Goal: Information Seeking & Learning: Learn about a topic

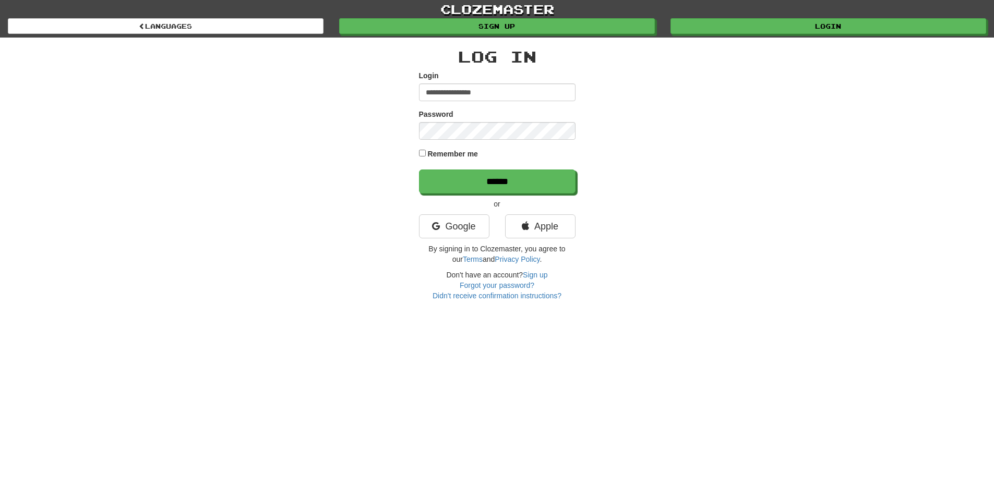
type input "**********"
click at [419, 170] on input "******" at bounding box center [497, 182] width 156 height 24
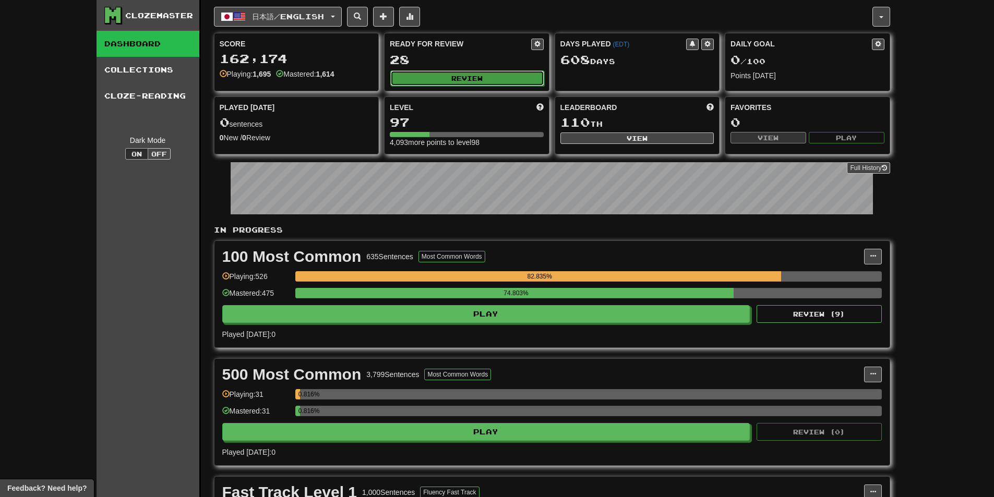
click at [482, 75] on button "Review" at bounding box center [467, 78] width 154 height 16
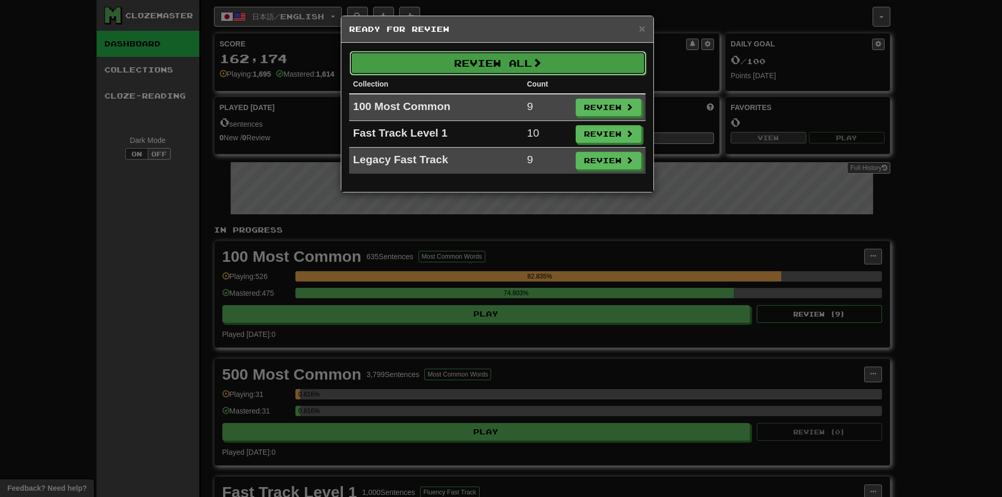
click at [464, 68] on button "Review All" at bounding box center [497, 63] width 296 height 24
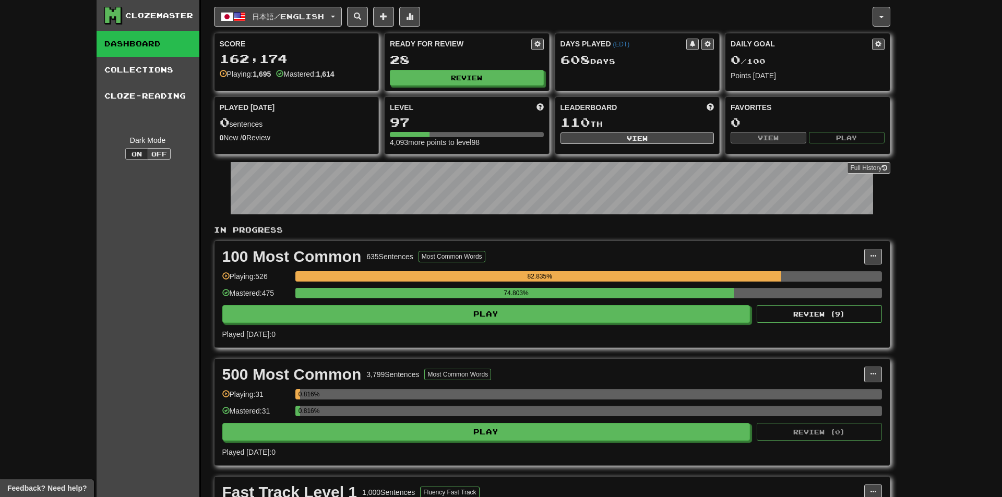
select select "**"
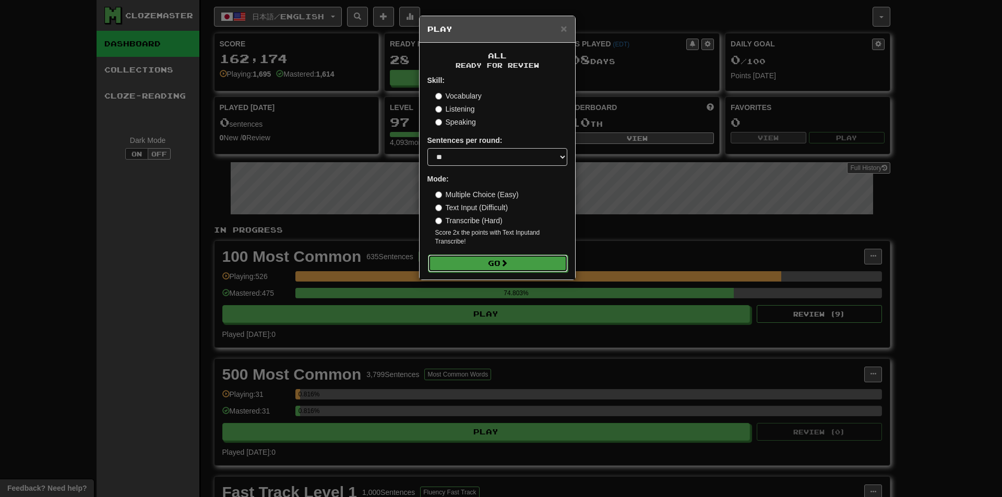
click at [447, 257] on button "Go" at bounding box center [498, 264] width 140 height 18
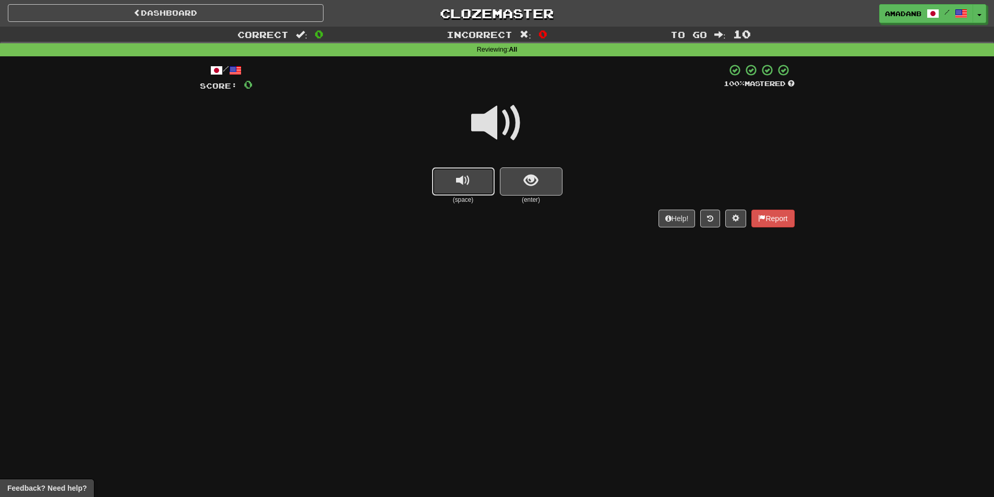
click at [468, 175] on span "replay audio" at bounding box center [463, 181] width 14 height 14
click at [527, 193] on button "show sentence" at bounding box center [531, 181] width 63 height 28
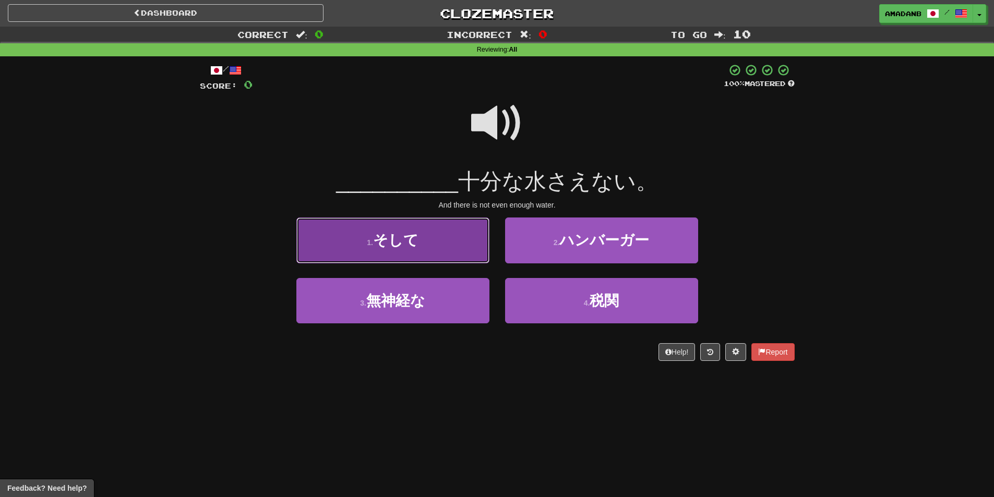
click at [460, 248] on button "1 . そして" at bounding box center [392, 240] width 193 height 45
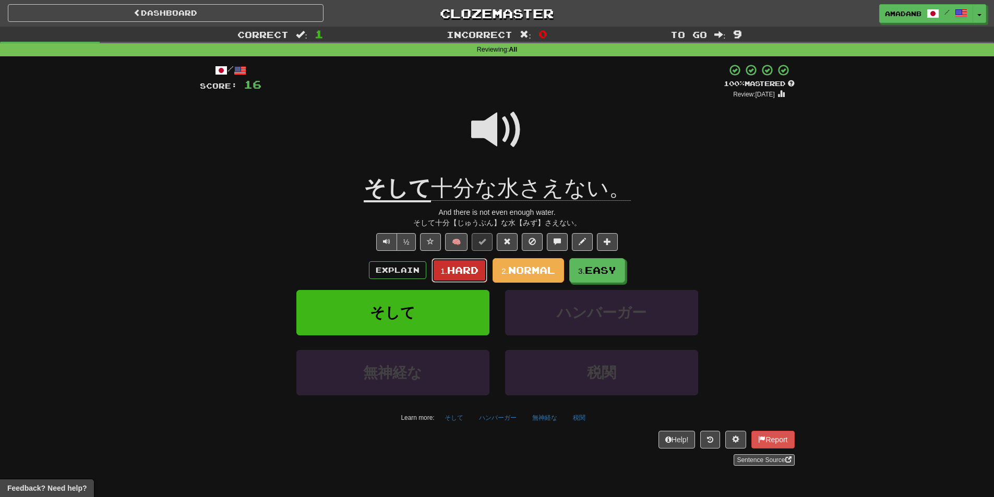
click at [474, 266] on span "Hard" at bounding box center [462, 269] width 31 height 11
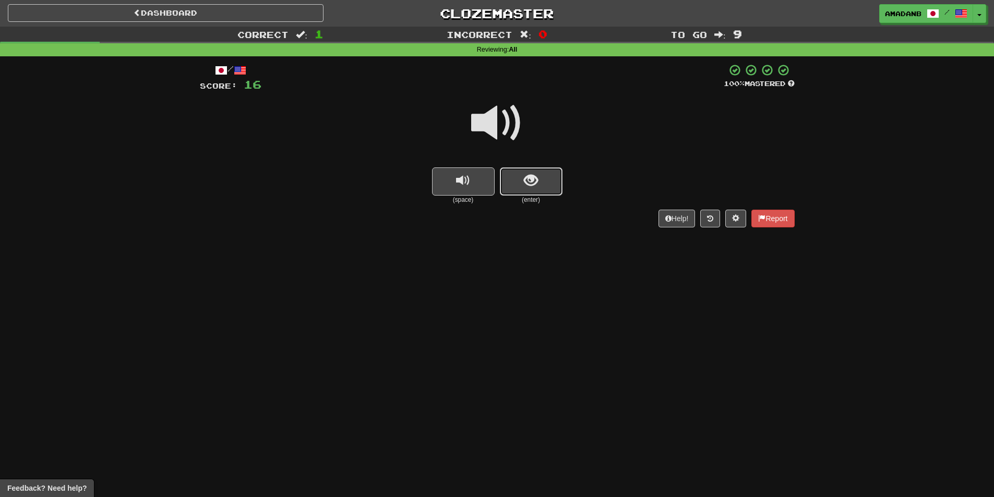
click at [532, 184] on span "show sentence" at bounding box center [531, 181] width 14 height 14
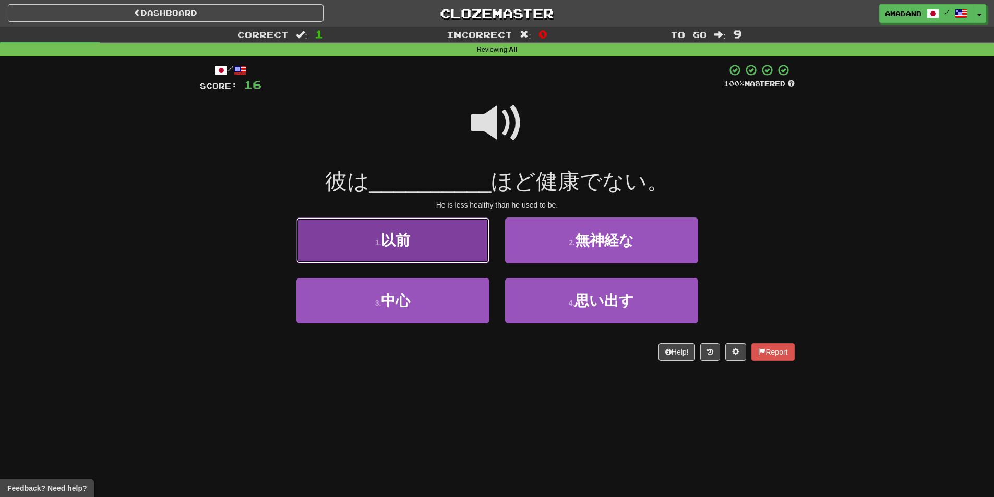
click at [450, 245] on button "1 . 以前" at bounding box center [392, 240] width 193 height 45
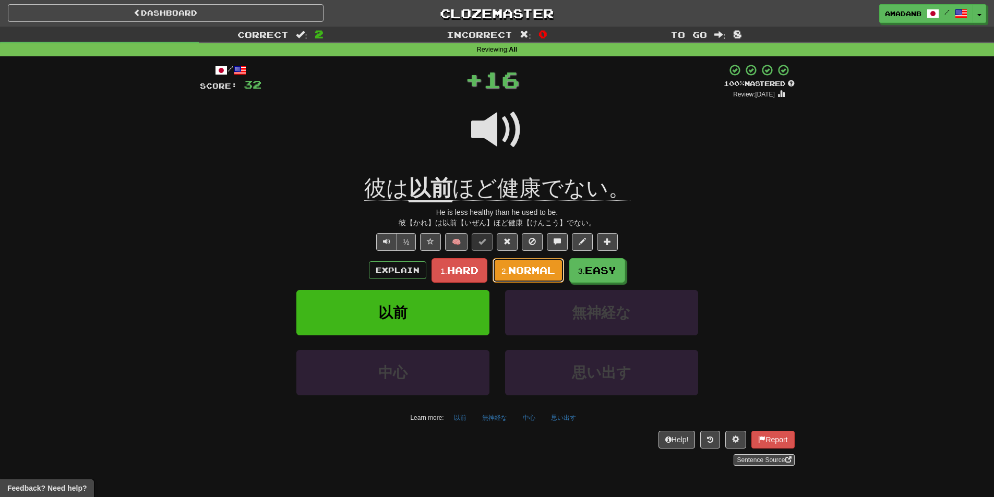
click at [512, 269] on span "Normal" at bounding box center [531, 269] width 47 height 11
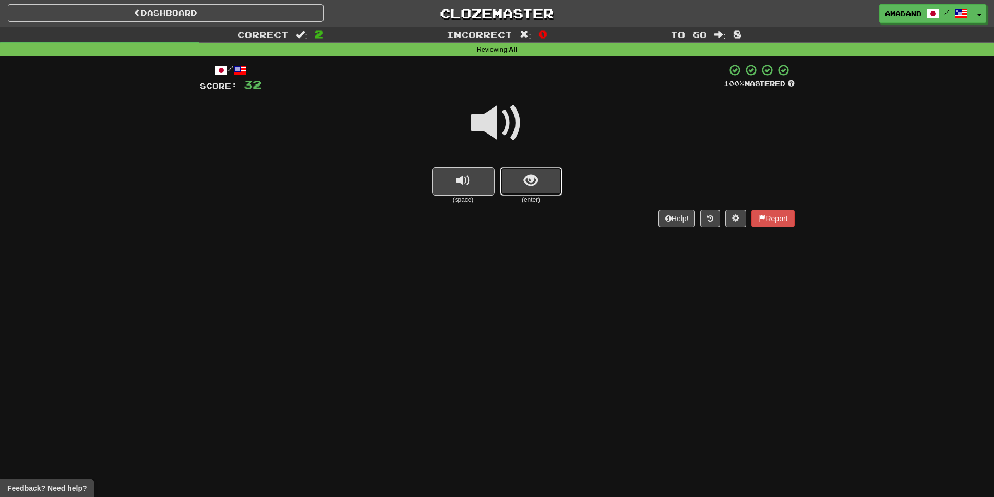
click at [531, 187] on span "show sentence" at bounding box center [531, 181] width 14 height 14
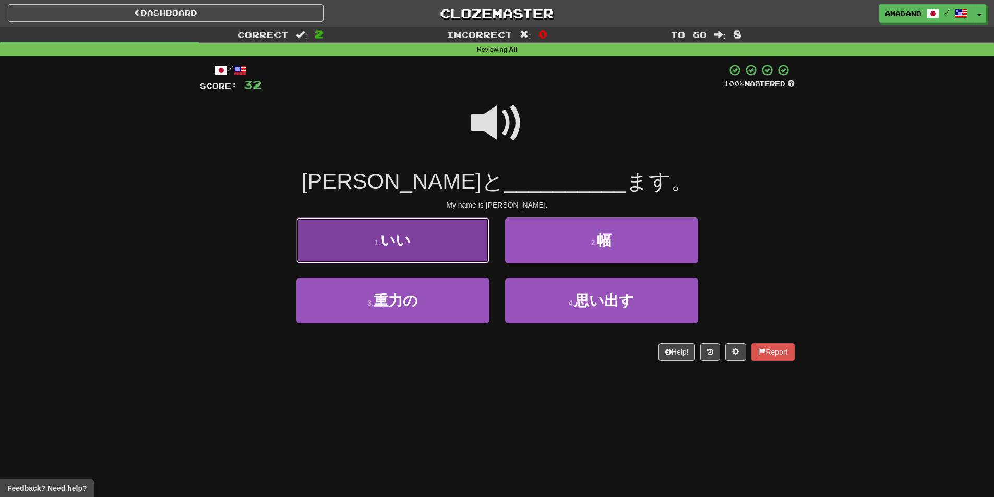
click at [481, 246] on button "1 . いい" at bounding box center [392, 240] width 193 height 45
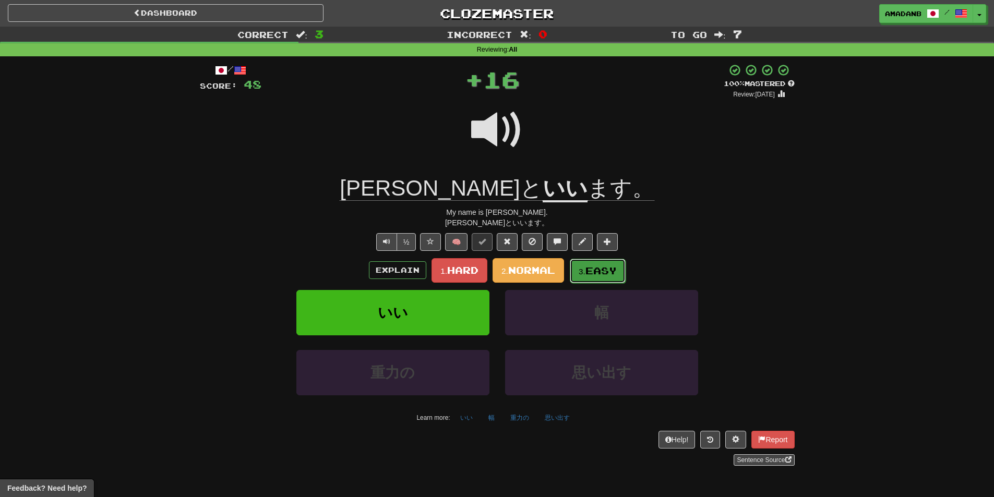
click at [576, 263] on button "3. Easy" at bounding box center [598, 271] width 56 height 25
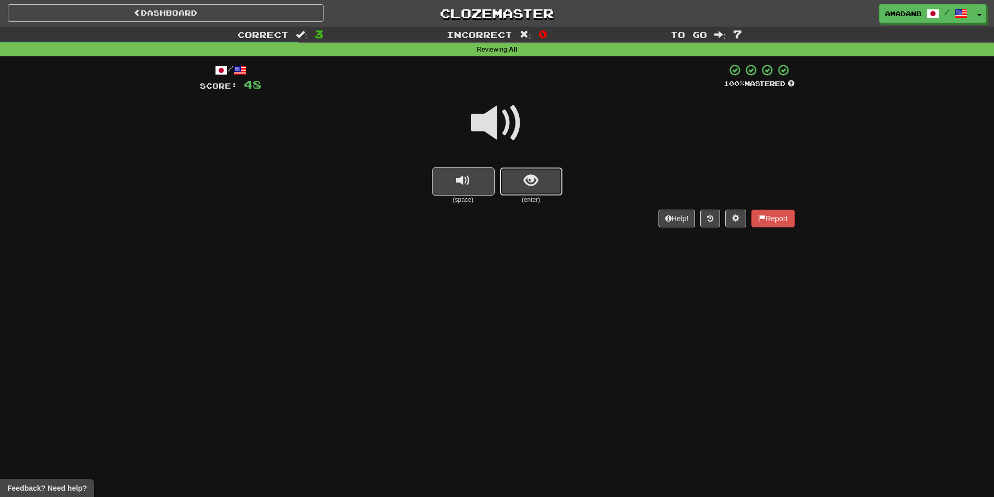
click at [512, 192] on button "show sentence" at bounding box center [531, 181] width 63 height 28
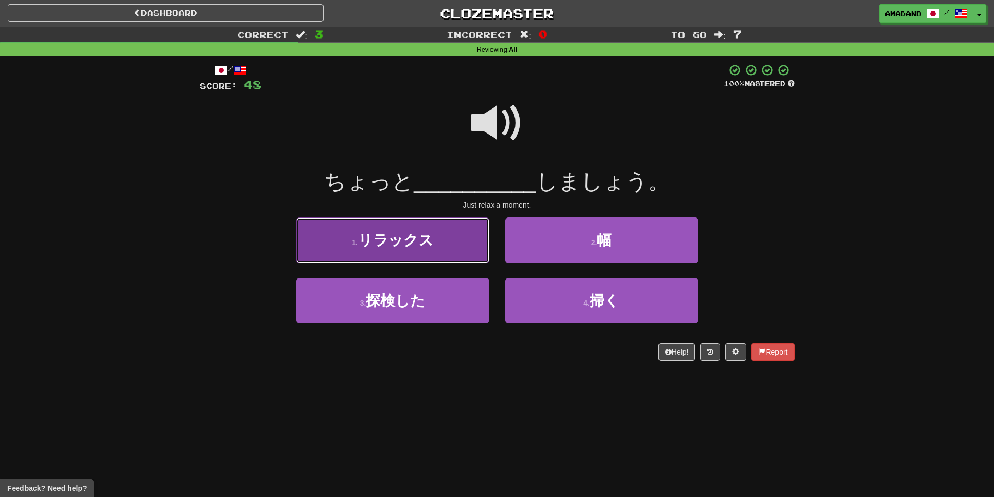
click at [447, 246] on button "1 . リラックス" at bounding box center [392, 240] width 193 height 45
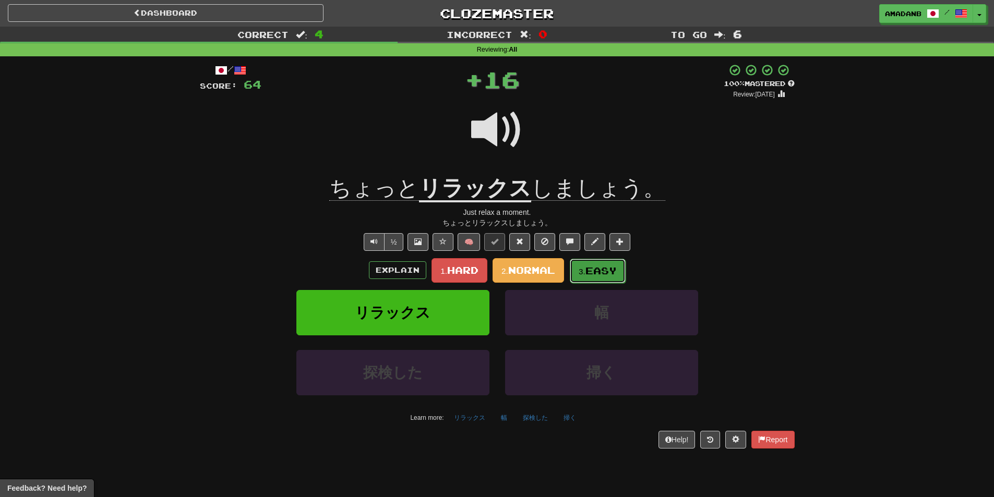
click at [584, 270] on small "3." at bounding box center [581, 271] width 7 height 9
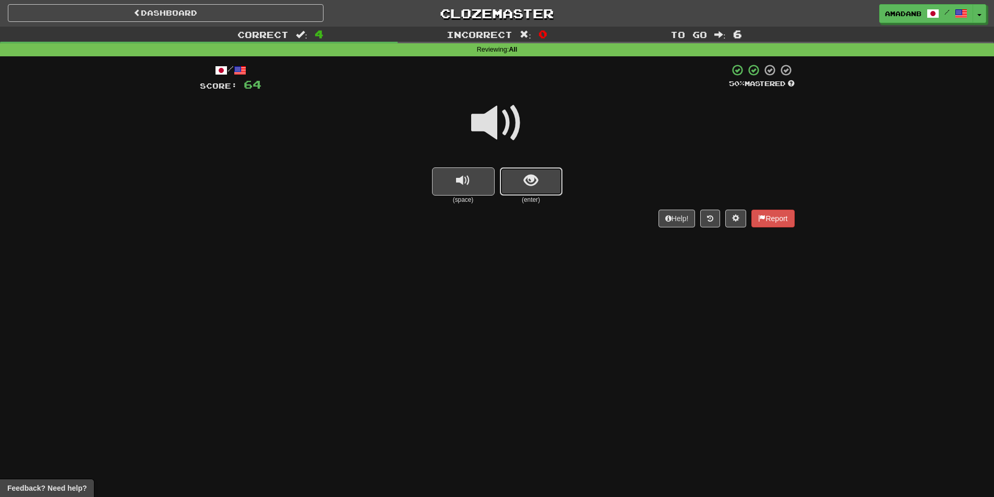
click at [532, 188] on span "show sentence" at bounding box center [531, 181] width 14 height 14
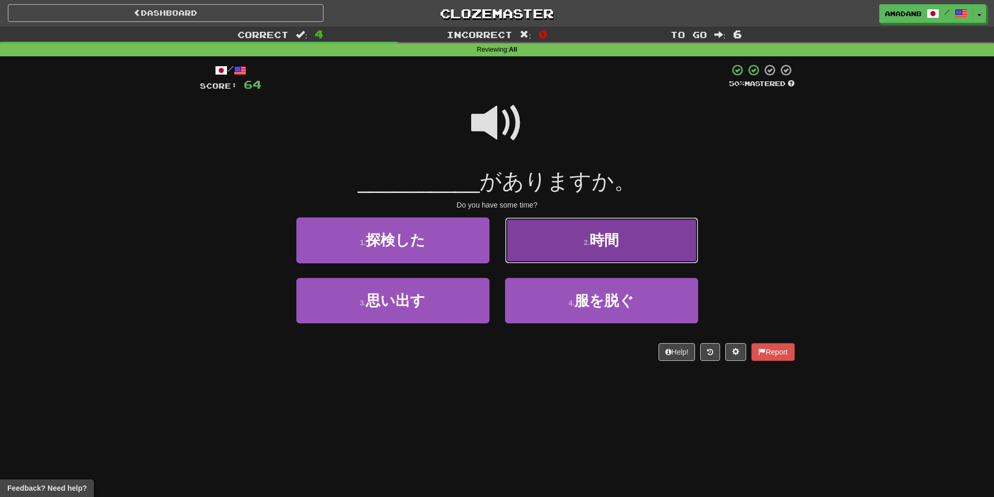
click at [552, 244] on button "2 . 時間" at bounding box center [601, 240] width 193 height 45
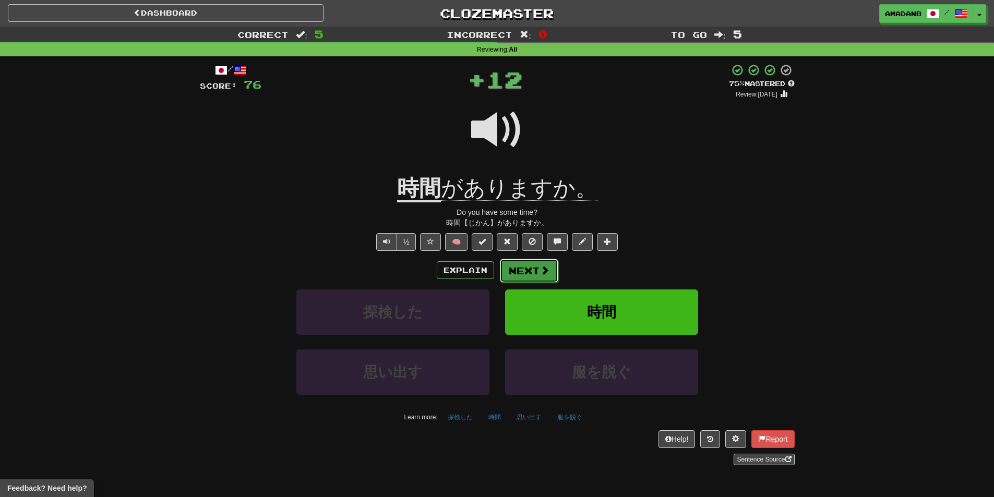
click at [540, 266] on span at bounding box center [544, 270] width 9 height 9
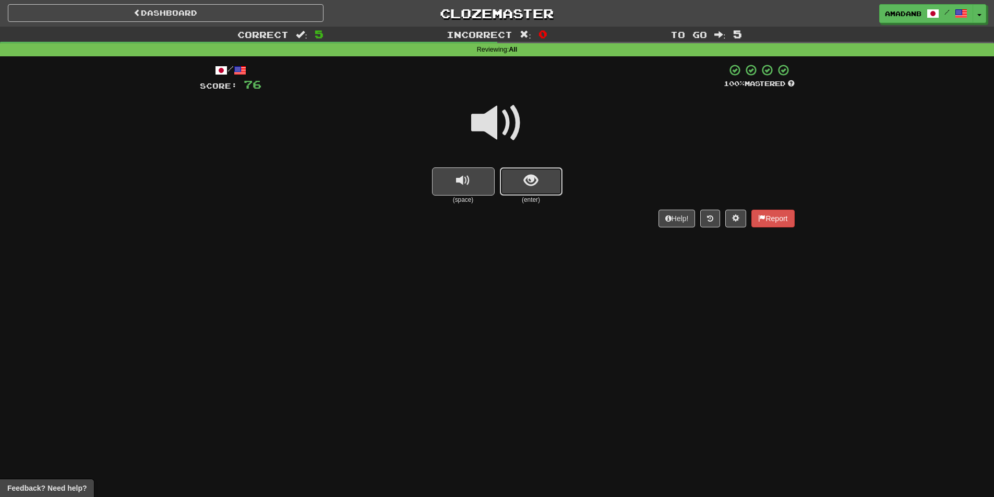
click at [521, 194] on button "show sentence" at bounding box center [531, 181] width 63 height 28
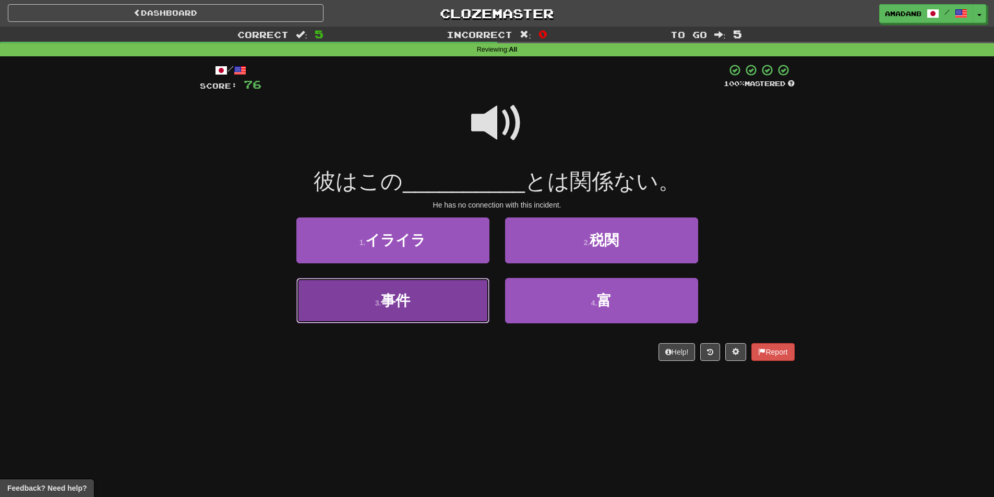
click at [475, 297] on button "3 . 事件" at bounding box center [392, 300] width 193 height 45
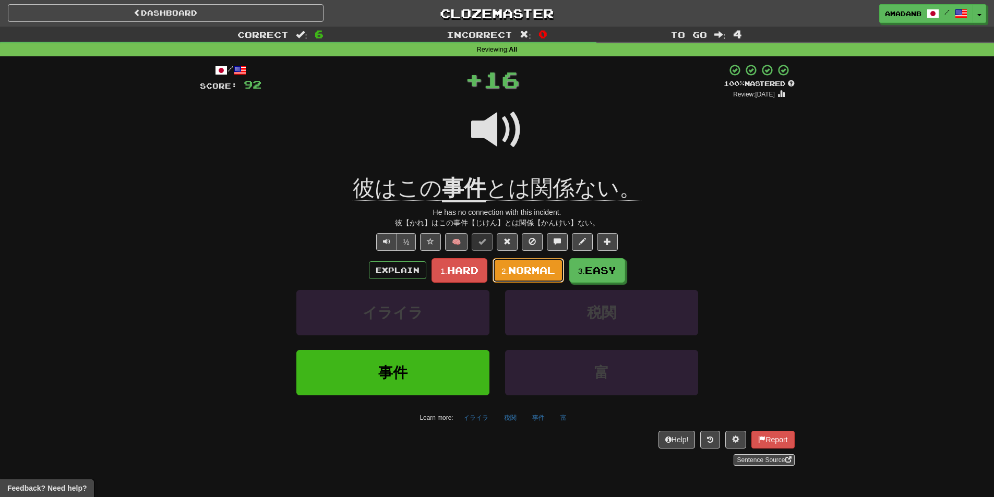
click at [537, 273] on span "Normal" at bounding box center [531, 269] width 47 height 11
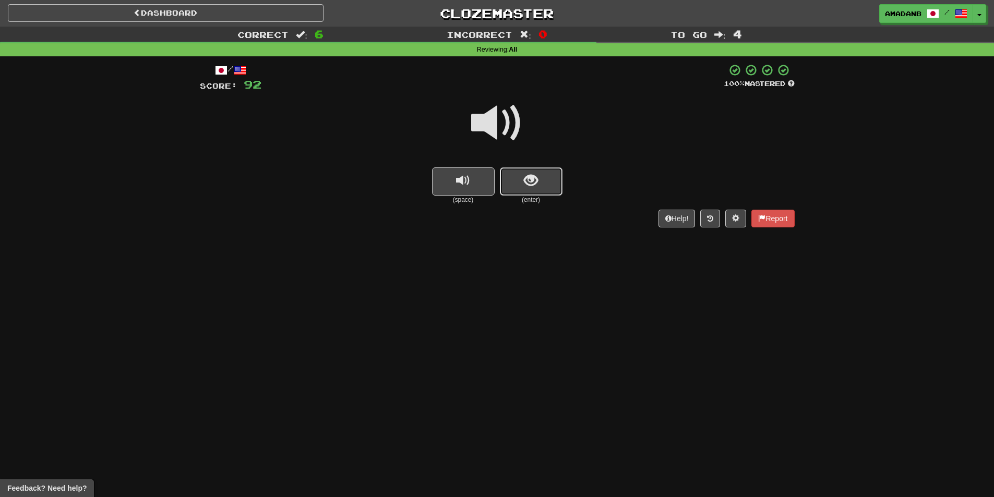
click at [528, 191] on button "show sentence" at bounding box center [531, 181] width 63 height 28
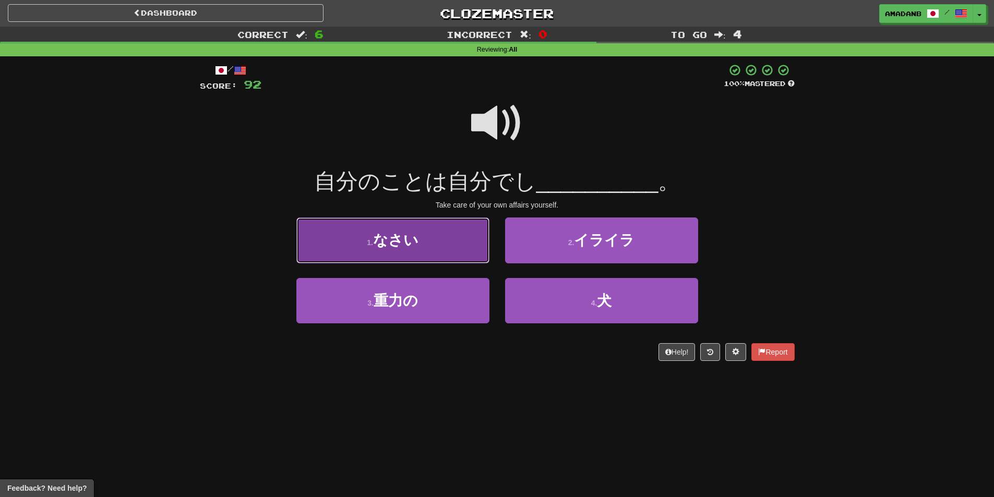
click at [441, 253] on button "1 . なさい" at bounding box center [392, 240] width 193 height 45
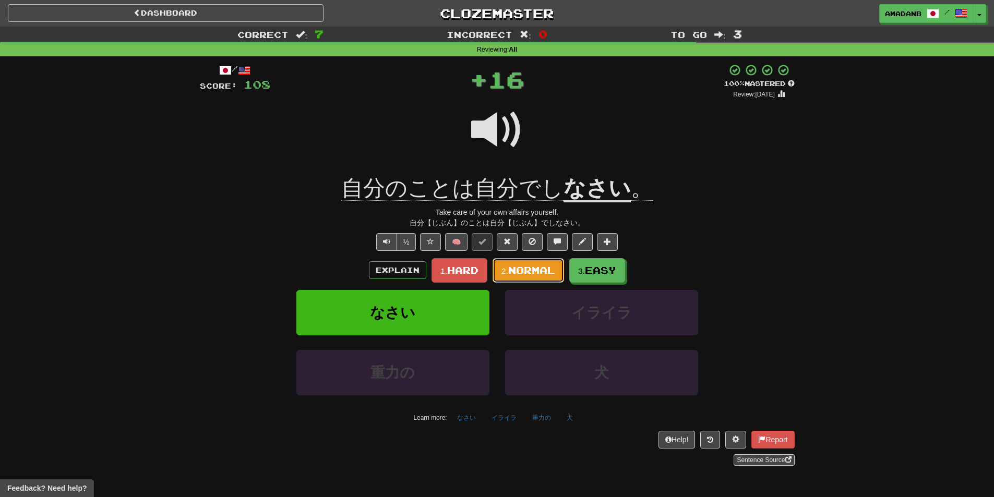
click at [537, 272] on span "Normal" at bounding box center [531, 269] width 47 height 11
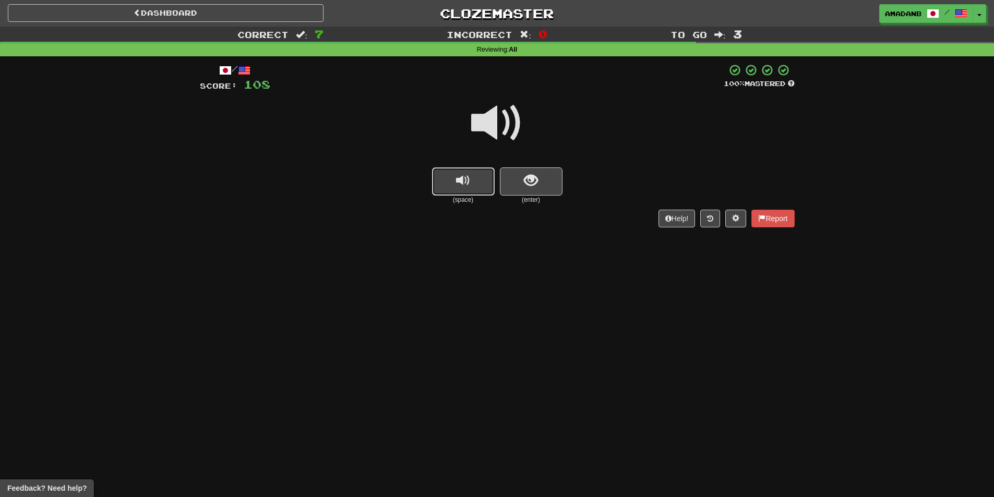
click at [464, 182] on span "replay audio" at bounding box center [463, 181] width 14 height 14
click at [529, 187] on span "show sentence" at bounding box center [531, 181] width 14 height 14
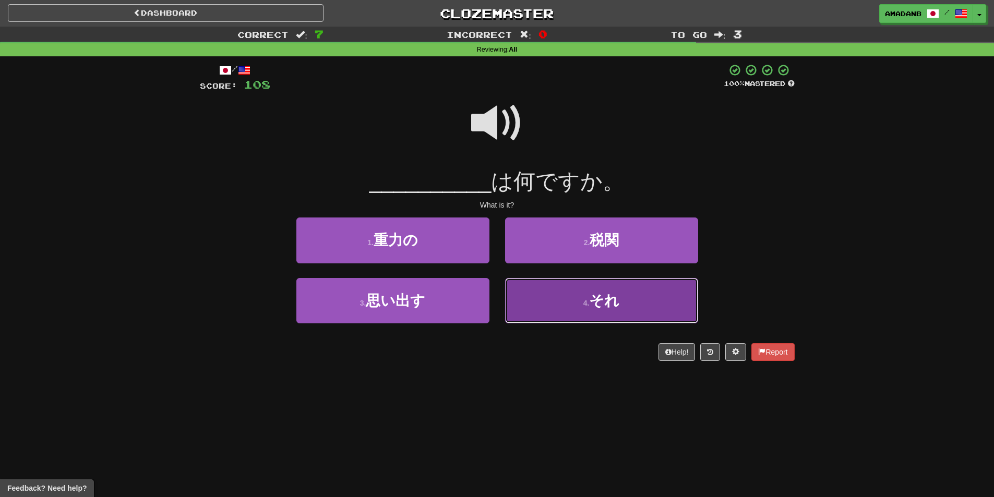
click at [558, 291] on button "4 . それ" at bounding box center [601, 300] width 193 height 45
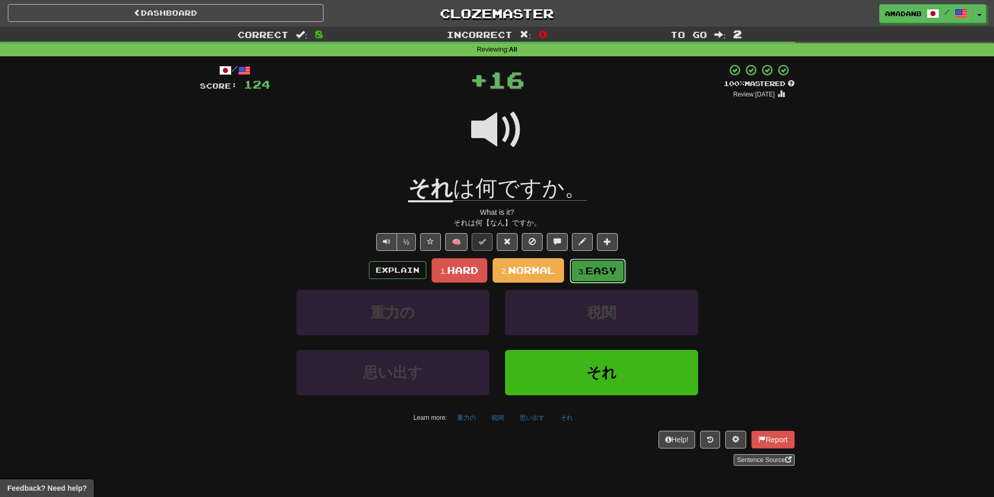
click at [592, 268] on span "Easy" at bounding box center [600, 270] width 31 height 11
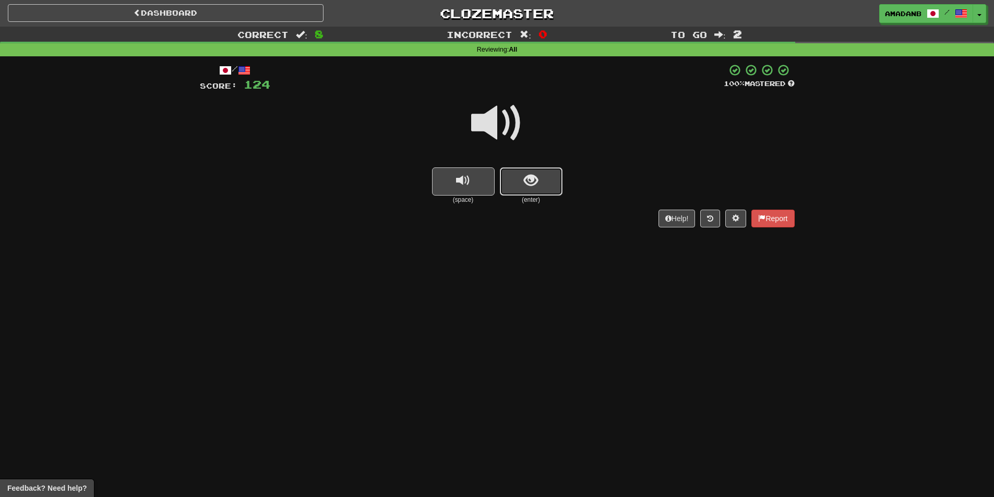
click at [523, 191] on button "show sentence" at bounding box center [531, 181] width 63 height 28
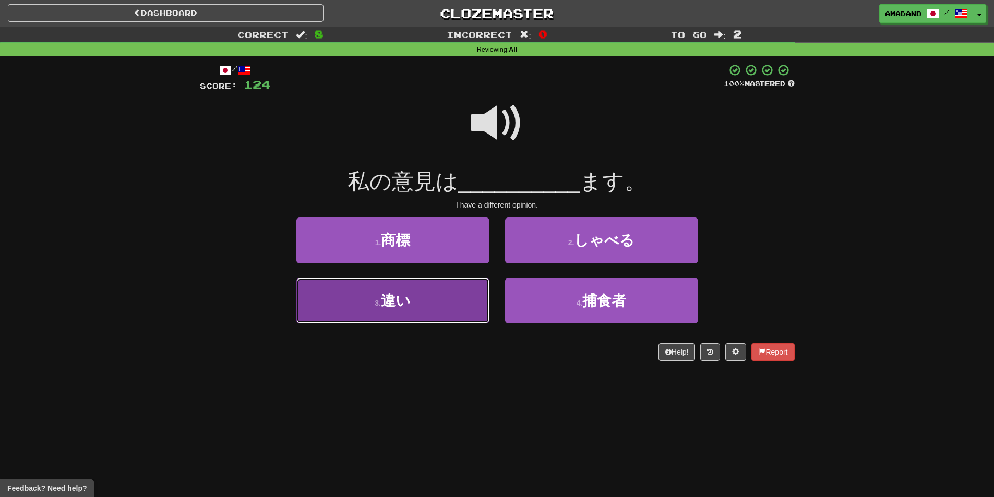
click at [435, 292] on button "3 . 違い" at bounding box center [392, 300] width 193 height 45
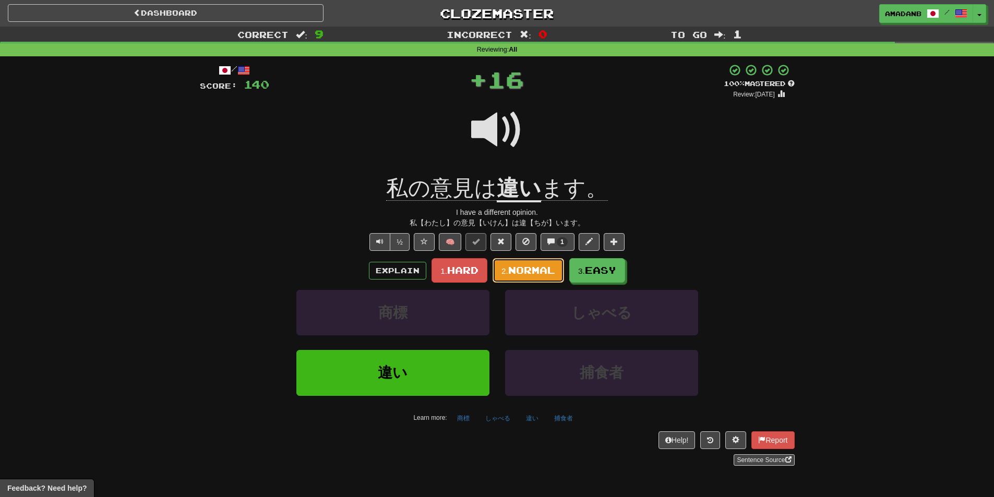
click at [554, 273] on span "Normal" at bounding box center [531, 269] width 47 height 11
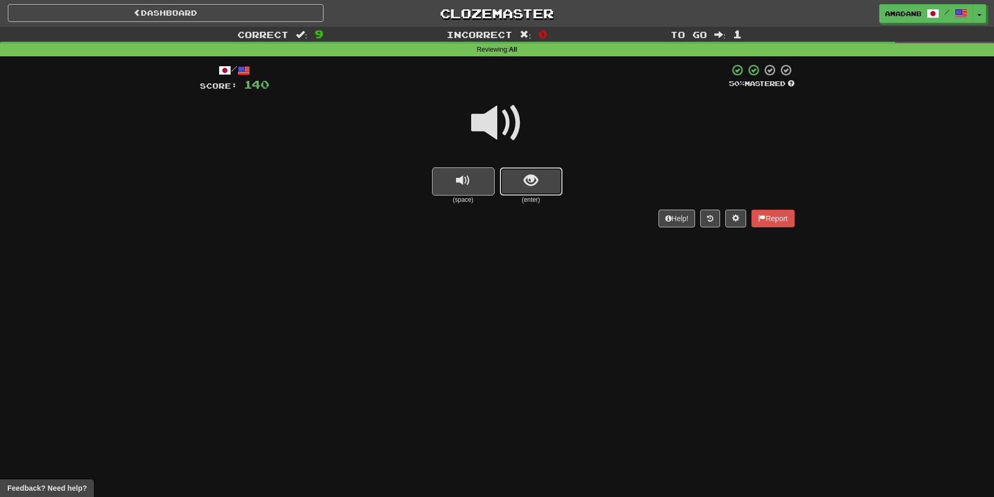
click at [522, 180] on button "show sentence" at bounding box center [531, 181] width 63 height 28
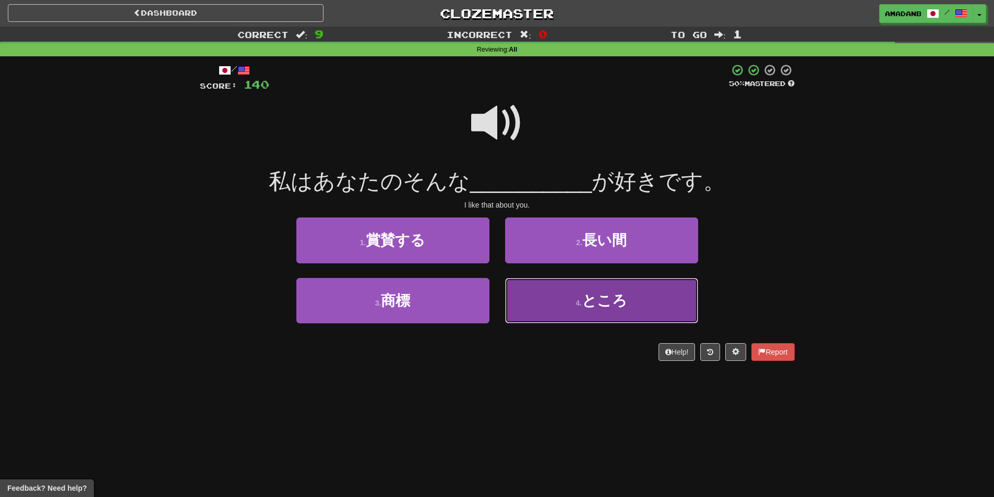
click at [556, 301] on button "4 . ところ" at bounding box center [601, 300] width 193 height 45
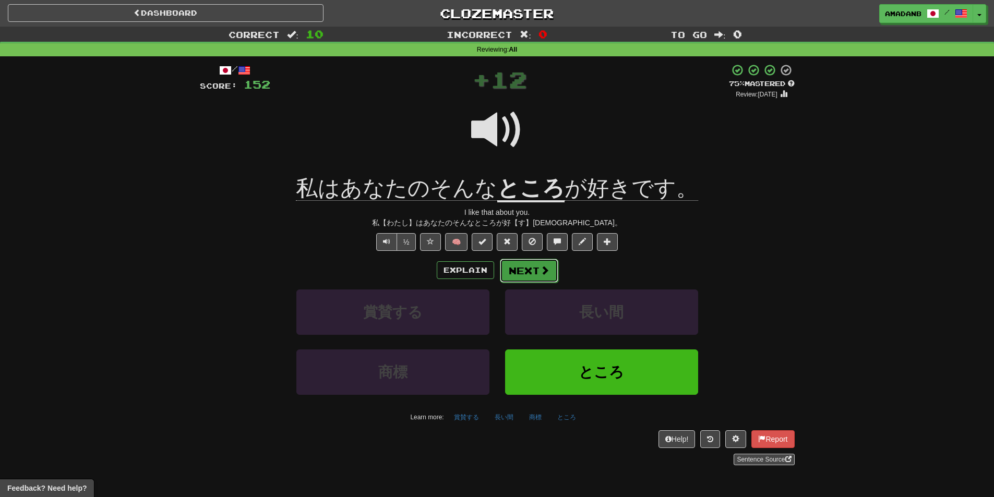
click at [516, 272] on button "Next" at bounding box center [529, 271] width 58 height 24
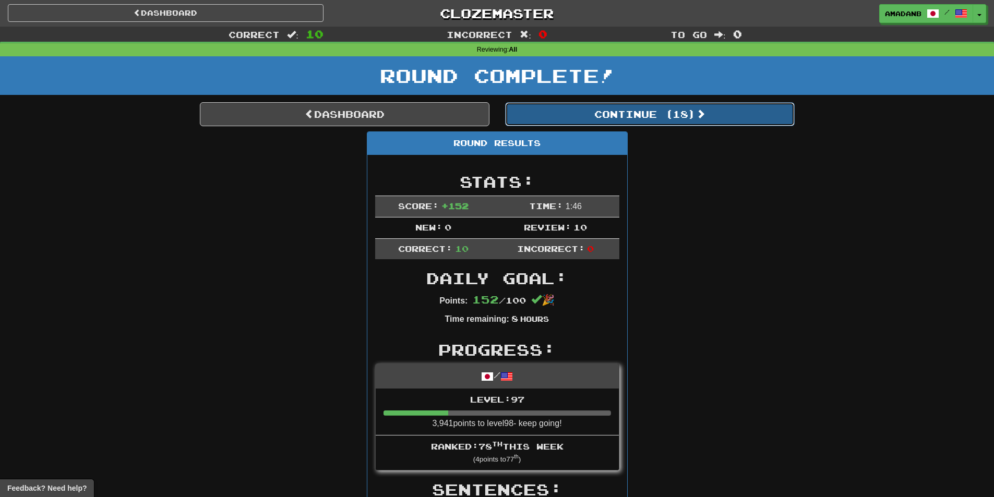
click at [558, 112] on button "Continue ( 18 )" at bounding box center [649, 114] width 289 height 24
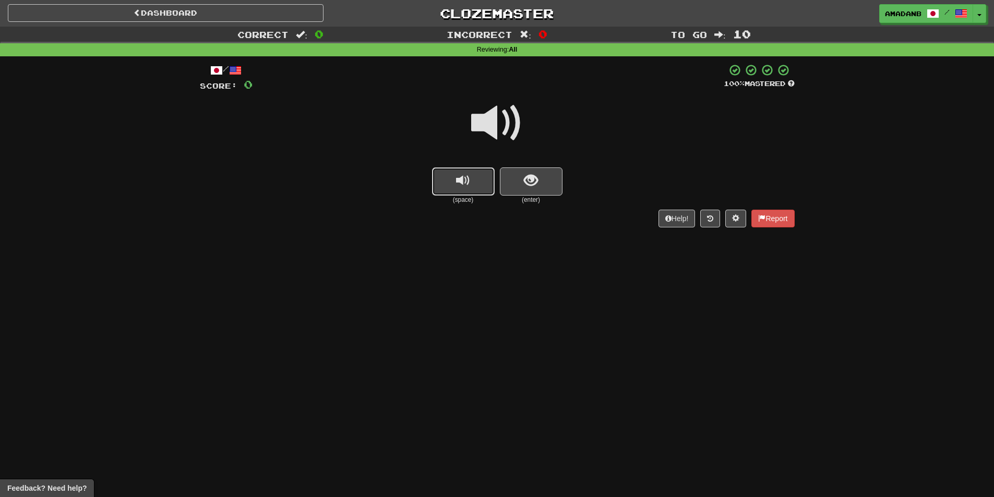
click at [437, 179] on button "replay audio" at bounding box center [463, 181] width 63 height 28
click at [520, 175] on button "show sentence" at bounding box center [531, 181] width 63 height 28
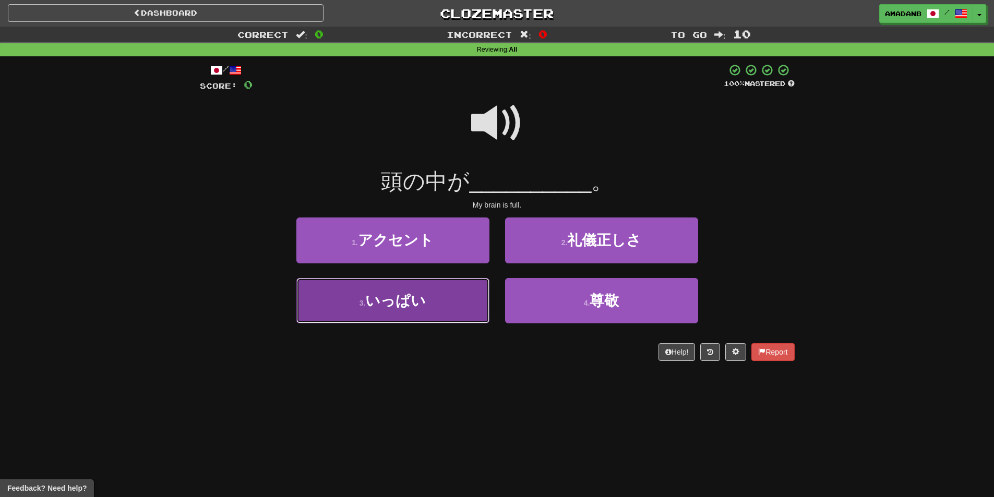
click at [439, 286] on button "3 . いっぱい" at bounding box center [392, 300] width 193 height 45
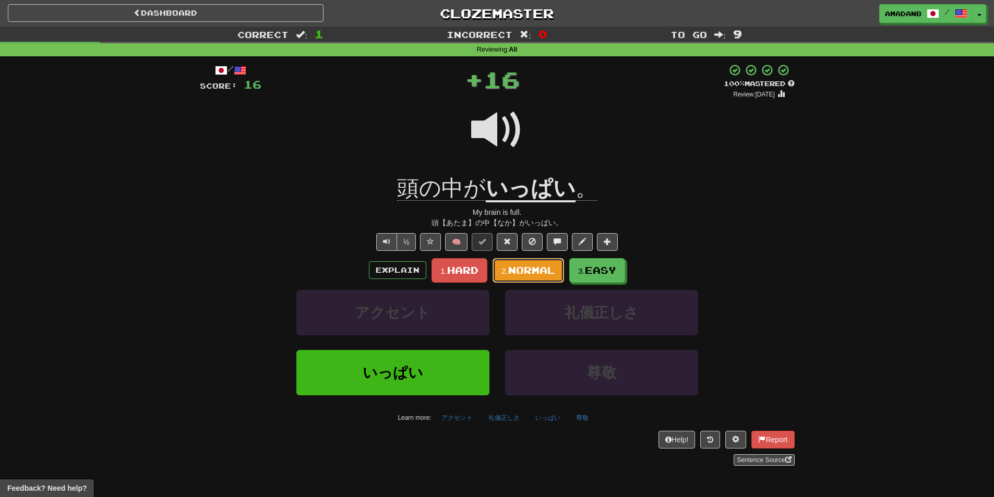
click at [533, 273] on span "Normal" at bounding box center [531, 269] width 47 height 11
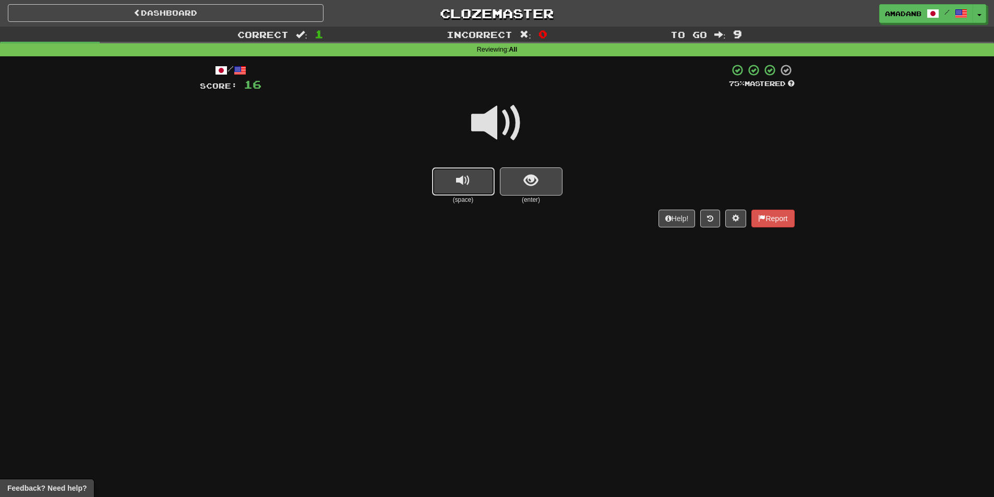
click at [481, 190] on button "replay audio" at bounding box center [463, 181] width 63 height 28
click at [523, 187] on button "show sentence" at bounding box center [531, 181] width 63 height 28
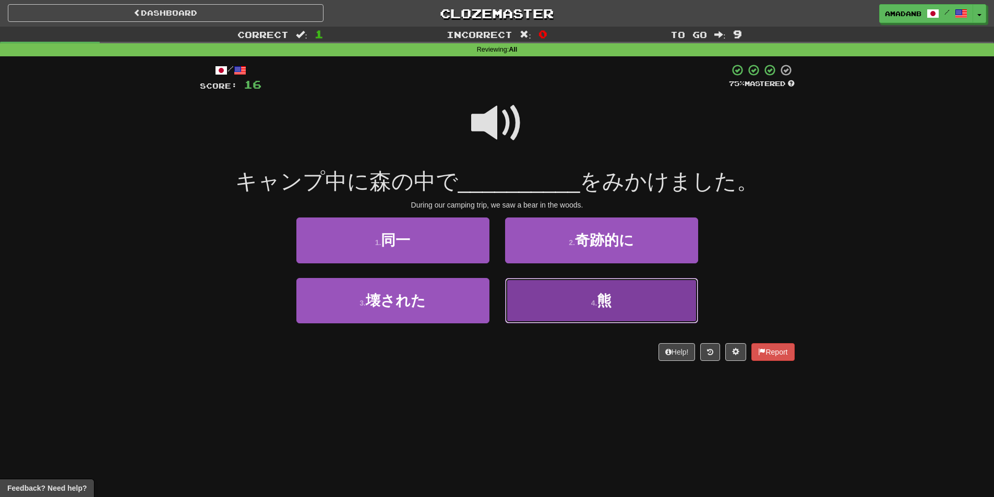
click at [534, 298] on button "4 . 熊" at bounding box center [601, 300] width 193 height 45
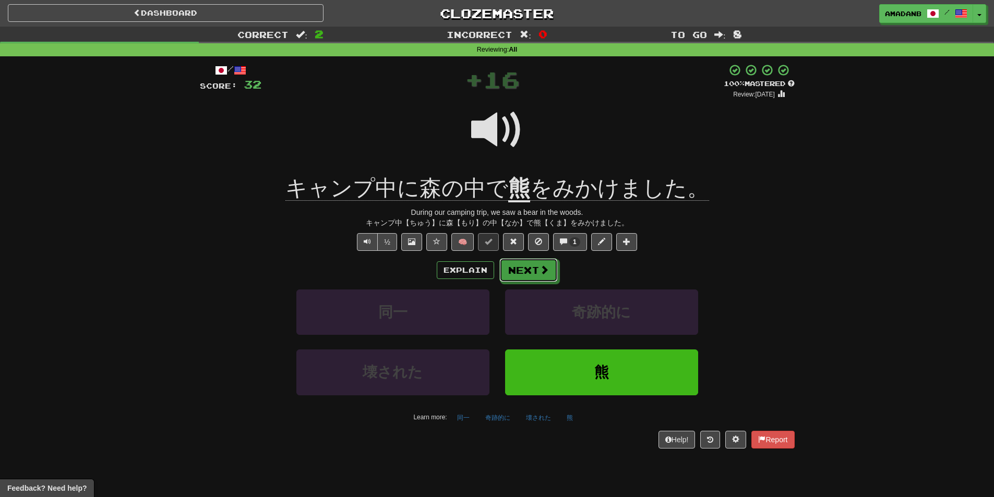
click at [522, 267] on button "Next" at bounding box center [528, 270] width 58 height 24
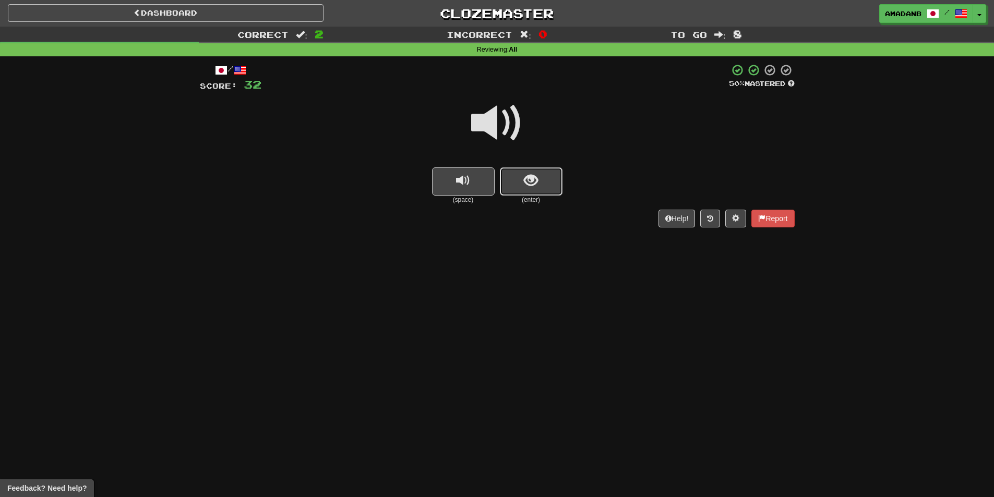
click at [511, 187] on button "show sentence" at bounding box center [531, 181] width 63 height 28
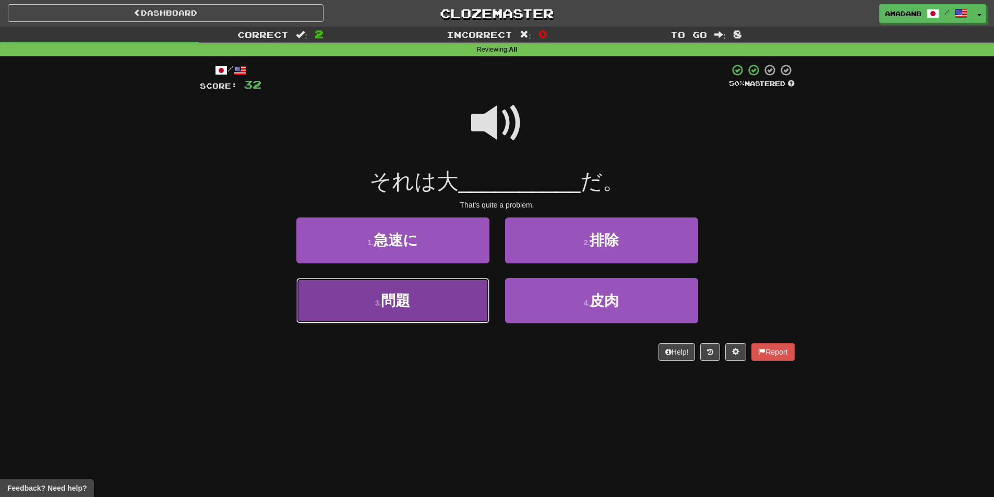
click at [437, 306] on button "3 . 問題" at bounding box center [392, 300] width 193 height 45
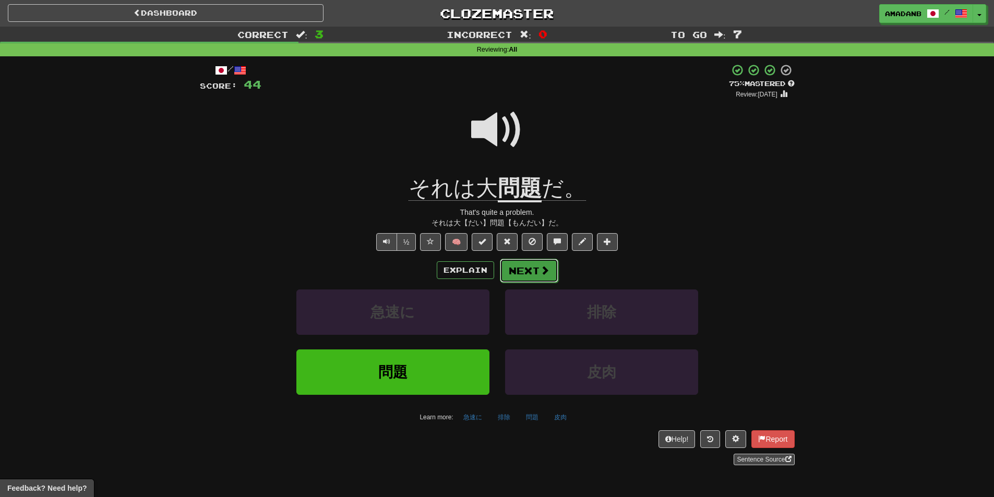
click at [540, 271] on span at bounding box center [544, 270] width 9 height 9
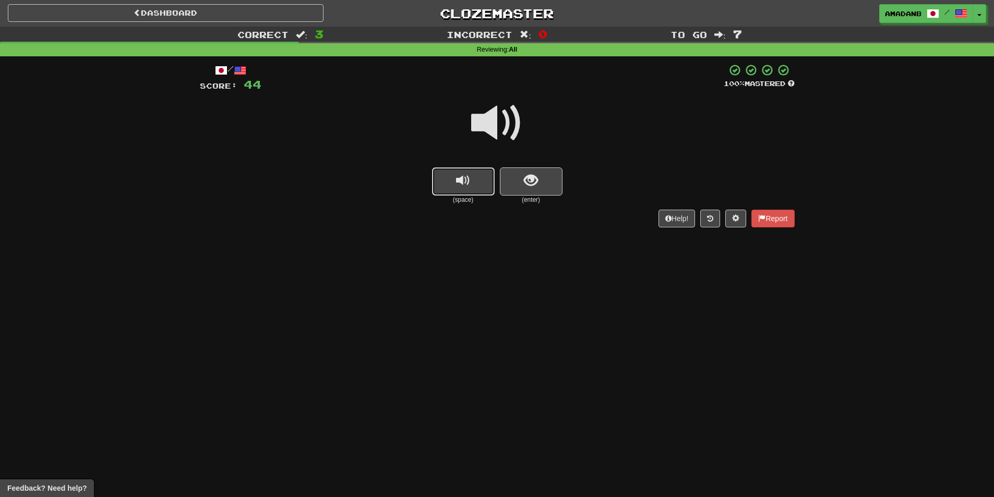
click at [470, 188] on button "replay audio" at bounding box center [463, 181] width 63 height 28
click at [517, 183] on button "show sentence" at bounding box center [531, 181] width 63 height 28
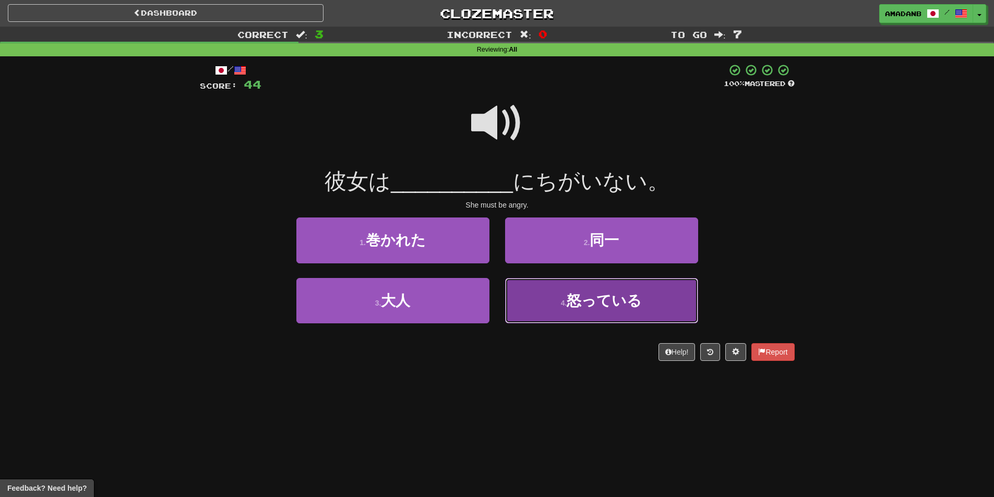
click at [550, 292] on button "4 . 怒っている" at bounding box center [601, 300] width 193 height 45
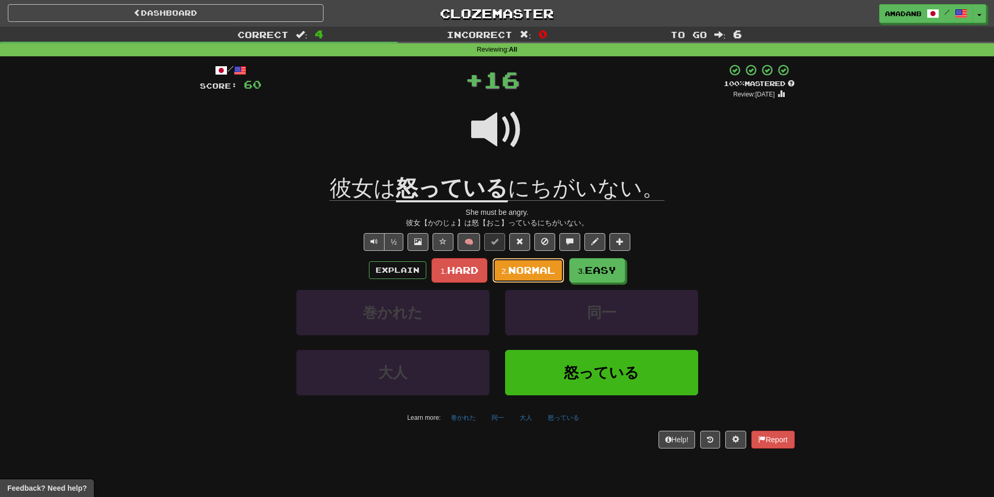
click at [535, 269] on span "Normal" at bounding box center [531, 269] width 47 height 11
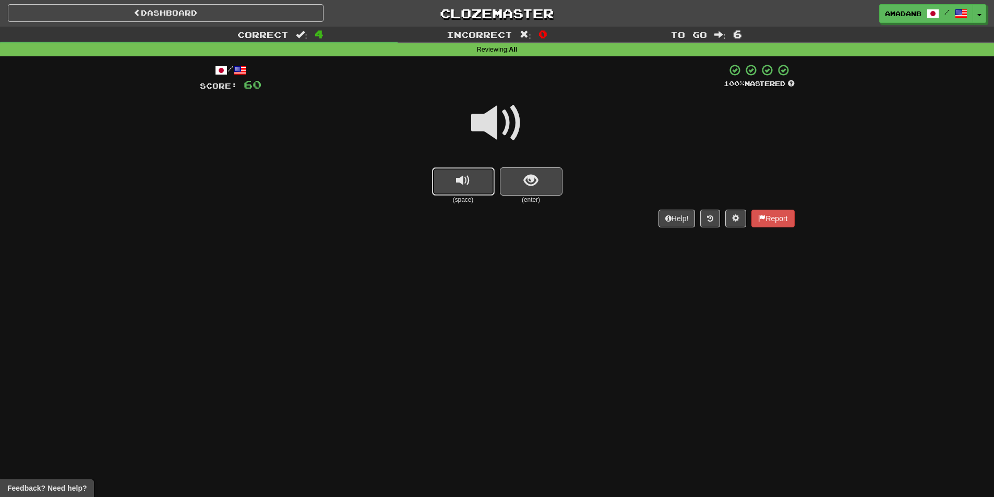
click at [459, 189] on button "replay audio" at bounding box center [463, 181] width 63 height 28
click at [517, 182] on button "show sentence" at bounding box center [531, 181] width 63 height 28
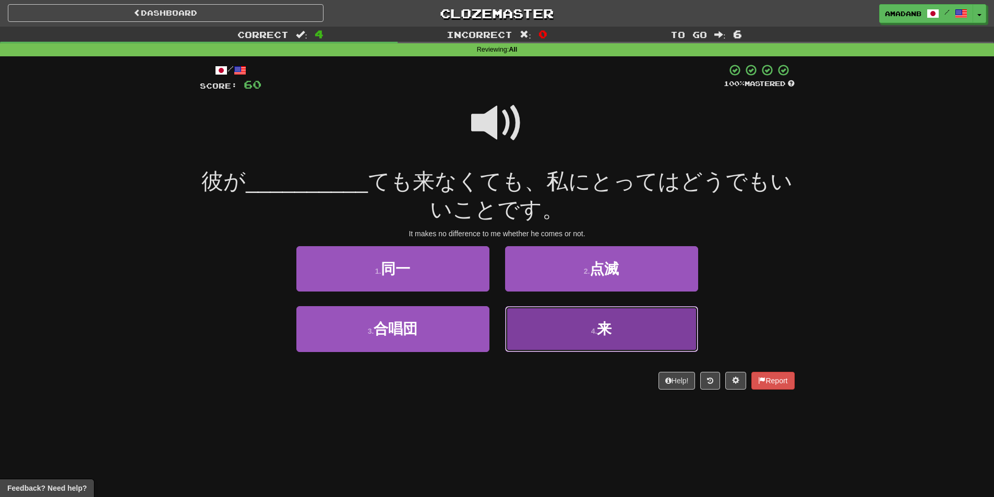
click at [564, 335] on button "4 . 来" at bounding box center [601, 328] width 193 height 45
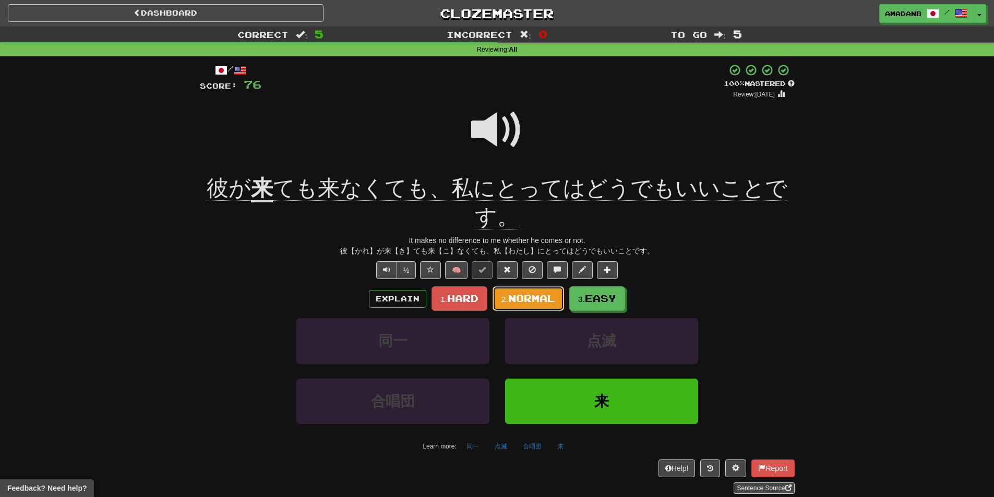
click at [529, 309] on button "2. Normal" at bounding box center [527, 298] width 71 height 25
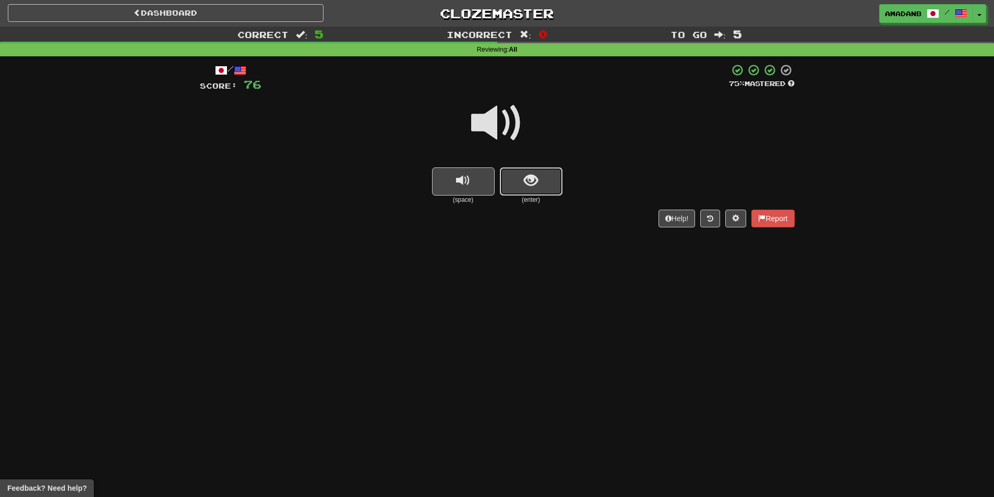
click at [539, 192] on button "show sentence" at bounding box center [531, 181] width 63 height 28
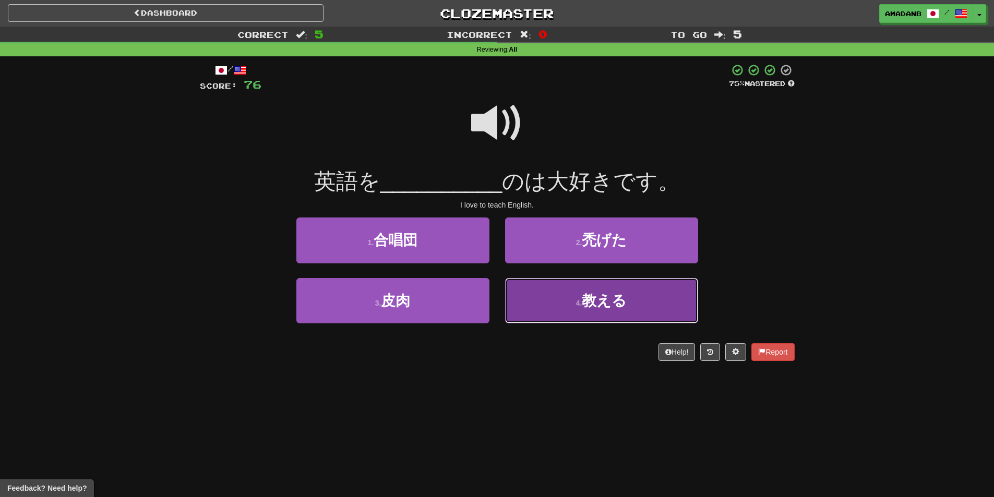
click at [564, 299] on button "4 . 教える" at bounding box center [601, 300] width 193 height 45
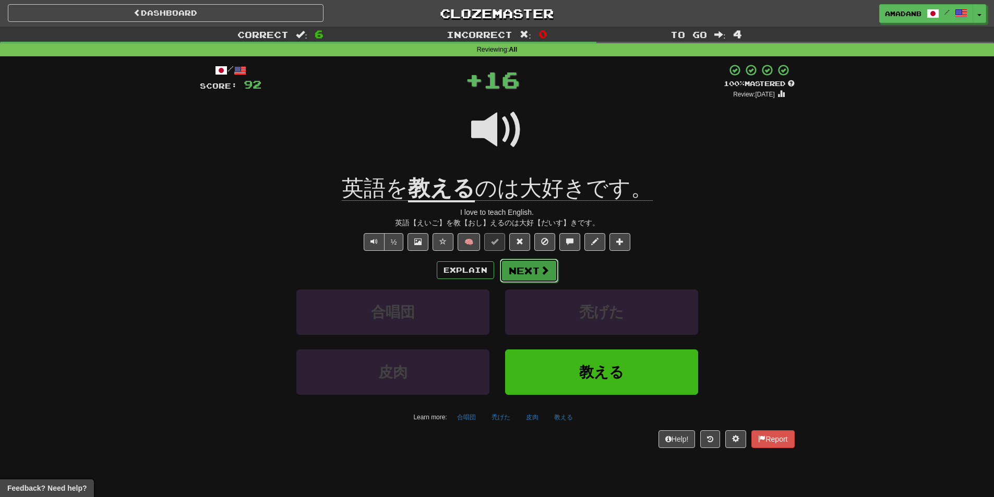
click at [529, 270] on button "Next" at bounding box center [529, 271] width 58 height 24
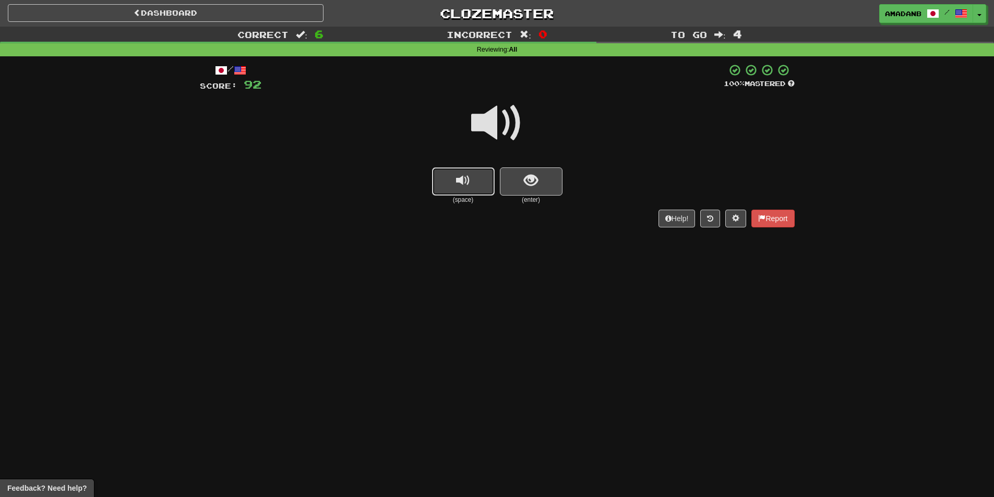
click at [444, 180] on button "replay audio" at bounding box center [463, 181] width 63 height 28
click at [504, 184] on button "show sentence" at bounding box center [531, 181] width 63 height 28
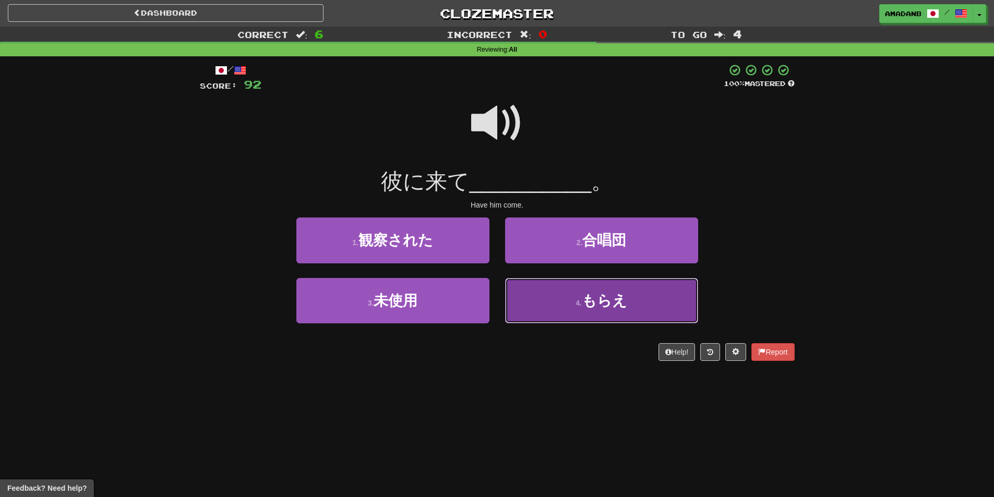
click at [630, 315] on button "4 . もらえ" at bounding box center [601, 300] width 193 height 45
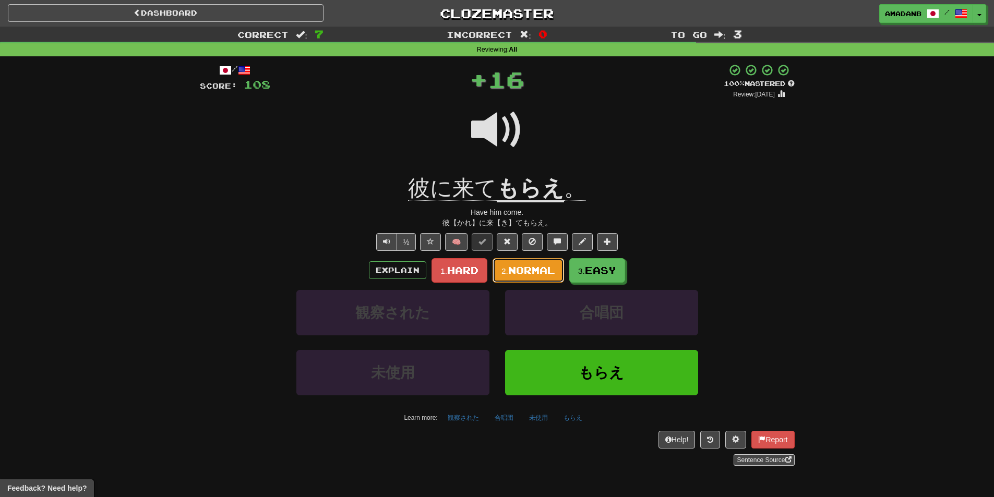
click at [527, 280] on button "2. Normal" at bounding box center [527, 270] width 71 height 25
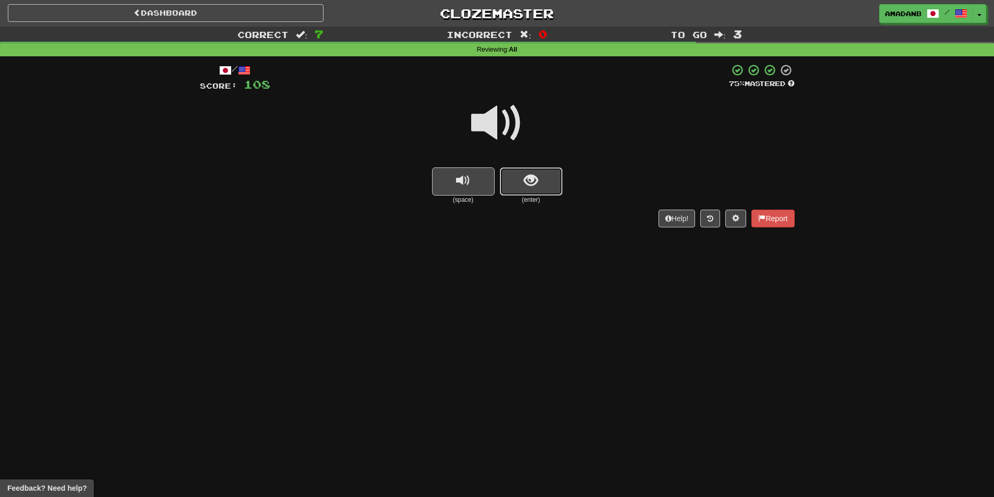
click at [507, 182] on button "show sentence" at bounding box center [531, 181] width 63 height 28
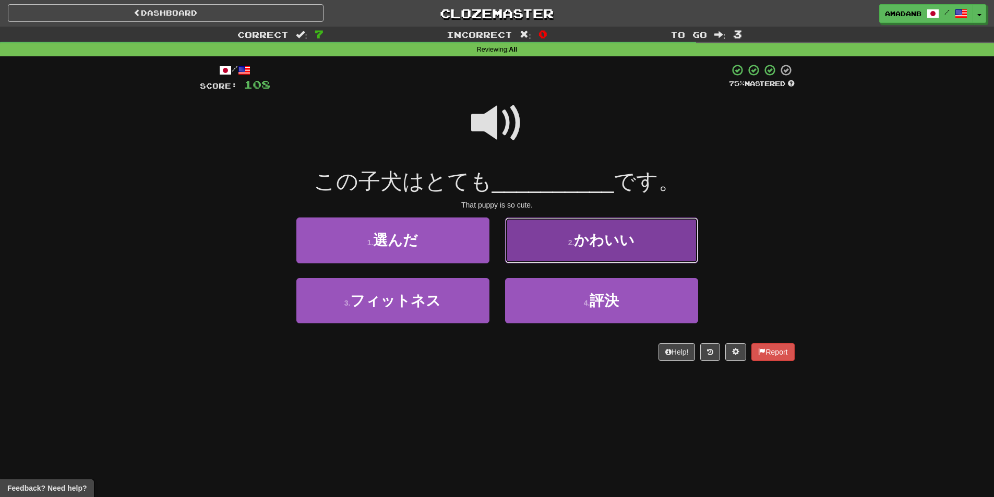
click at [587, 246] on span "かわいい" at bounding box center [604, 240] width 61 height 16
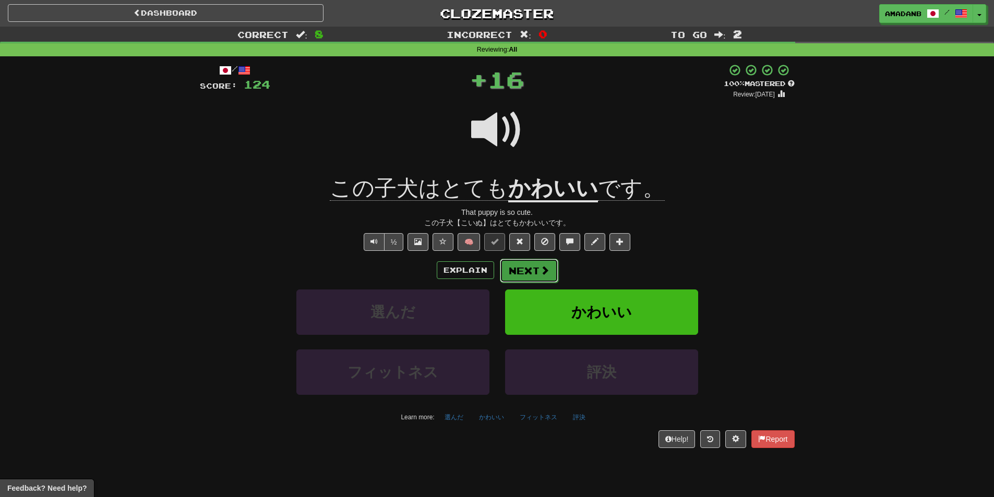
click at [529, 267] on button "Next" at bounding box center [529, 271] width 58 height 24
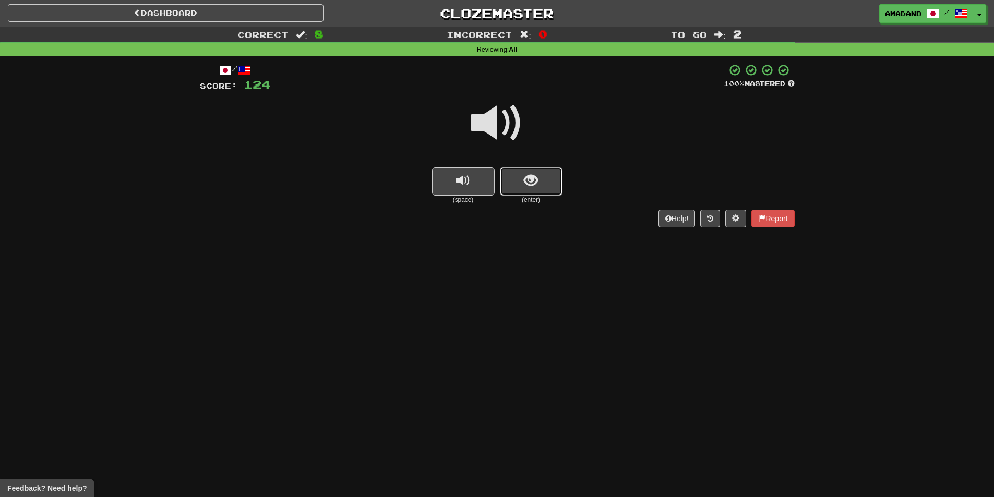
click at [513, 173] on button "show sentence" at bounding box center [531, 181] width 63 height 28
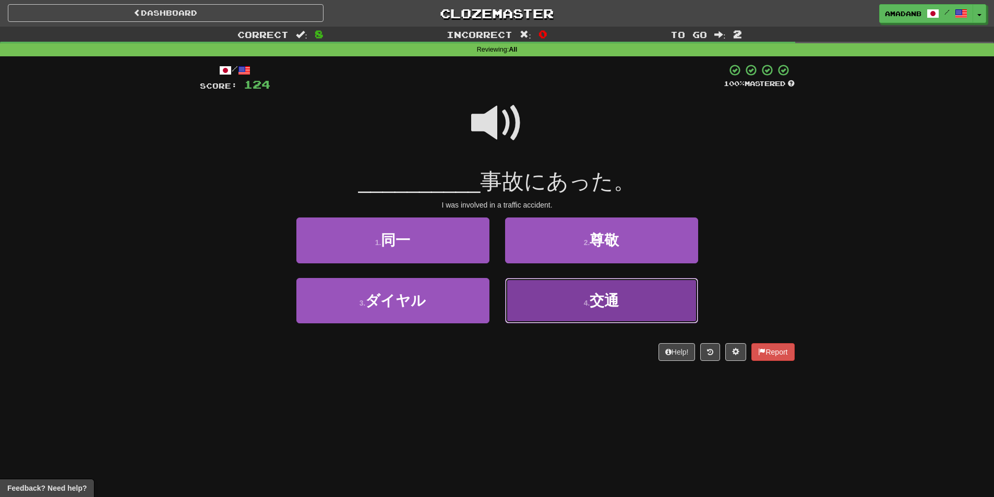
click at [579, 296] on button "4 . 交通" at bounding box center [601, 300] width 193 height 45
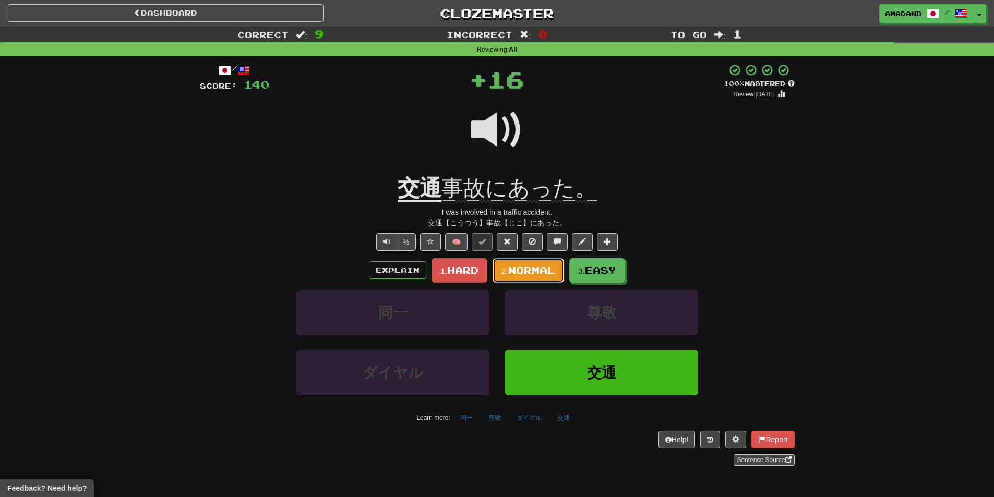
click at [539, 271] on span "Normal" at bounding box center [531, 269] width 47 height 11
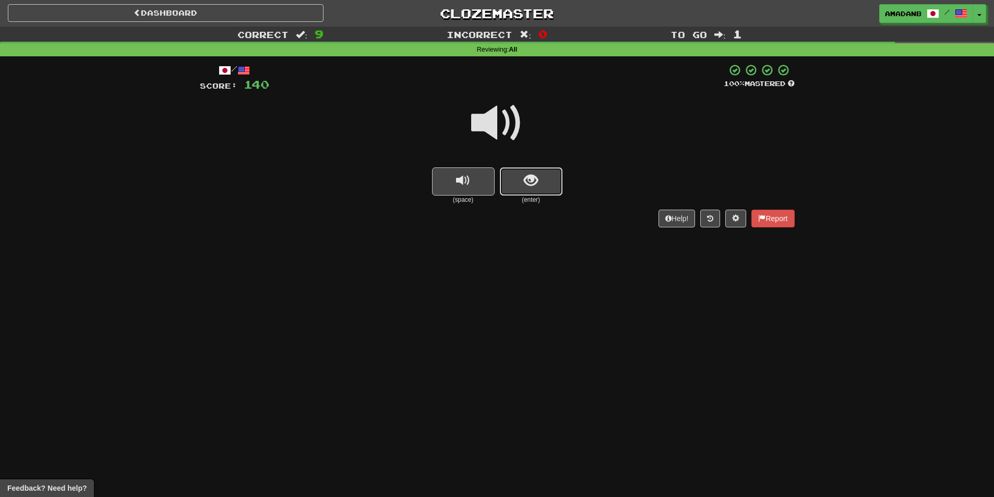
click at [500, 179] on button "show sentence" at bounding box center [531, 181] width 63 height 28
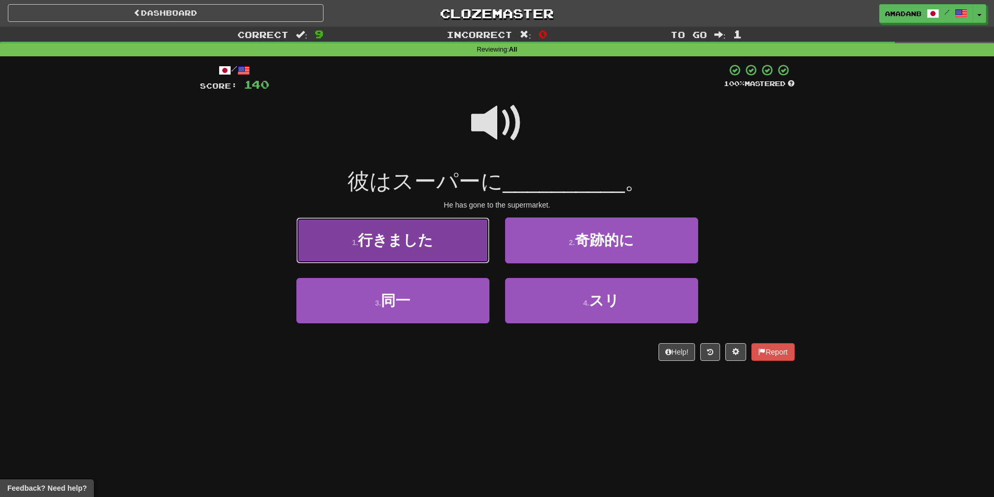
click at [459, 224] on button "1 . 行きました" at bounding box center [392, 240] width 193 height 45
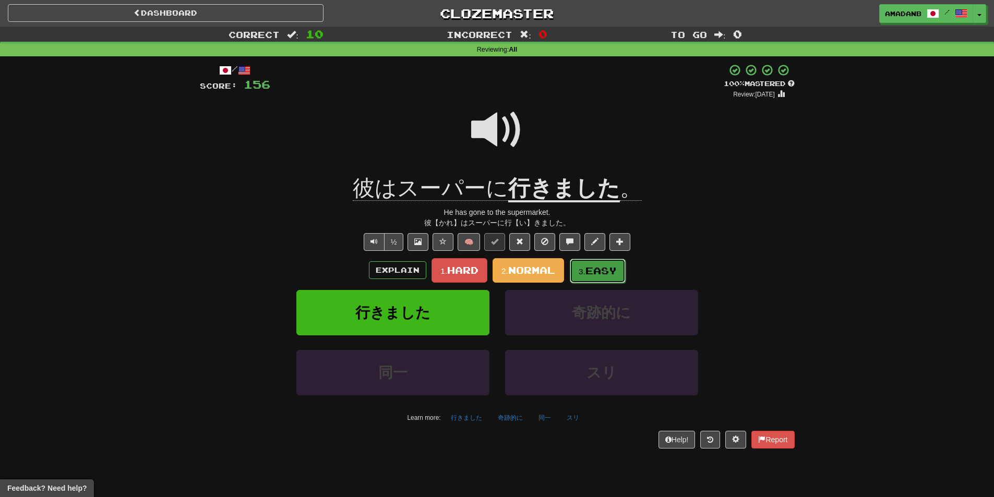
click at [590, 274] on span "Easy" at bounding box center [600, 270] width 31 height 11
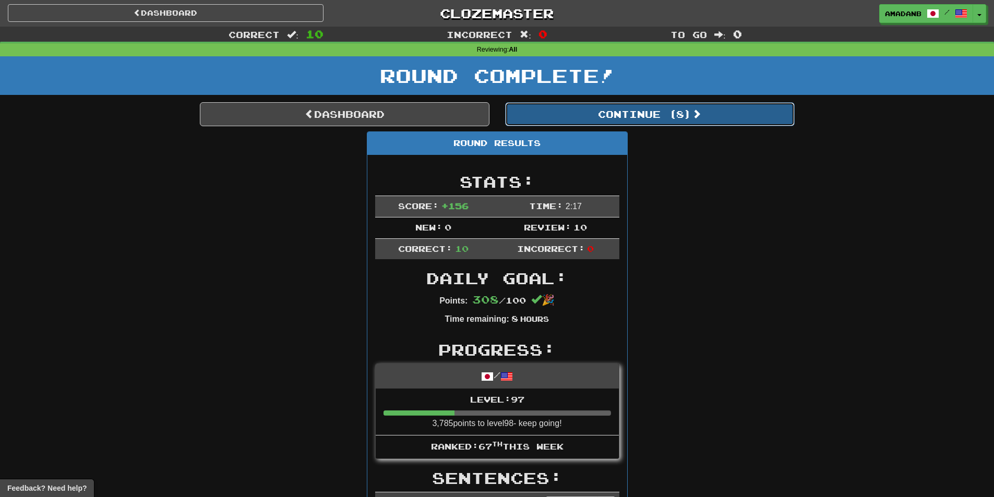
click at [582, 122] on button "Continue ( 8 )" at bounding box center [649, 114] width 289 height 24
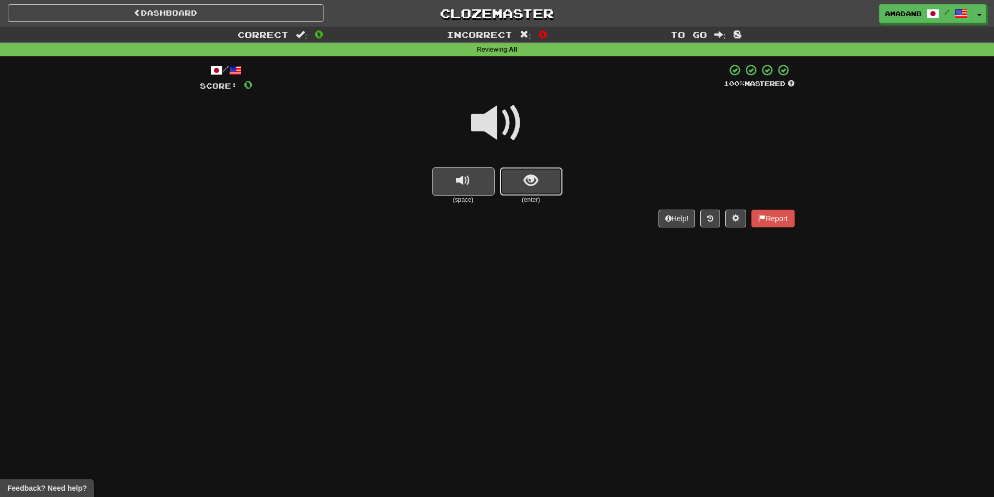
click at [550, 184] on button "show sentence" at bounding box center [531, 181] width 63 height 28
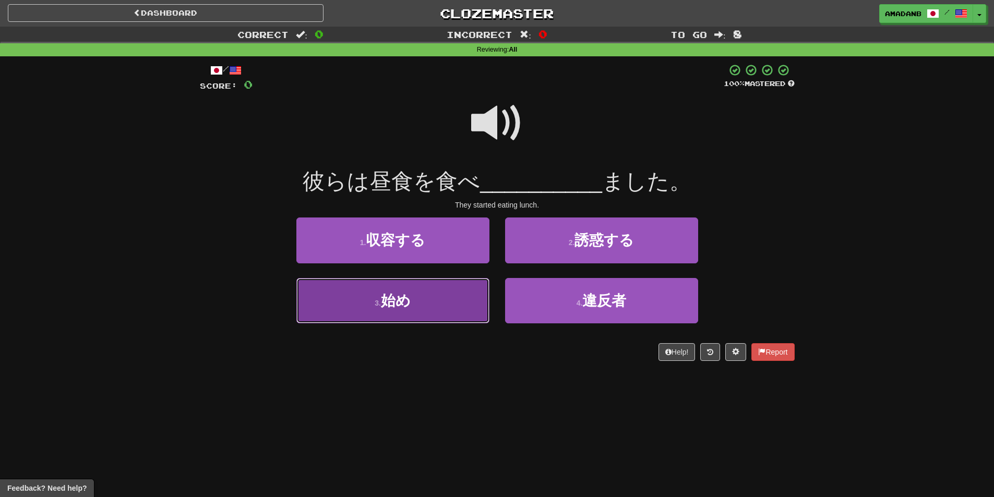
click at [433, 286] on button "3 . 始め" at bounding box center [392, 300] width 193 height 45
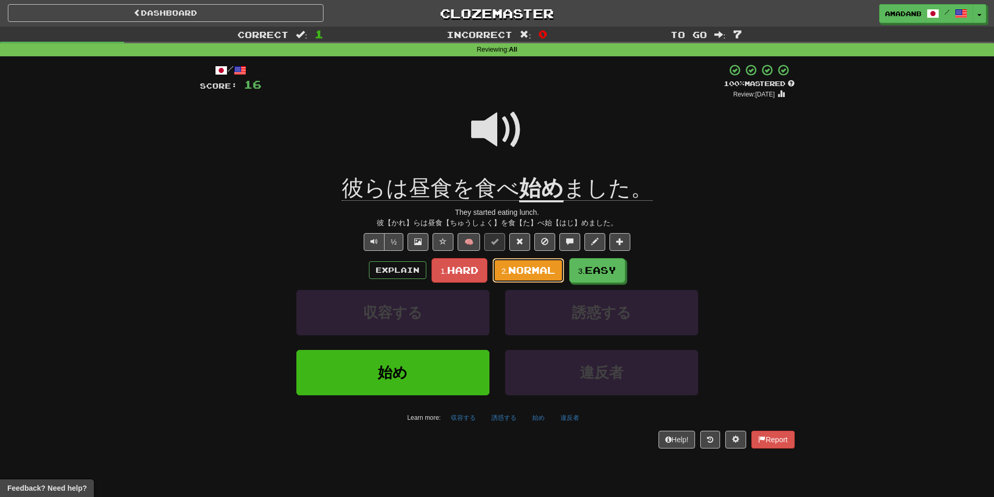
click at [539, 263] on button "2. Normal" at bounding box center [527, 270] width 71 height 25
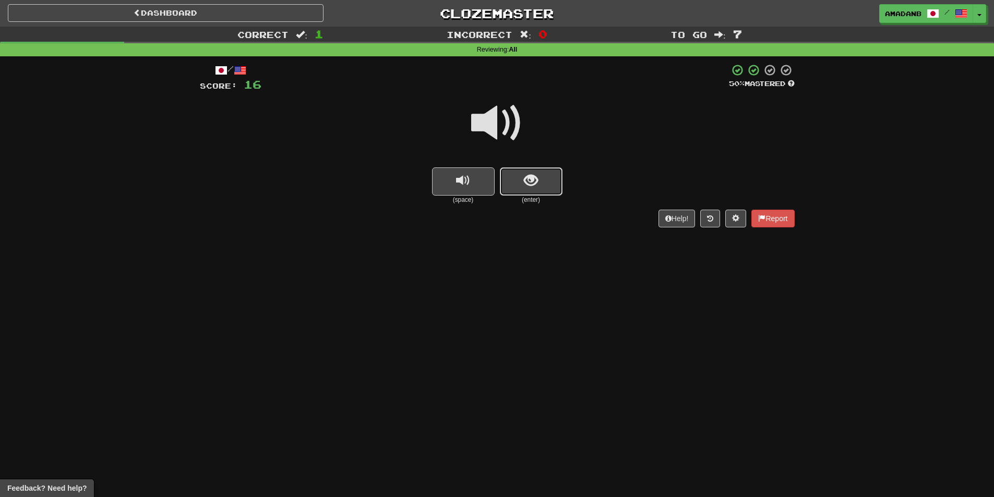
click at [524, 188] on span "show sentence" at bounding box center [531, 181] width 14 height 14
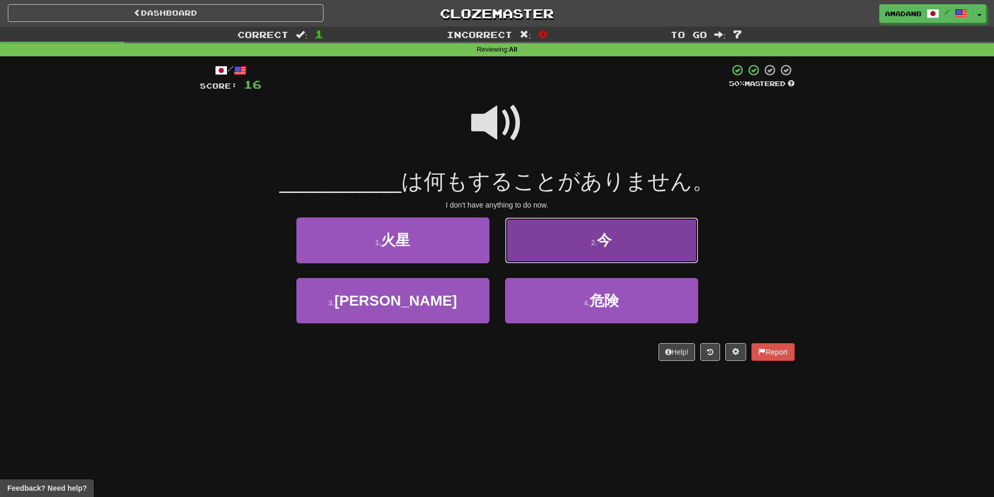
click at [551, 240] on button "2 . 今" at bounding box center [601, 240] width 193 height 45
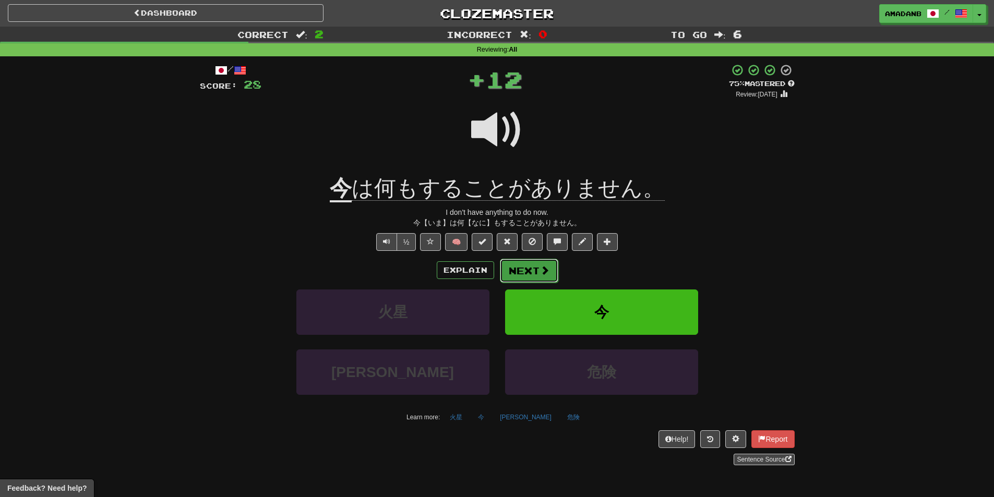
click at [521, 266] on button "Next" at bounding box center [529, 271] width 58 height 24
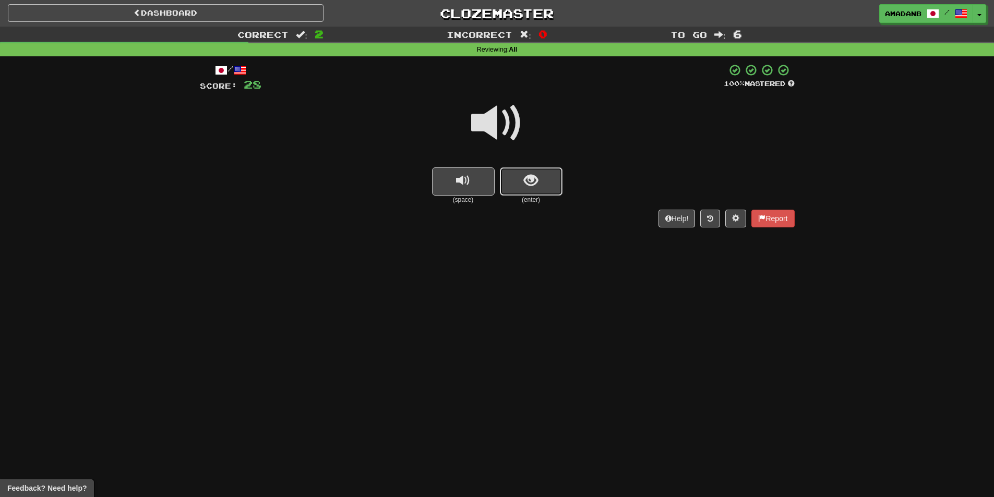
click at [510, 192] on button "show sentence" at bounding box center [531, 181] width 63 height 28
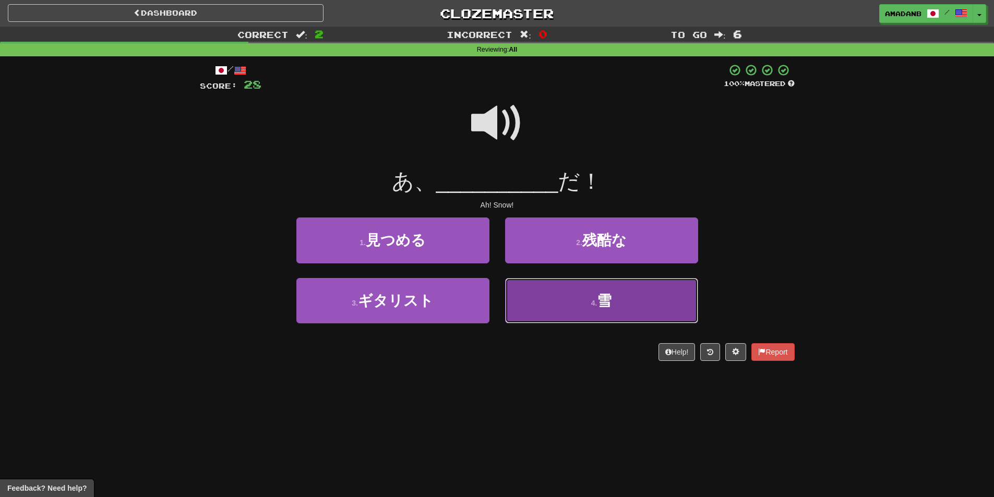
click at [572, 291] on button "4 . 雪" at bounding box center [601, 300] width 193 height 45
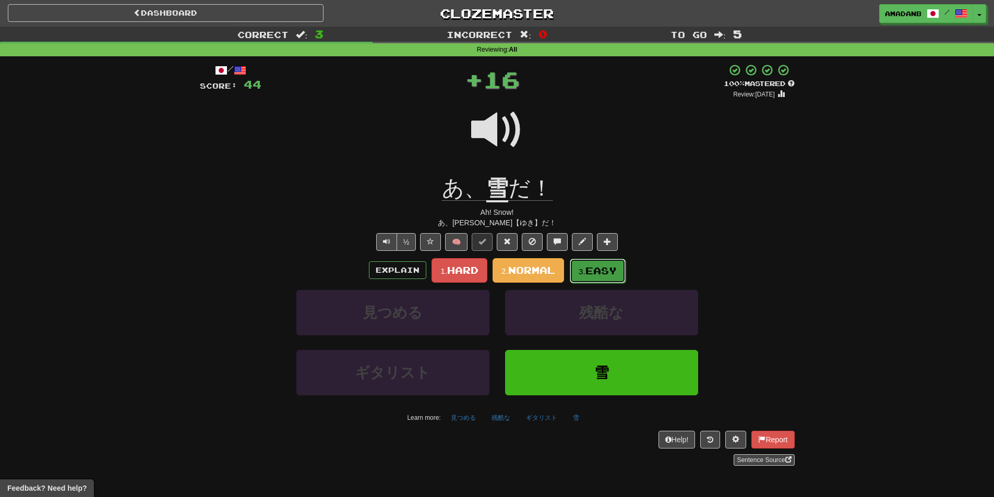
click at [582, 264] on button "3. Easy" at bounding box center [598, 271] width 56 height 25
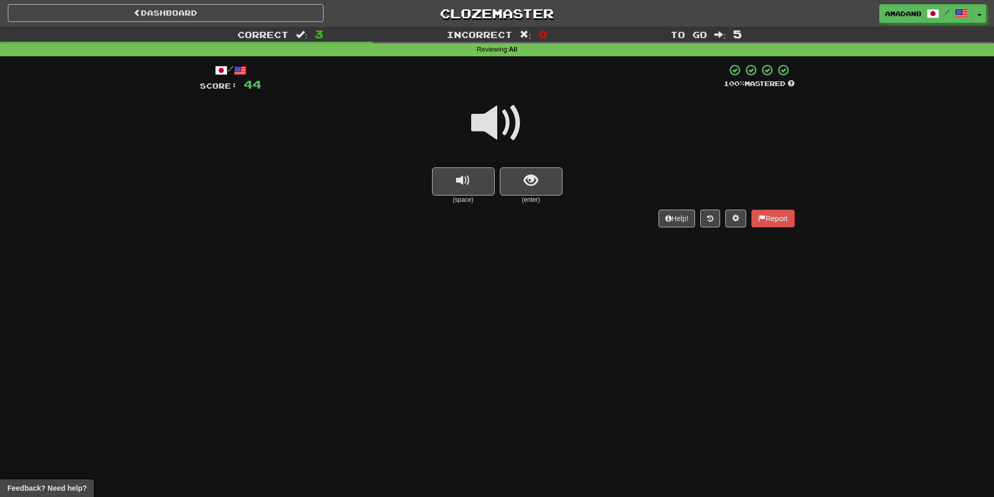
click at [514, 196] on small "(enter)" at bounding box center [531, 200] width 63 height 9
click at [514, 195] on button "show sentence" at bounding box center [531, 181] width 63 height 28
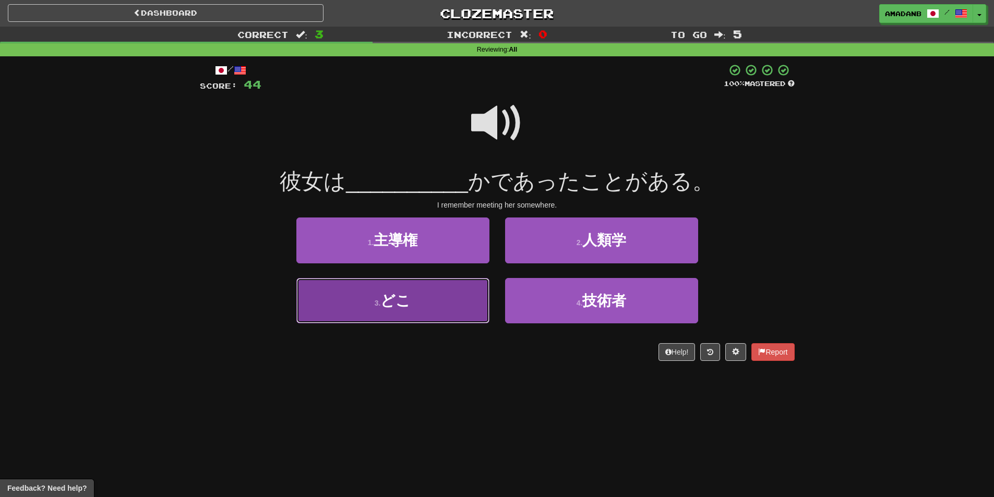
click at [454, 294] on button "3 . どこ" at bounding box center [392, 300] width 193 height 45
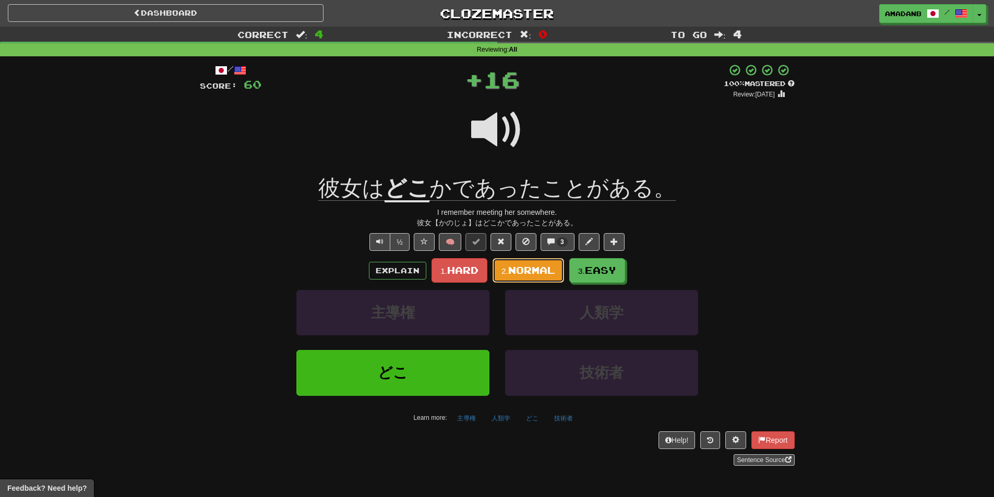
click at [513, 267] on span "Normal" at bounding box center [531, 269] width 47 height 11
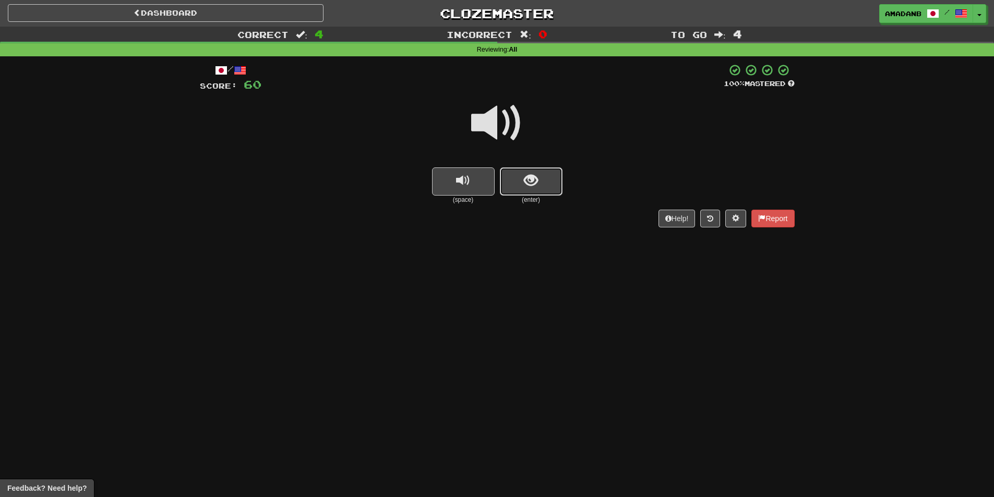
click at [508, 188] on button "show sentence" at bounding box center [531, 181] width 63 height 28
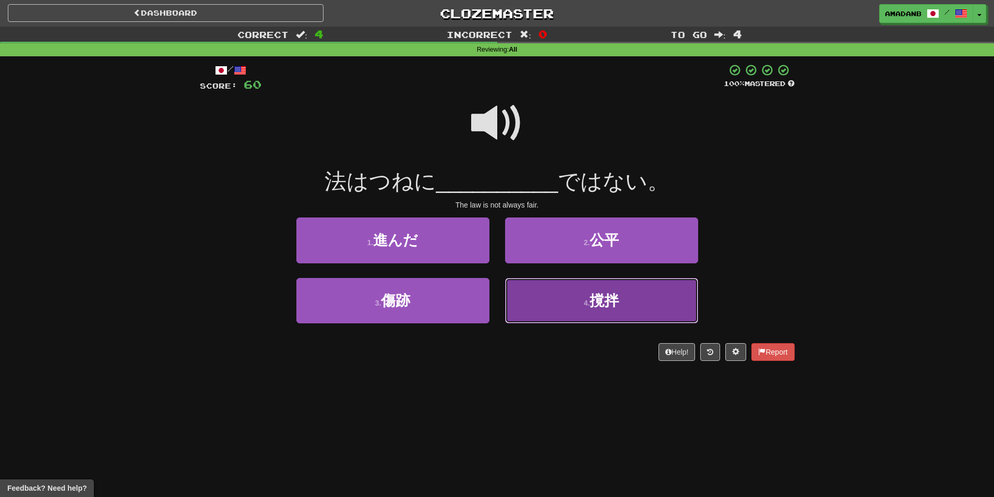
click at [536, 291] on button "4 . 撹拌" at bounding box center [601, 300] width 193 height 45
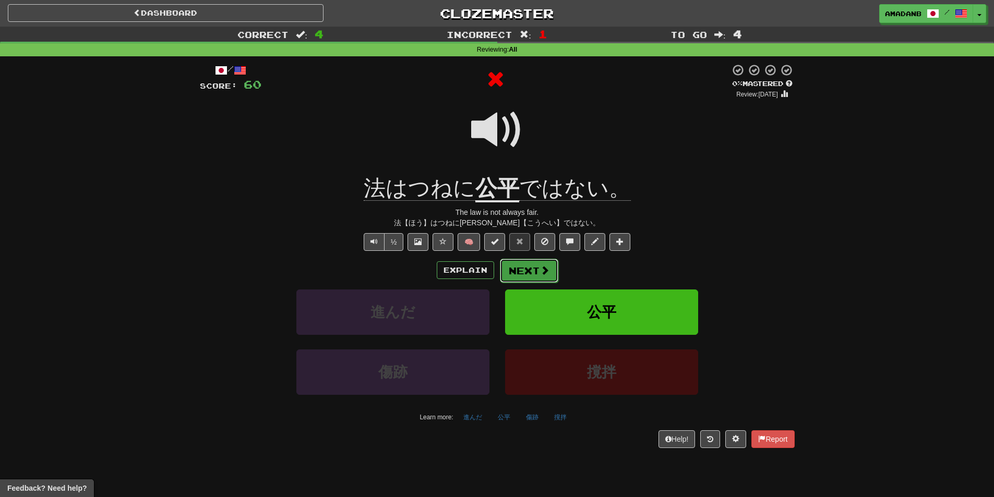
click at [513, 261] on button "Next" at bounding box center [529, 271] width 58 height 24
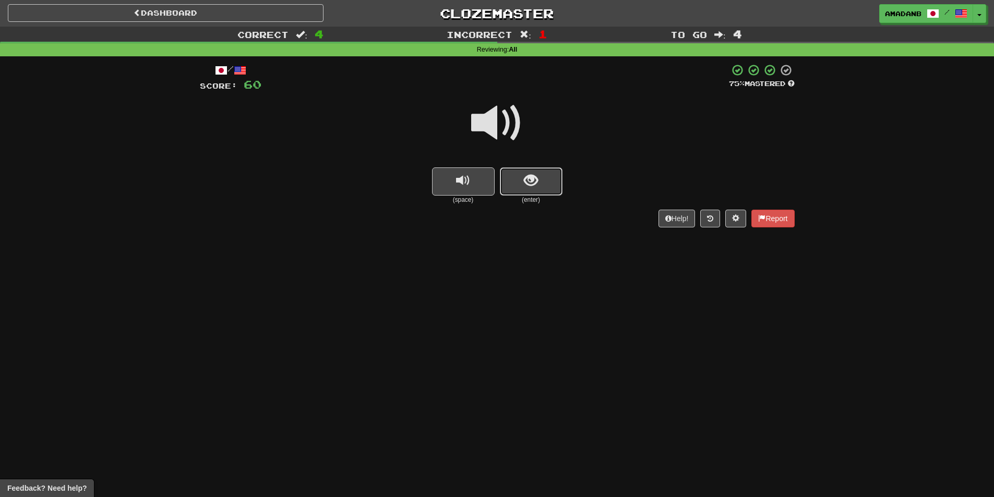
click at [522, 183] on button "show sentence" at bounding box center [531, 181] width 63 height 28
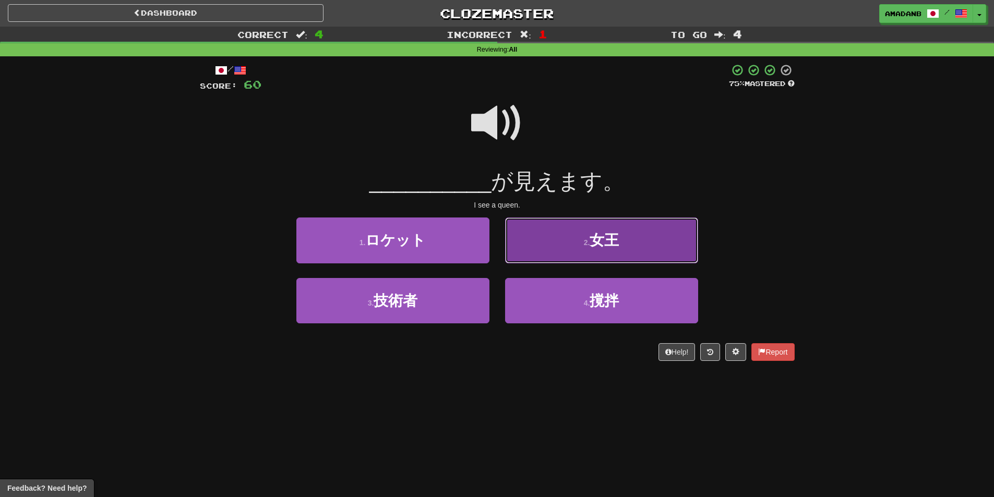
click at [530, 245] on button "2 . 女王" at bounding box center [601, 240] width 193 height 45
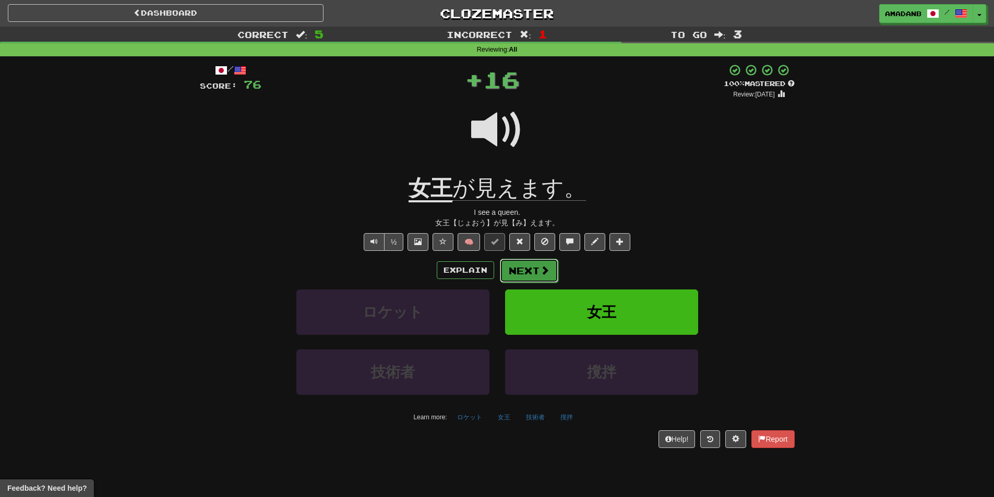
click at [517, 264] on button "Next" at bounding box center [529, 271] width 58 height 24
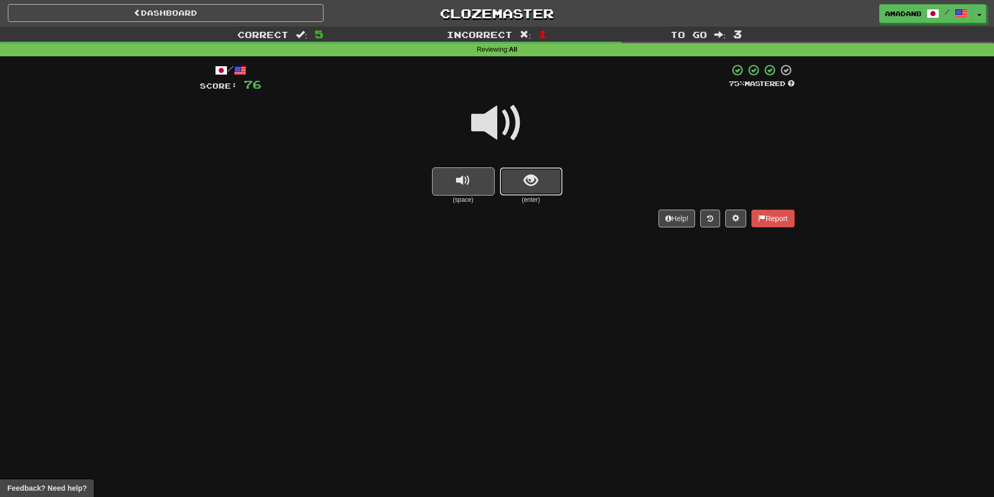
click at [530, 174] on span "show sentence" at bounding box center [531, 181] width 14 height 14
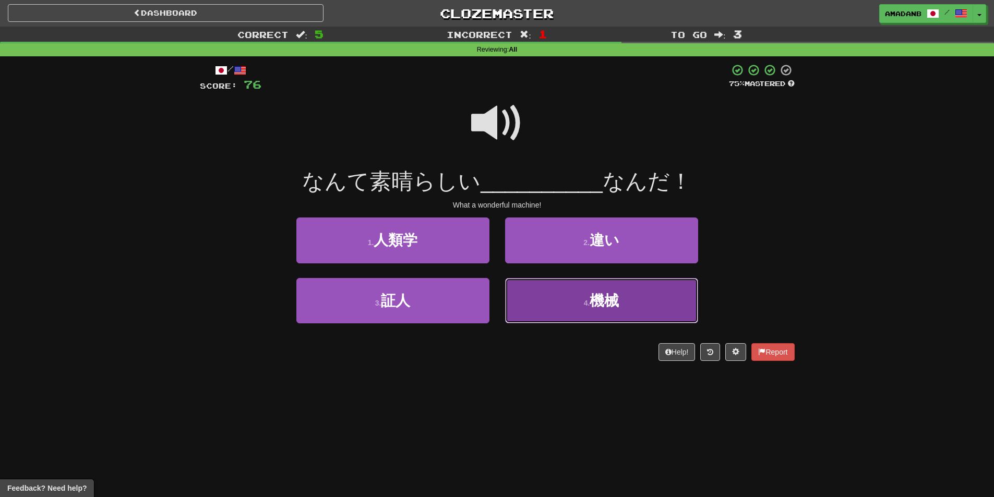
click at [563, 300] on button "4 . 機械" at bounding box center [601, 300] width 193 height 45
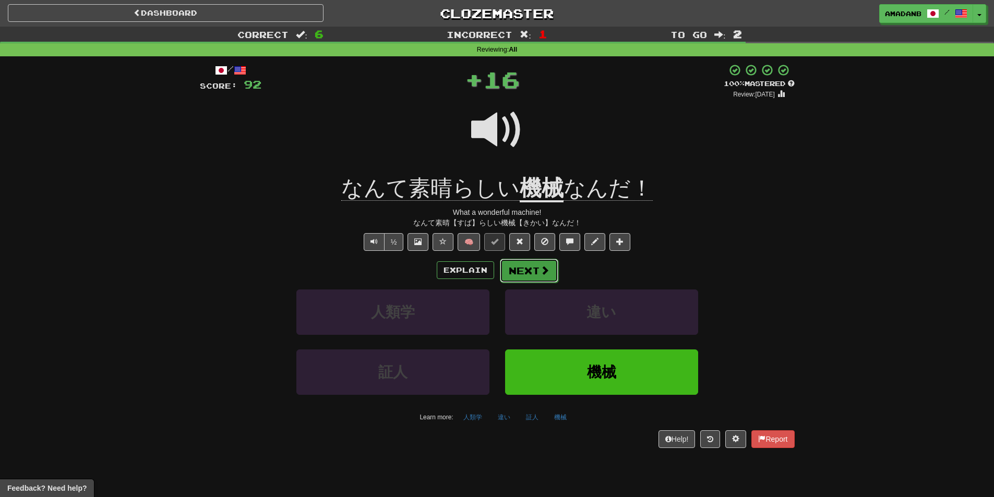
click at [540, 267] on span at bounding box center [544, 270] width 9 height 9
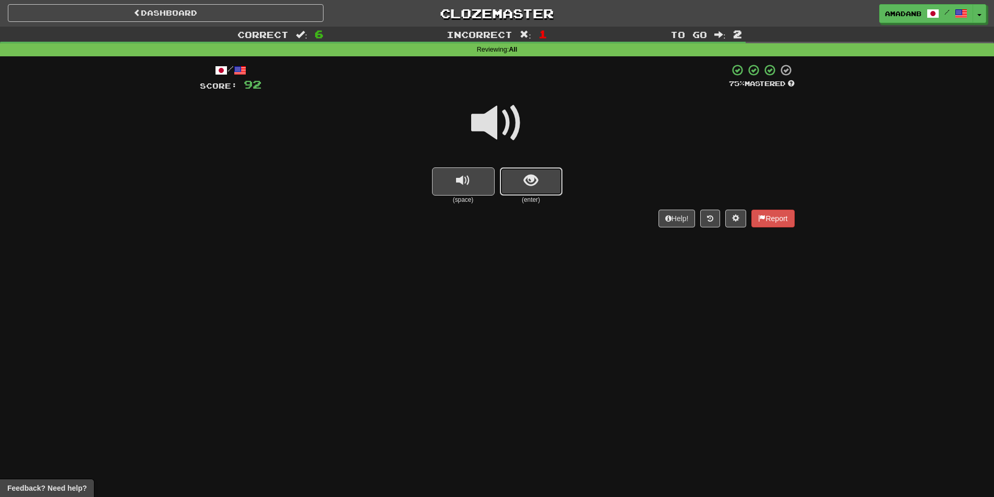
click at [525, 194] on button "show sentence" at bounding box center [531, 181] width 63 height 28
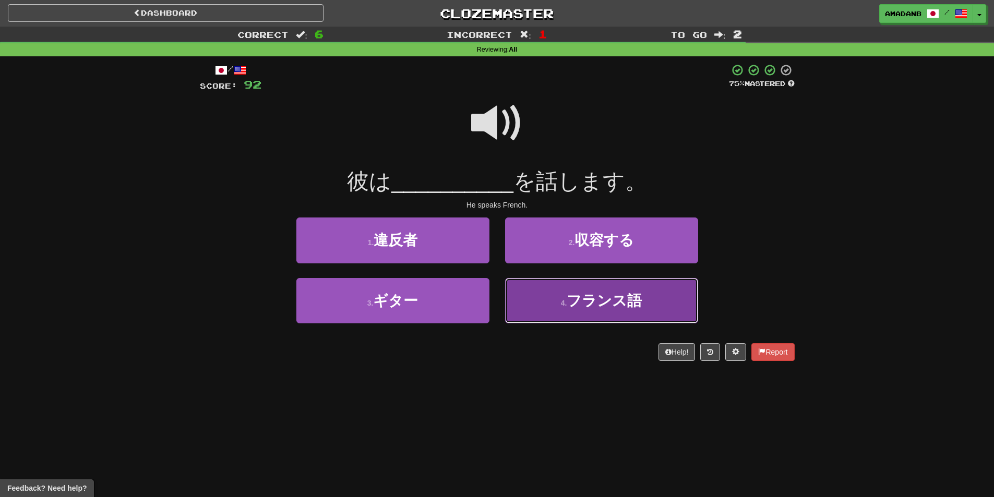
click at [557, 300] on button "4 . フランス語" at bounding box center [601, 300] width 193 height 45
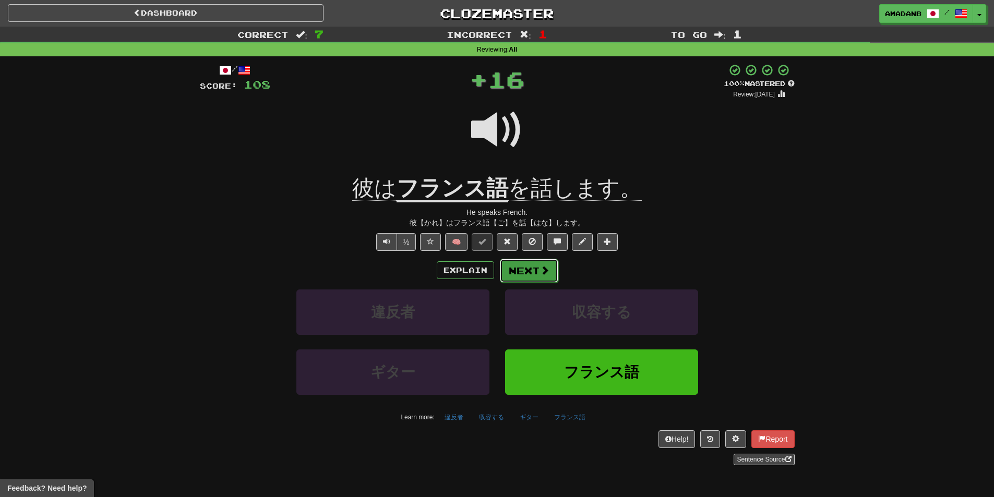
click at [537, 278] on button "Next" at bounding box center [529, 271] width 58 height 24
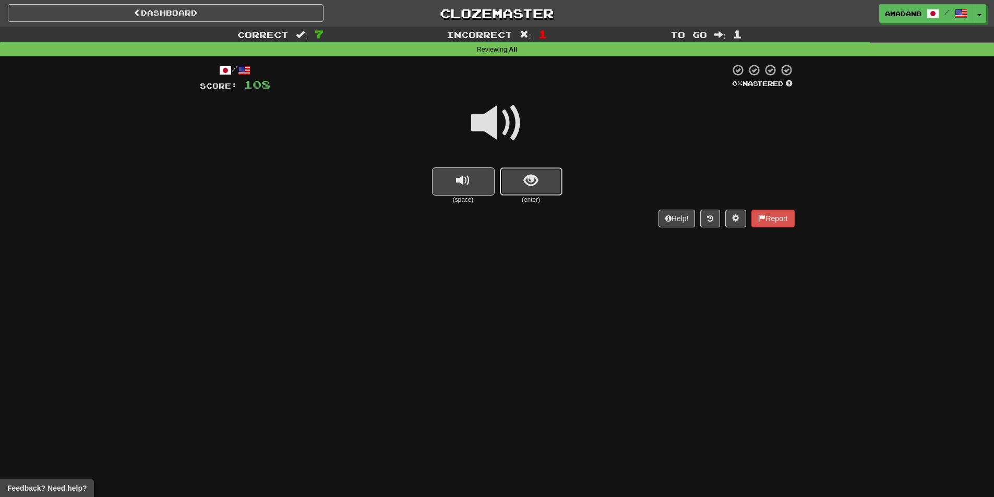
click at [520, 192] on button "show sentence" at bounding box center [531, 181] width 63 height 28
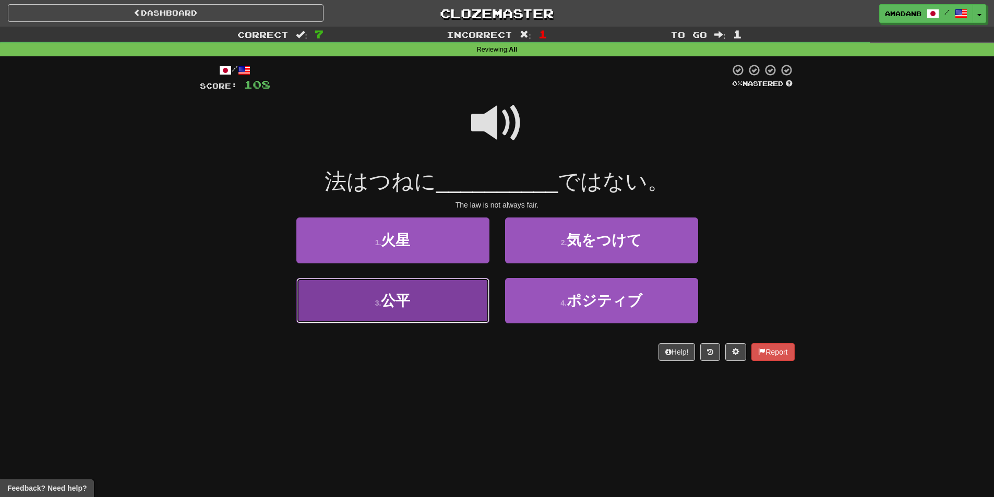
click at [425, 293] on button "3 . 公平" at bounding box center [392, 300] width 193 height 45
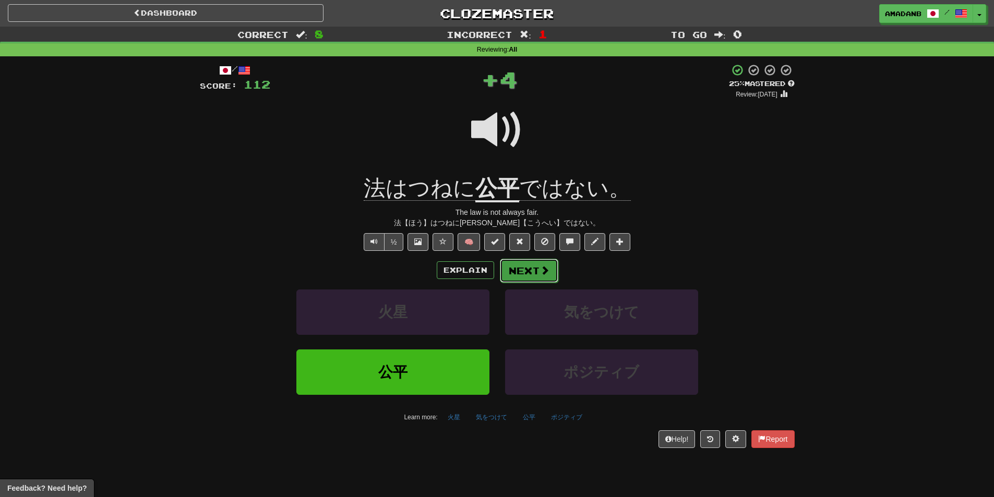
click at [512, 273] on button "Next" at bounding box center [529, 271] width 58 height 24
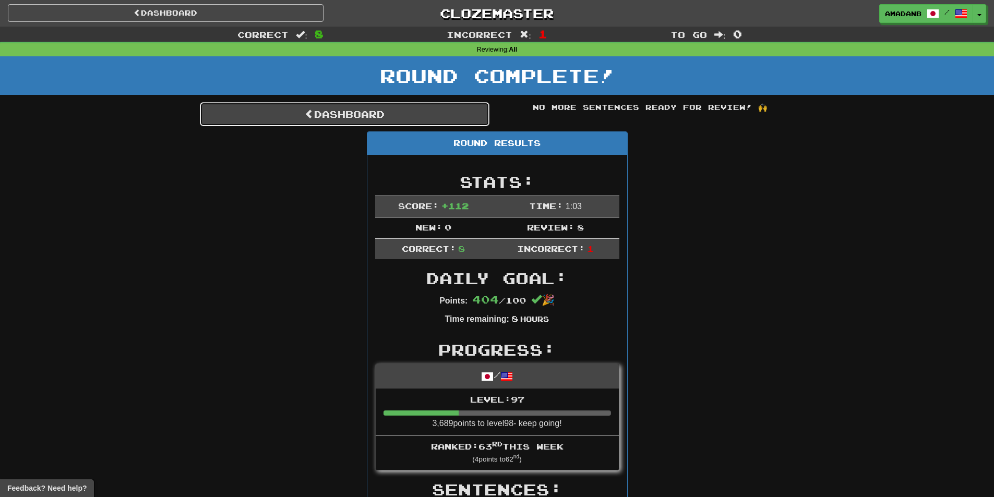
click at [355, 115] on link "Dashboard" at bounding box center [344, 114] width 289 height 24
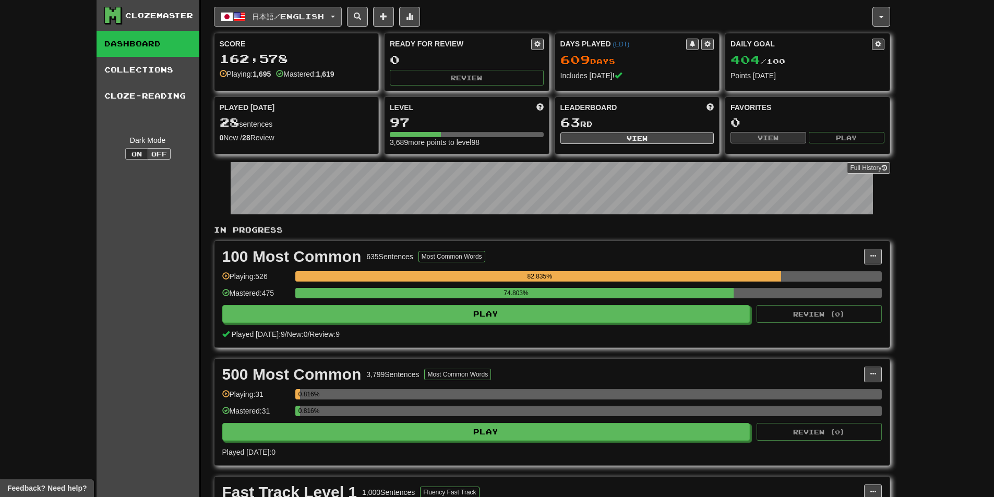
click at [342, 13] on button "日本語 / English" at bounding box center [278, 17] width 128 height 20
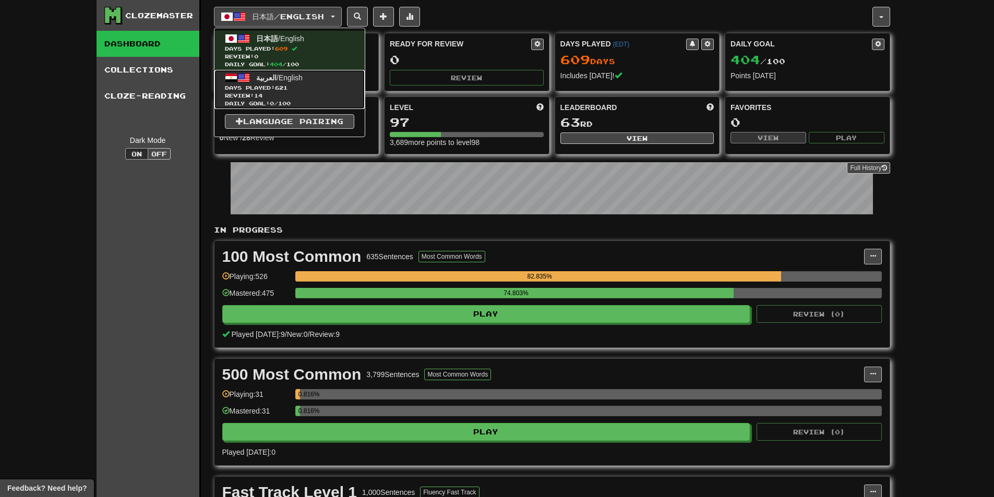
click at [315, 98] on span "Review: 14" at bounding box center [289, 96] width 129 height 8
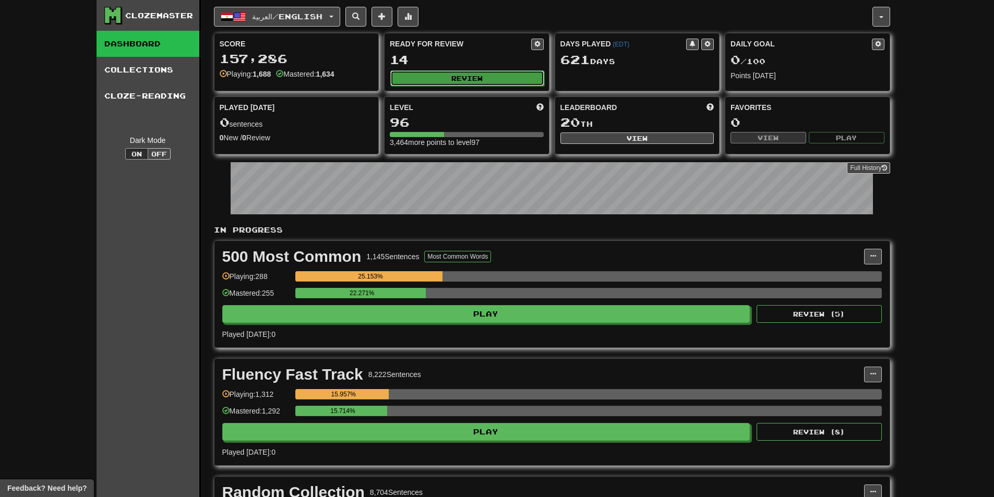
click at [493, 83] on button "Review" at bounding box center [467, 78] width 154 height 16
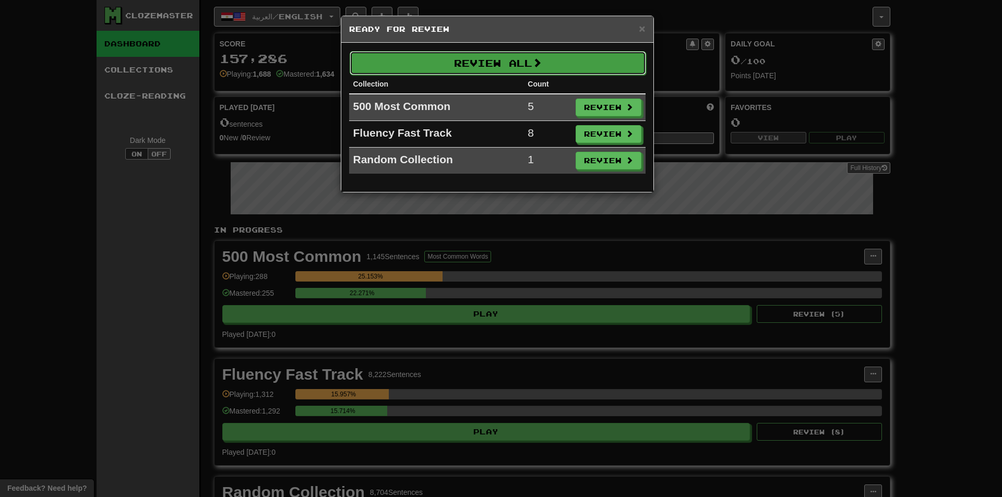
click at [421, 70] on button "Review All" at bounding box center [497, 63] width 296 height 24
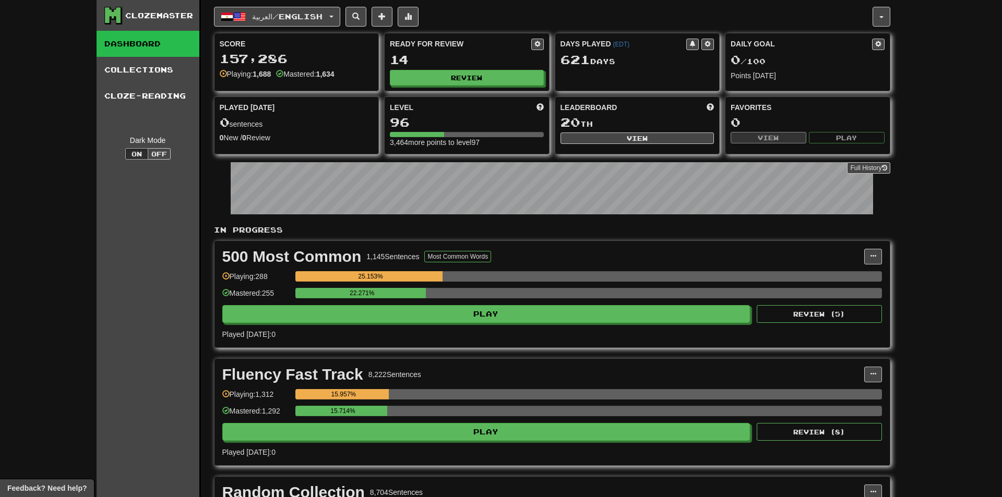
select select "**"
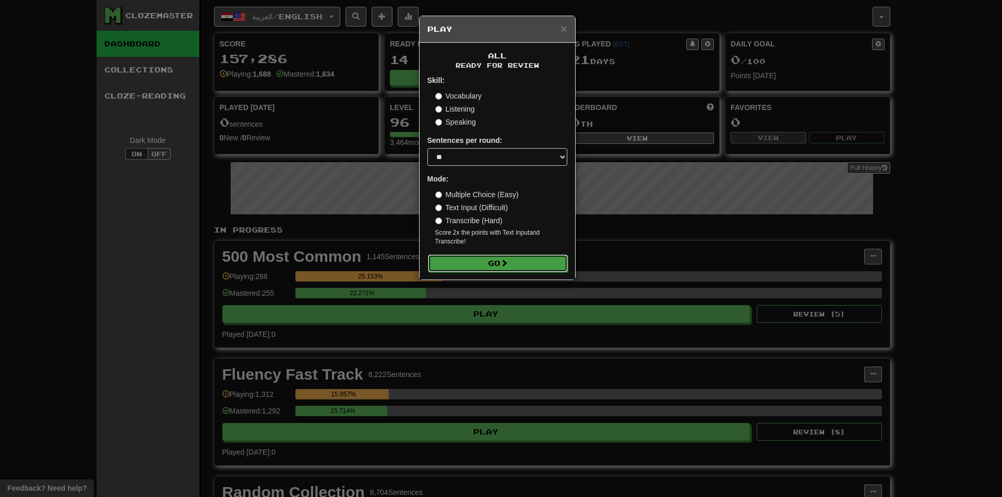
click at [485, 256] on button "Go" at bounding box center [498, 264] width 140 height 18
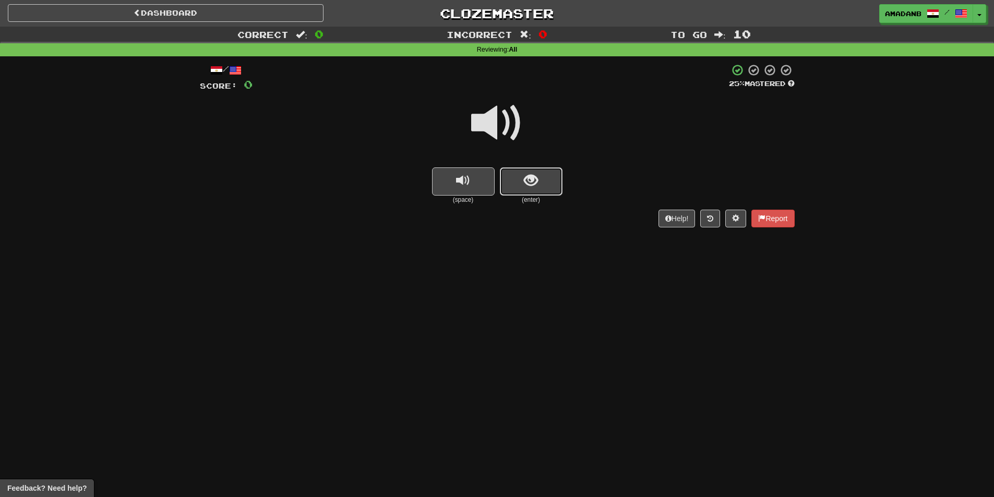
click at [542, 187] on button "show sentence" at bounding box center [531, 181] width 63 height 28
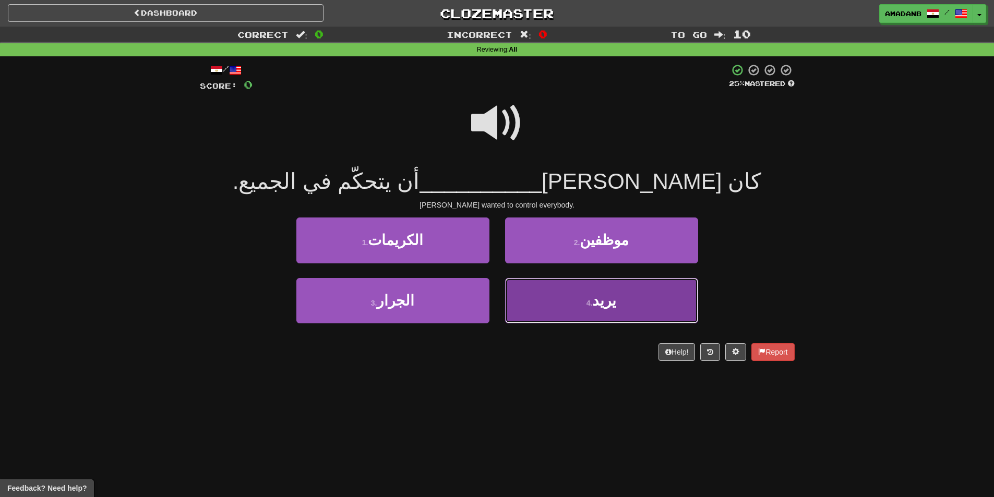
click at [533, 286] on button "4 . يريد" at bounding box center [601, 300] width 193 height 45
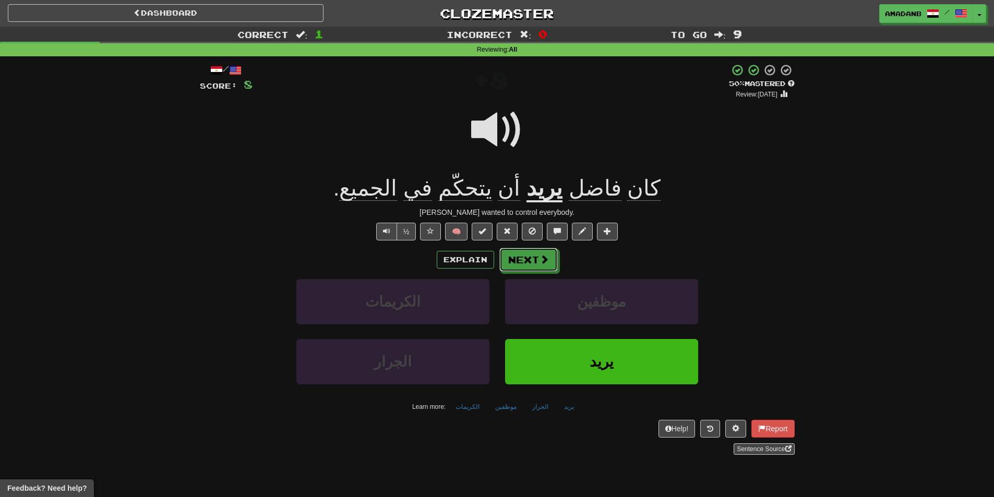
click at [542, 261] on span at bounding box center [543, 259] width 9 height 9
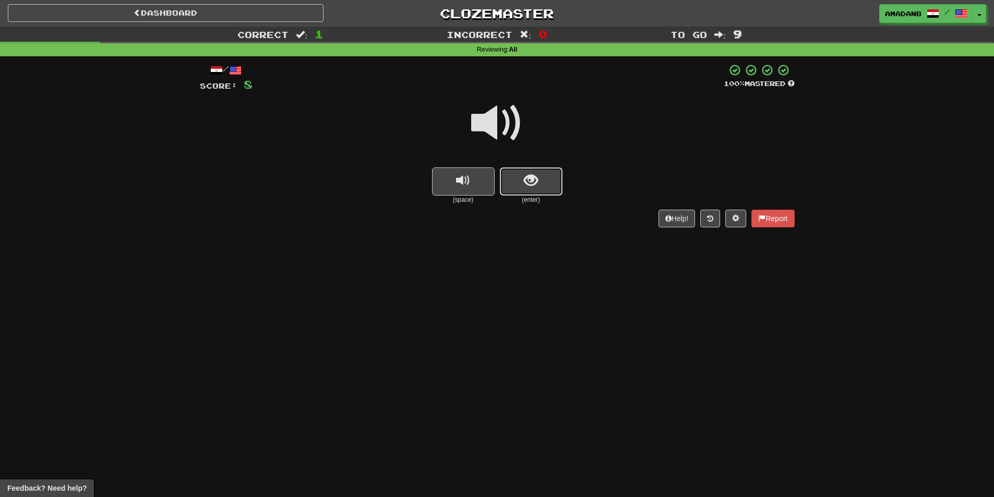
click at [534, 191] on button "show sentence" at bounding box center [531, 181] width 63 height 28
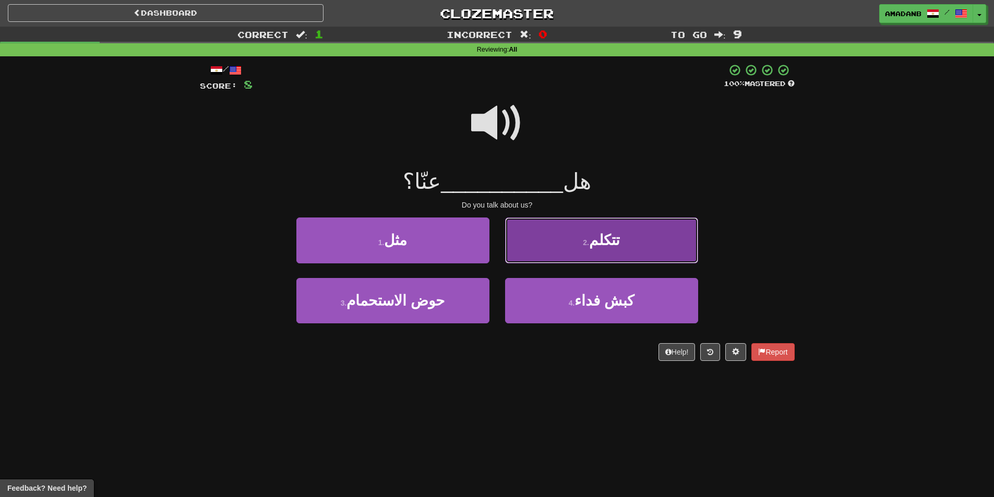
click at [553, 252] on button "2 . تتكلم" at bounding box center [601, 240] width 193 height 45
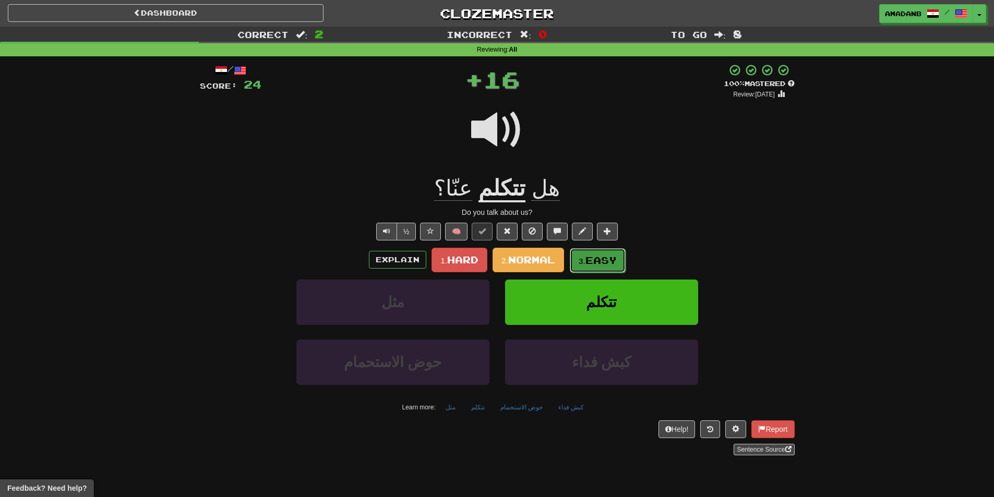
click at [593, 258] on span "Easy" at bounding box center [600, 260] width 31 height 11
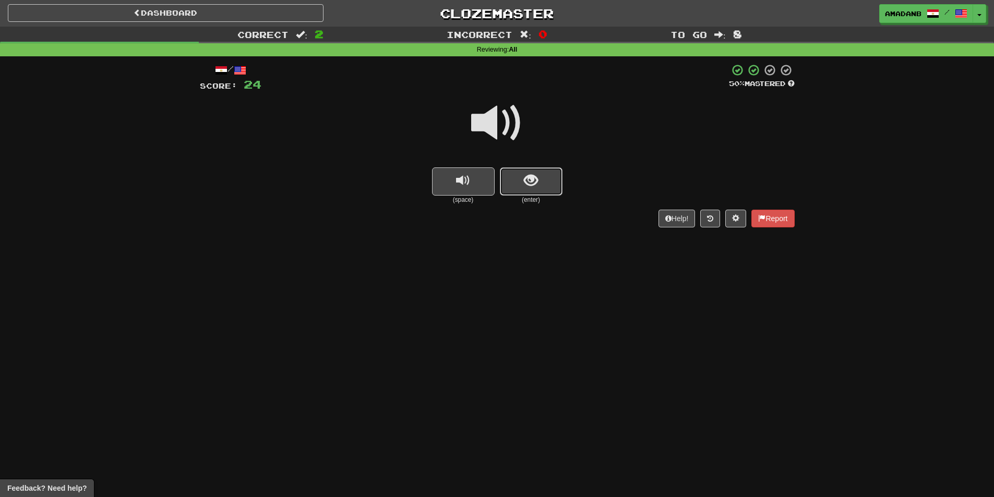
click at [531, 185] on span "show sentence" at bounding box center [531, 181] width 14 height 14
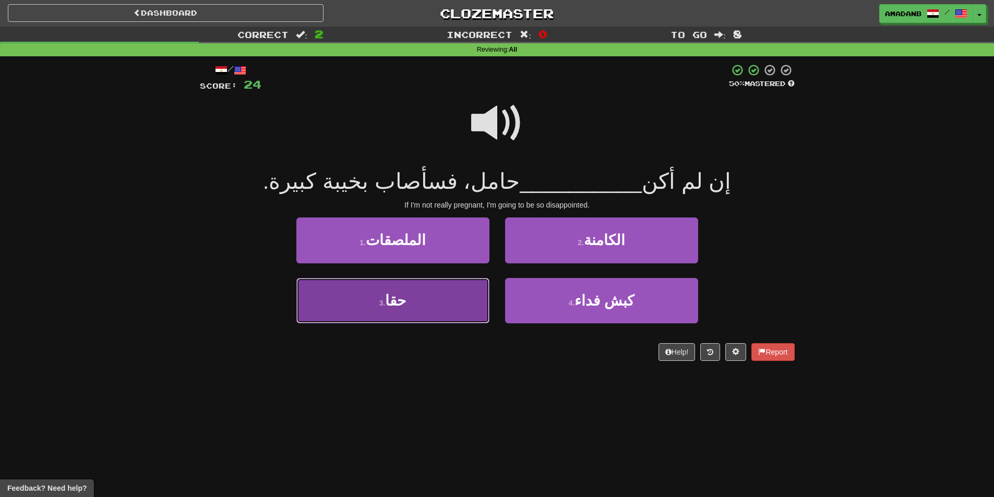
click at [452, 293] on button "3 . حقا" at bounding box center [392, 300] width 193 height 45
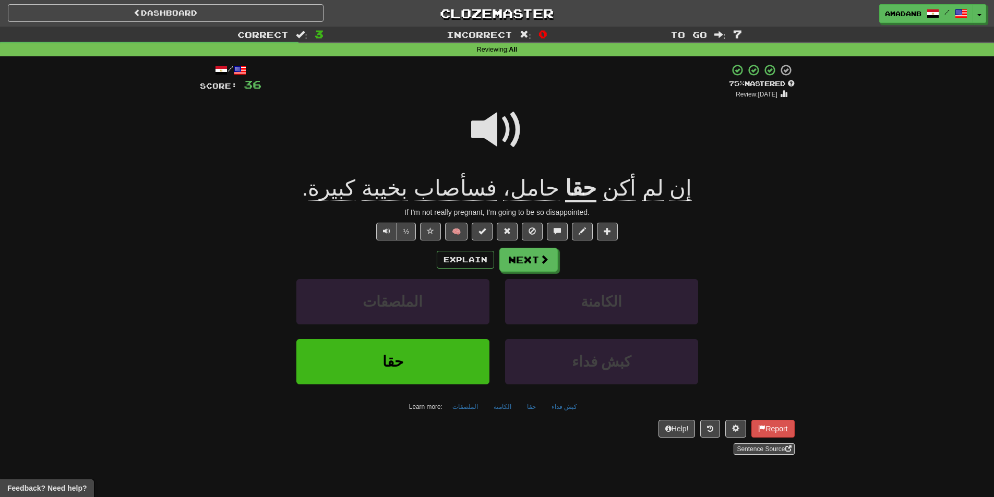
click at [529, 272] on div "Explain Next الملصقات الكامنة حقا كبش فداء Learn more: الملصقات الكامنة حقا كبش…" at bounding box center [497, 331] width 595 height 167
click at [529, 262] on button "Next" at bounding box center [529, 260] width 58 height 24
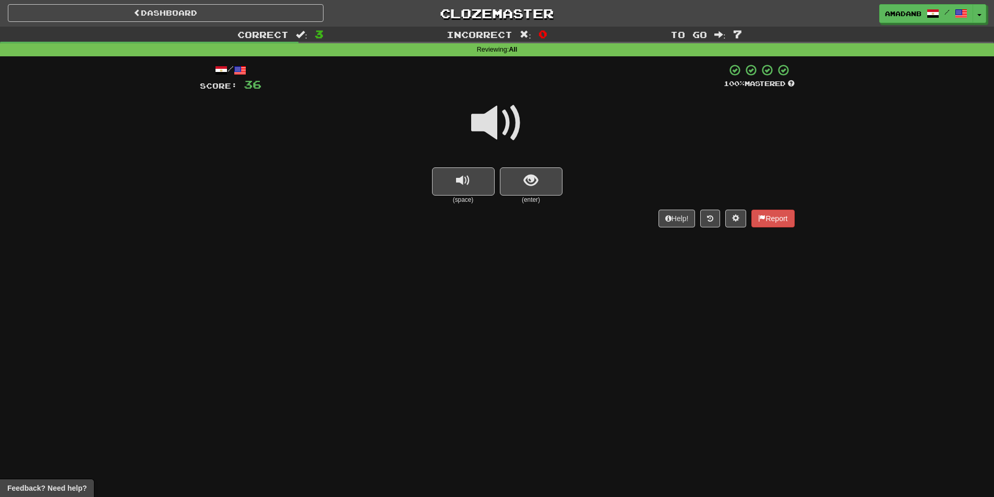
scroll to position [52, 0]
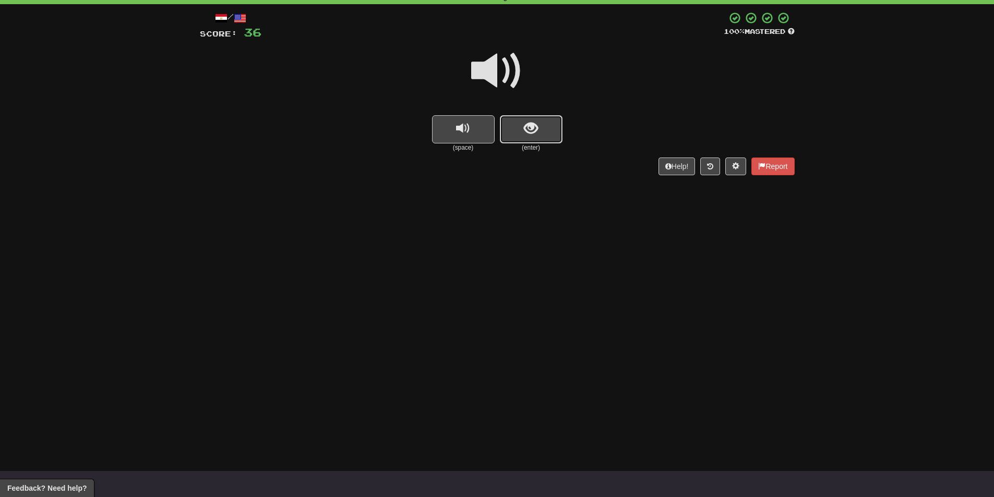
click at [543, 132] on button "show sentence" at bounding box center [531, 129] width 63 height 28
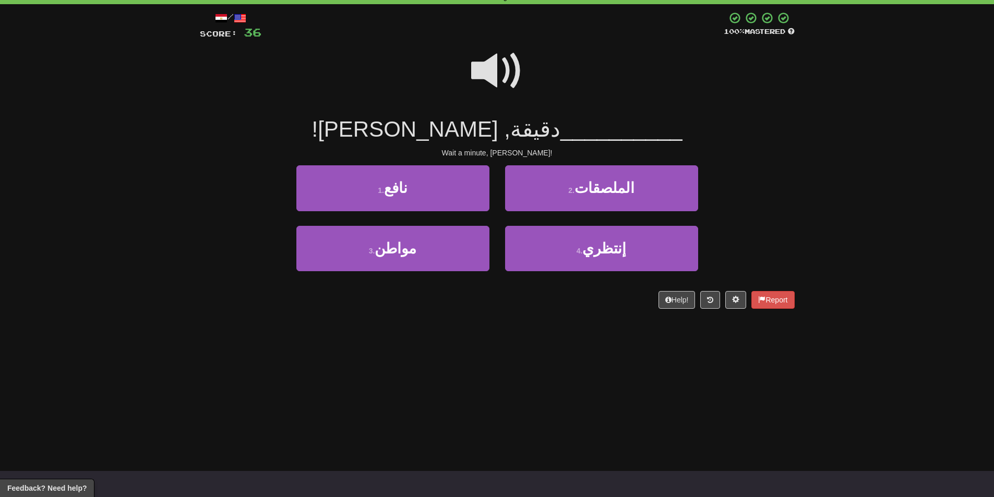
scroll to position [0, 0]
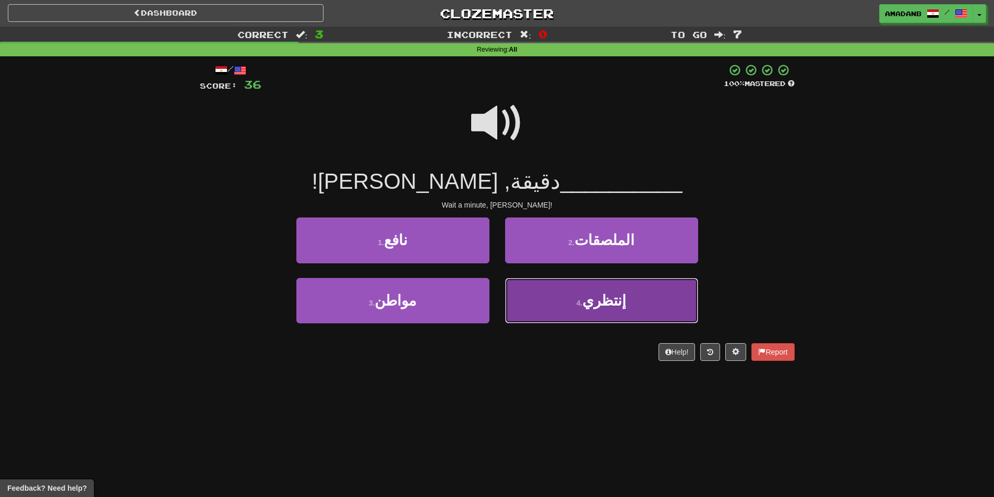
click at [621, 306] on span "إنتظري" at bounding box center [604, 301] width 44 height 16
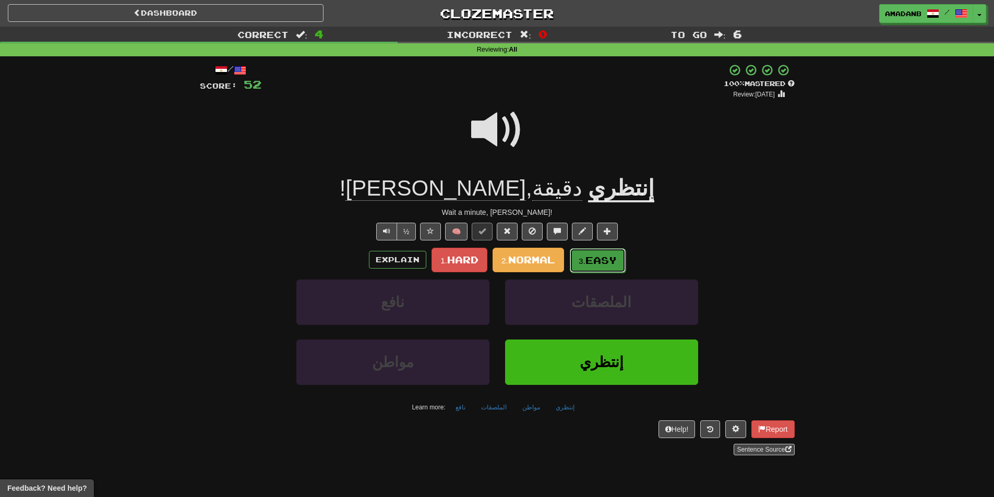
click at [585, 259] on small "3." at bounding box center [581, 261] width 7 height 9
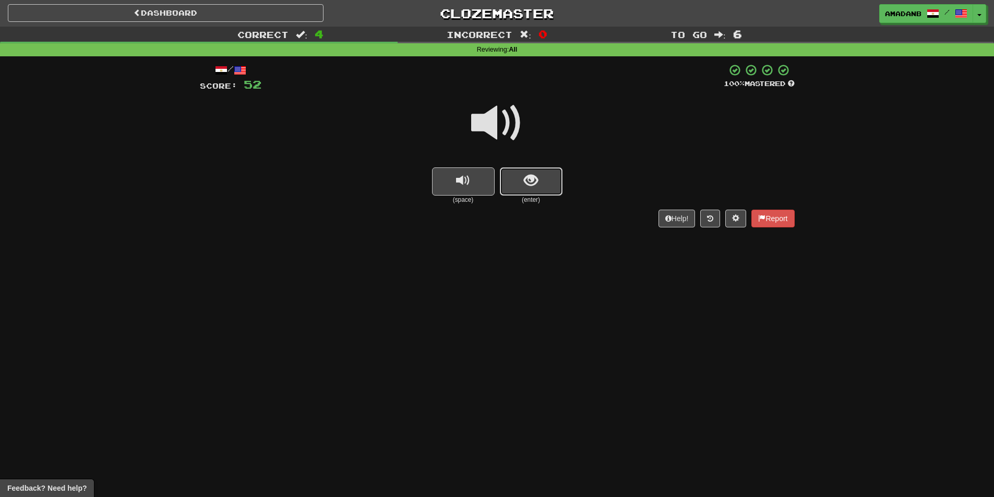
click at [534, 190] on button "show sentence" at bounding box center [531, 181] width 63 height 28
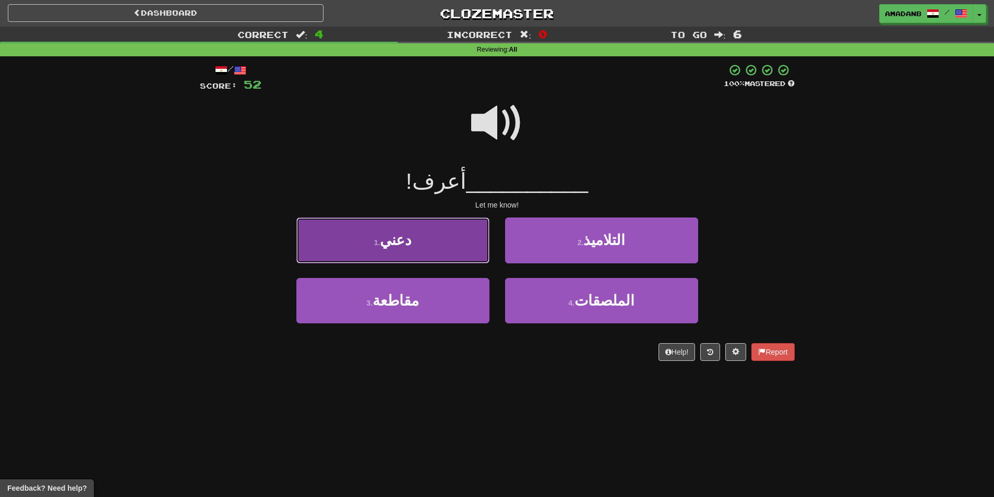
click at [431, 247] on button "1 . دعني" at bounding box center [392, 240] width 193 height 45
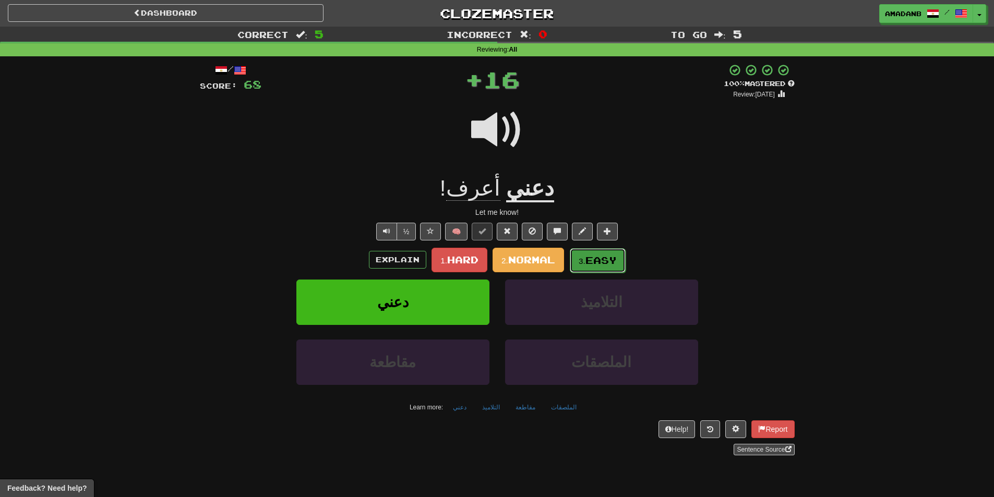
click at [587, 256] on button "3. Easy" at bounding box center [598, 260] width 56 height 25
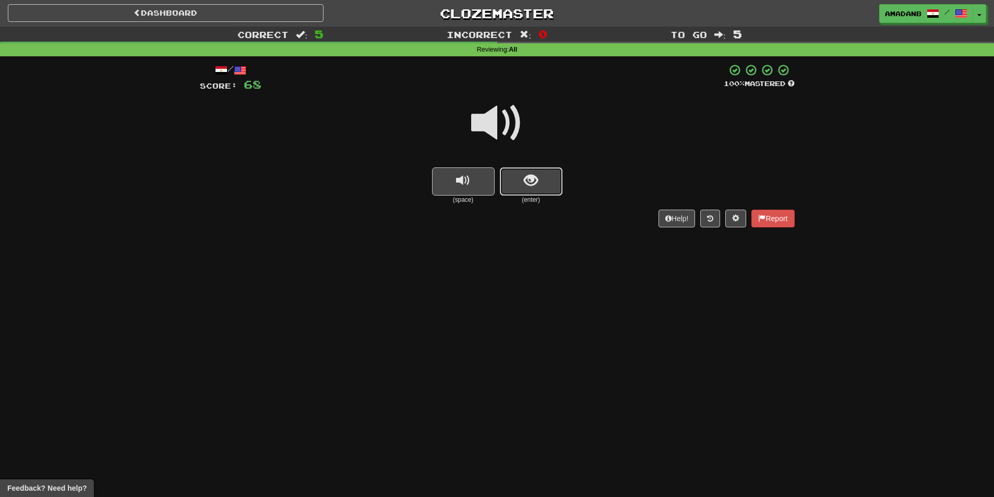
click at [547, 186] on button "show sentence" at bounding box center [531, 181] width 63 height 28
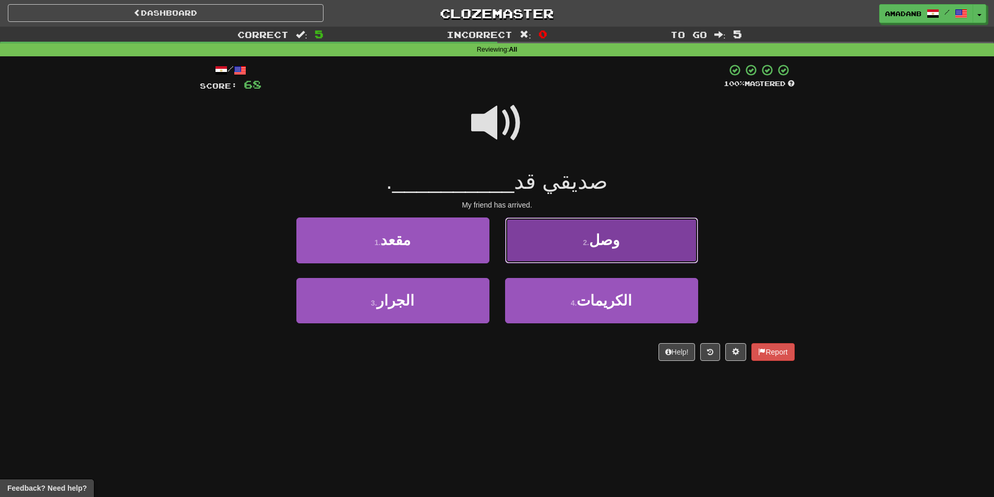
click at [544, 249] on button "2 . وصل" at bounding box center [601, 240] width 193 height 45
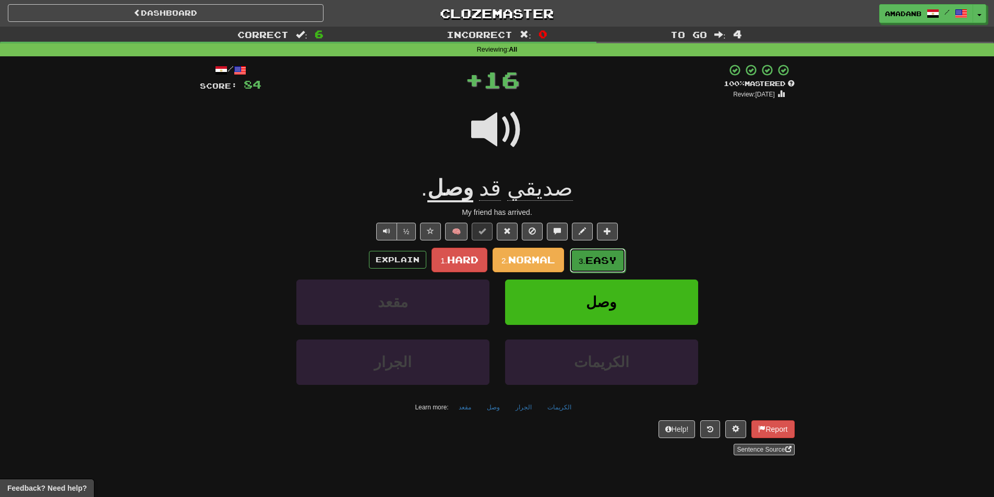
click at [582, 258] on small "3." at bounding box center [581, 261] width 7 height 9
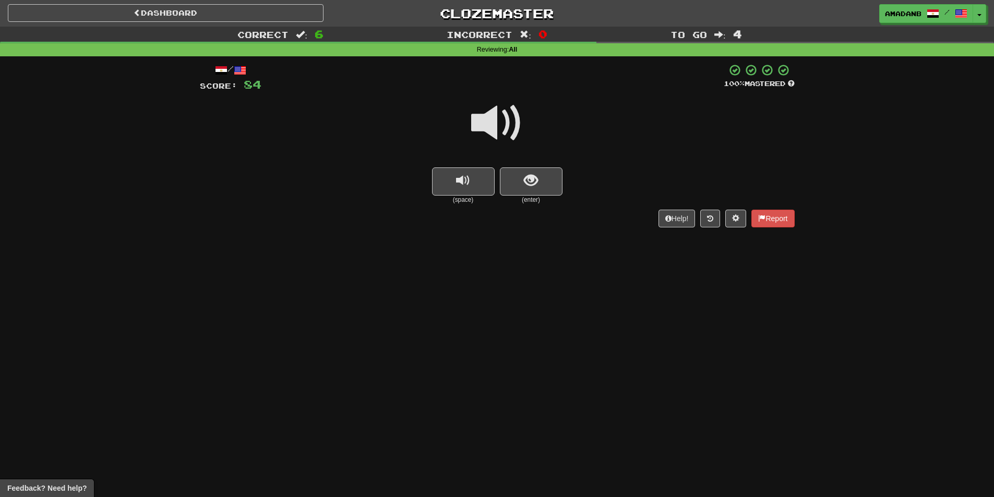
click at [539, 197] on small "(enter)" at bounding box center [531, 200] width 63 height 9
click at [540, 186] on button "show sentence" at bounding box center [531, 181] width 63 height 28
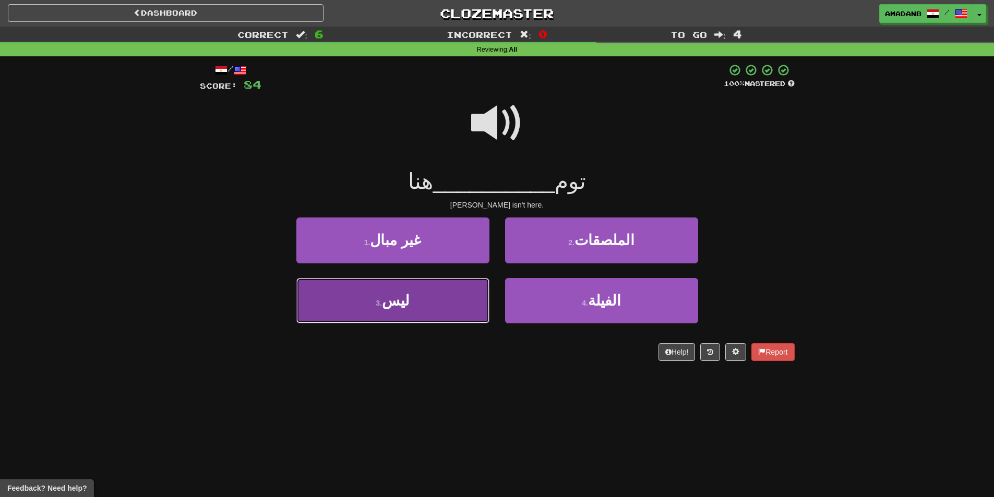
click at [452, 300] on button "3 . ليس" at bounding box center [392, 300] width 193 height 45
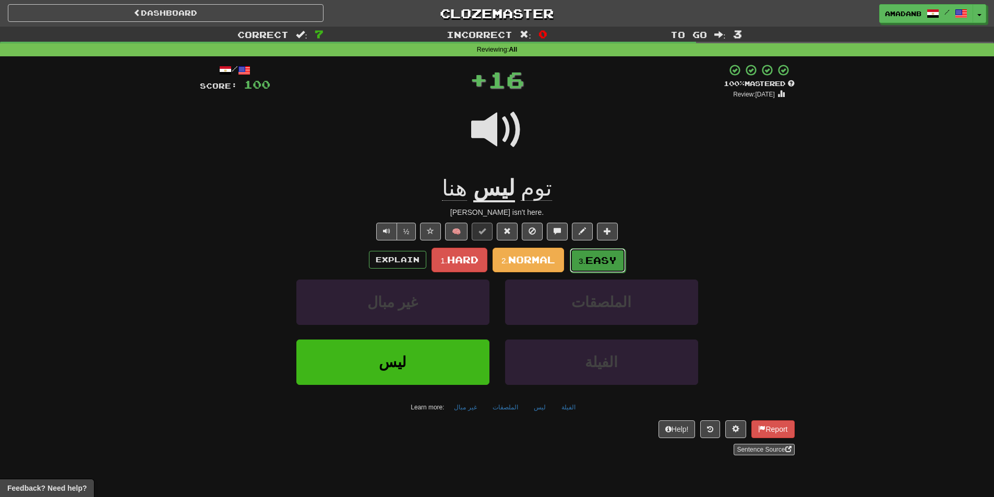
click at [585, 262] on small "3." at bounding box center [581, 261] width 7 height 9
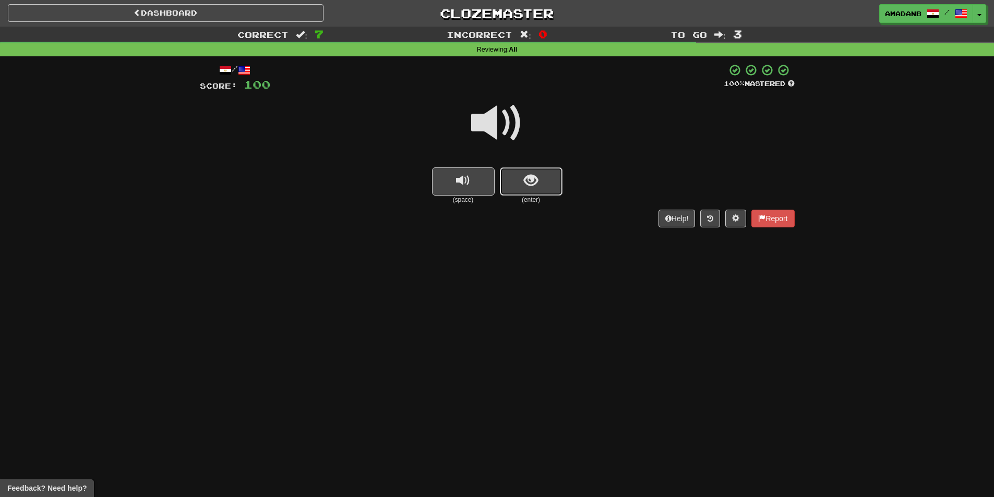
click at [536, 175] on span "show sentence" at bounding box center [531, 181] width 14 height 14
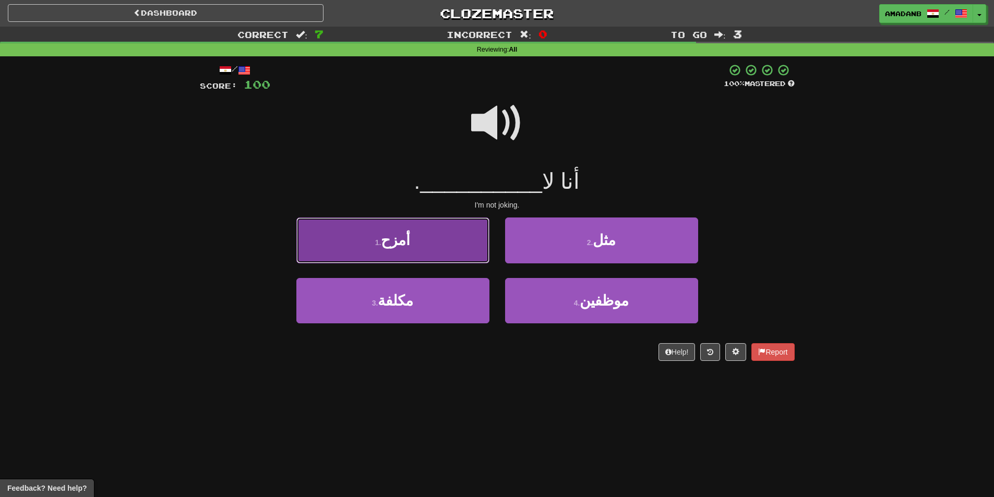
click at [437, 247] on button "1 . أمزح" at bounding box center [392, 240] width 193 height 45
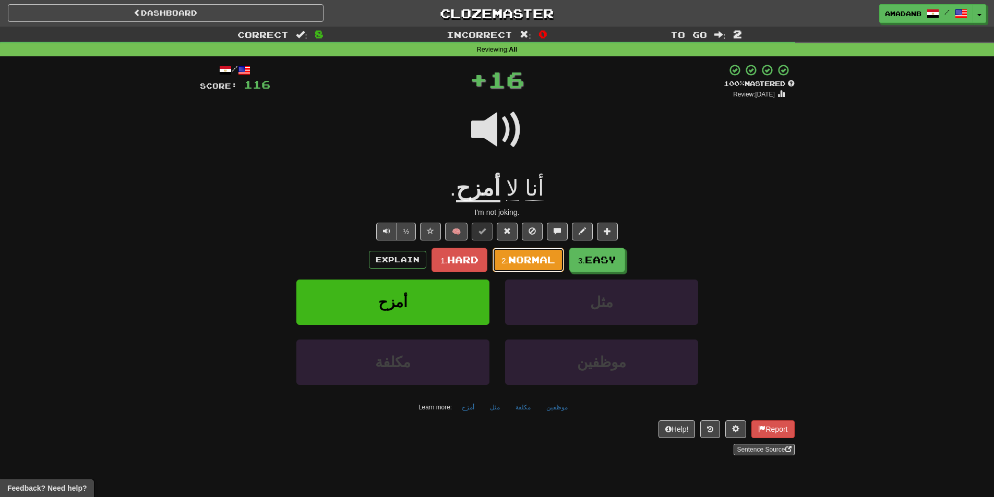
click at [537, 265] on span "Normal" at bounding box center [531, 259] width 47 height 11
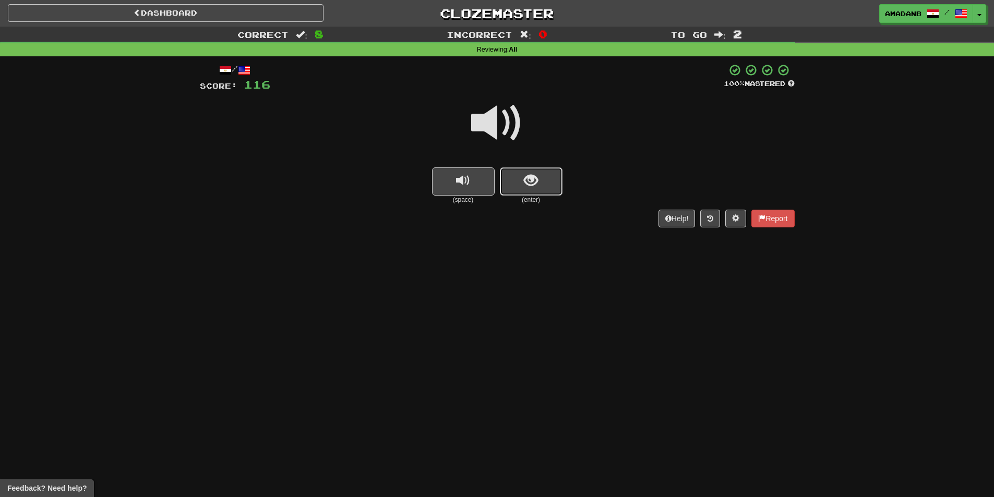
click at [520, 188] on button "show sentence" at bounding box center [531, 181] width 63 height 28
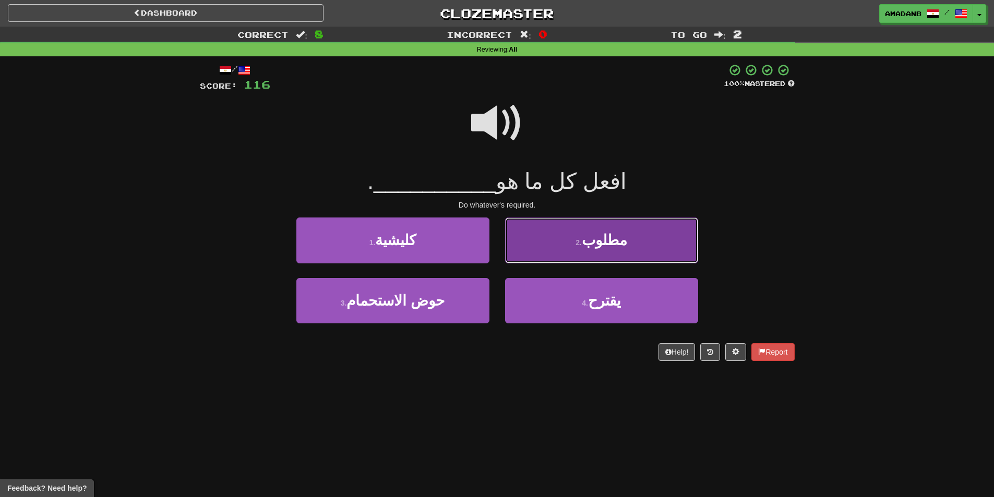
click at [549, 245] on button "2 . مطلوب" at bounding box center [601, 240] width 193 height 45
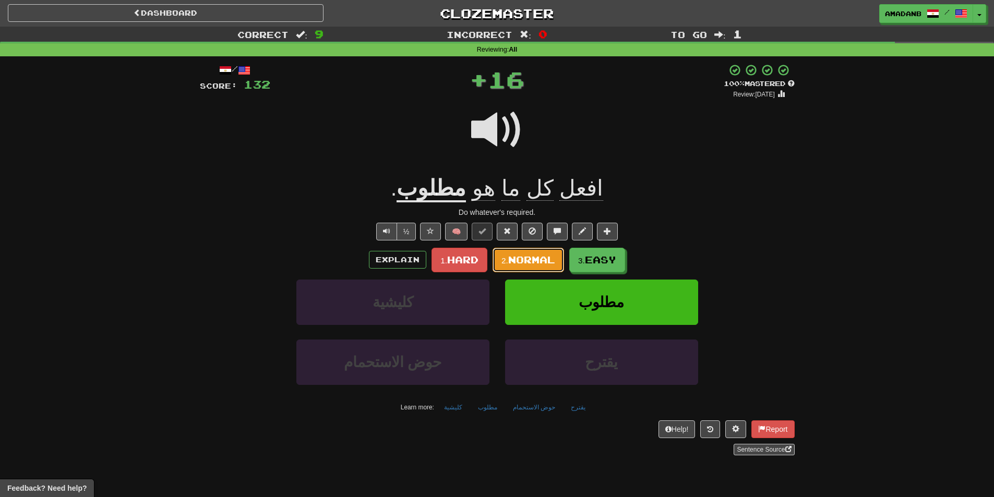
click at [549, 265] on span "Normal" at bounding box center [531, 259] width 47 height 11
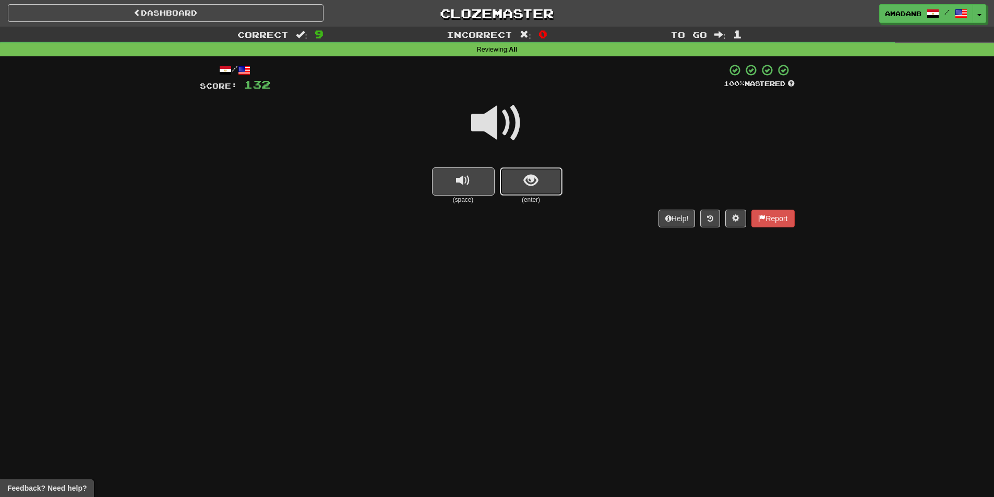
click at [525, 186] on span "show sentence" at bounding box center [531, 181] width 14 height 14
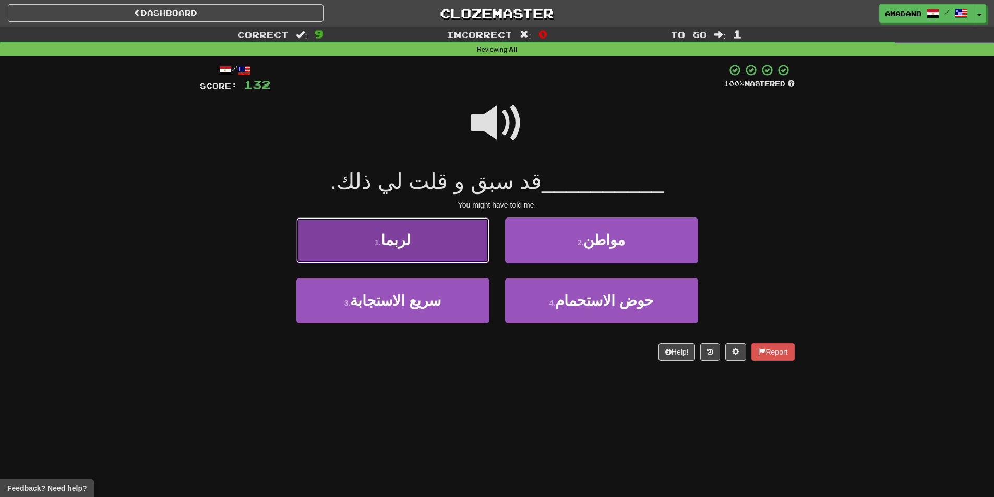
click at [444, 242] on button "1 . لربما" at bounding box center [392, 240] width 193 height 45
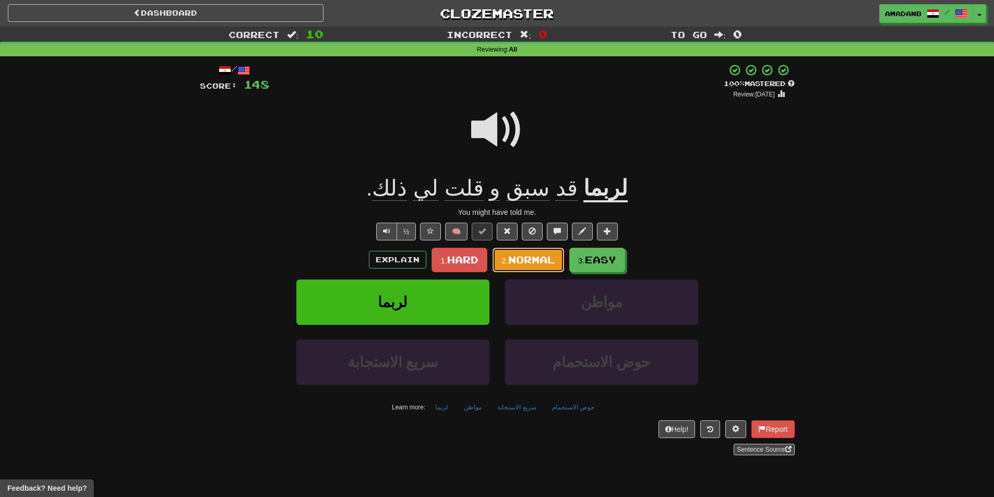
click at [528, 261] on span "Normal" at bounding box center [531, 259] width 47 height 11
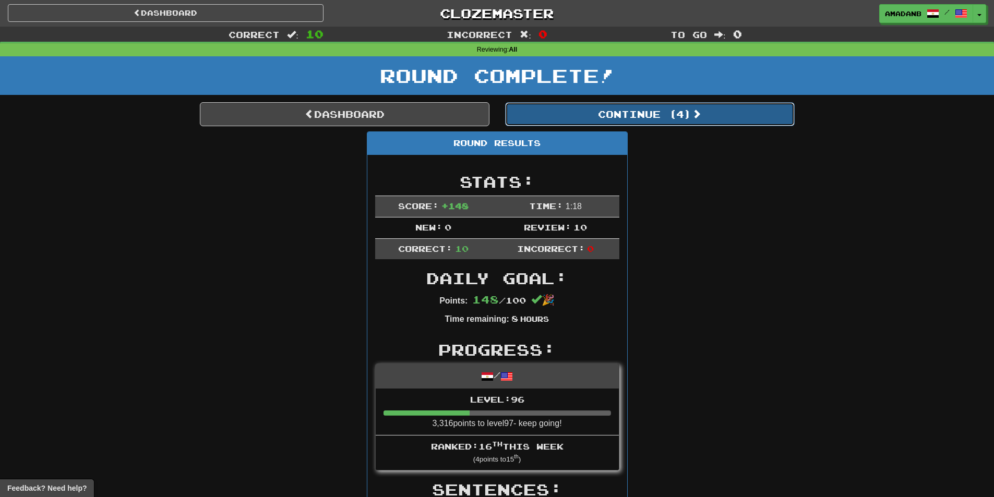
click at [567, 122] on button "Continue ( 4 )" at bounding box center [649, 114] width 289 height 24
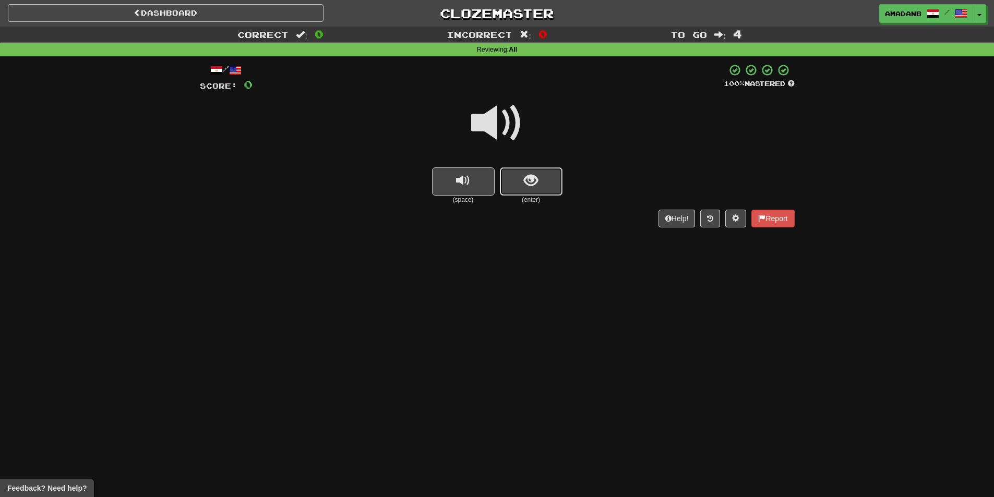
click at [535, 185] on span "show sentence" at bounding box center [531, 181] width 14 height 14
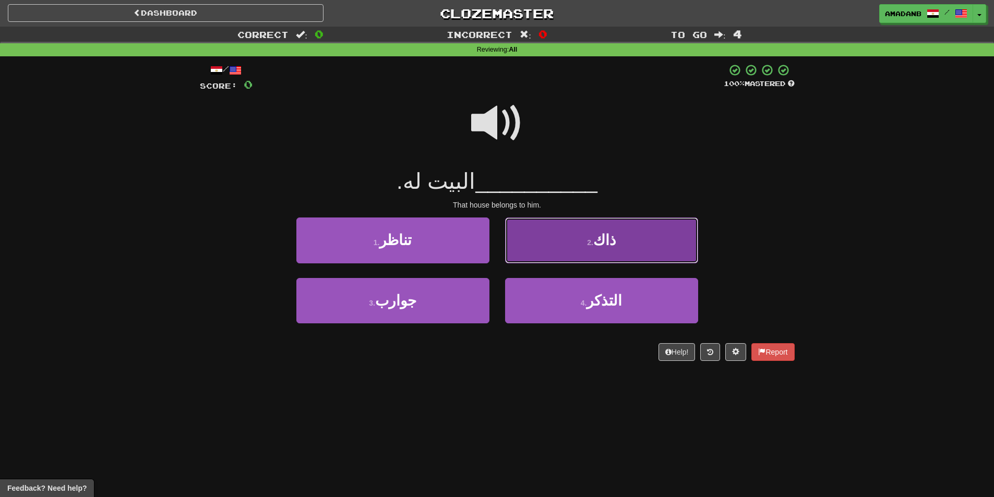
click at [528, 245] on button "2 . ذاك" at bounding box center [601, 240] width 193 height 45
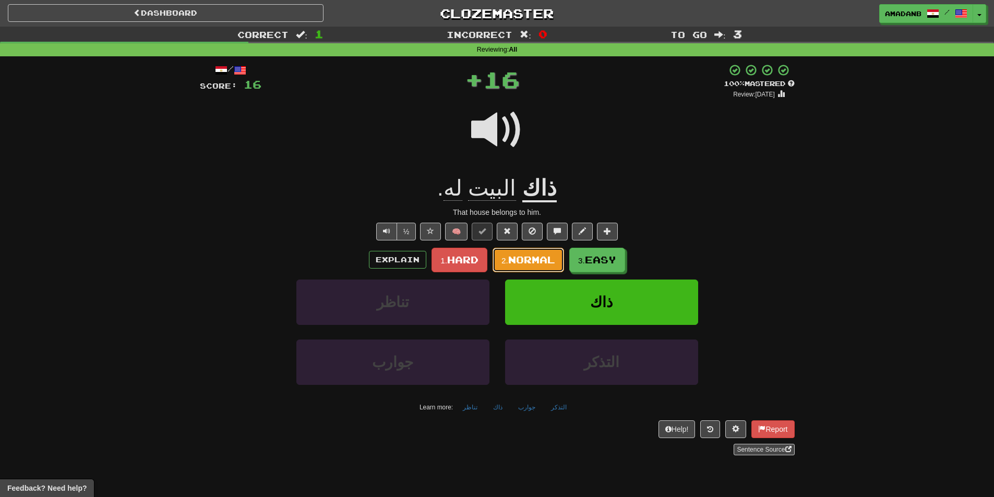
click at [555, 260] on span "Normal" at bounding box center [531, 259] width 47 height 11
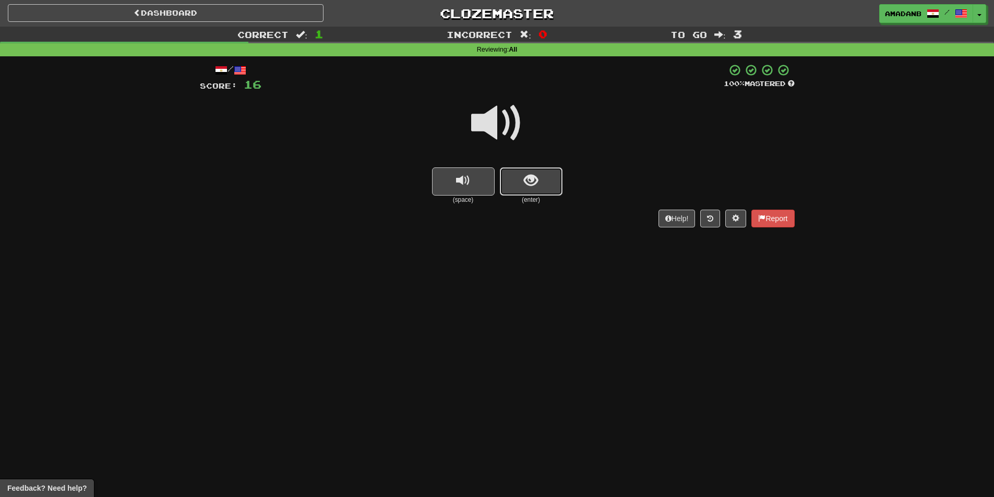
click at [538, 182] on button "show sentence" at bounding box center [531, 181] width 63 height 28
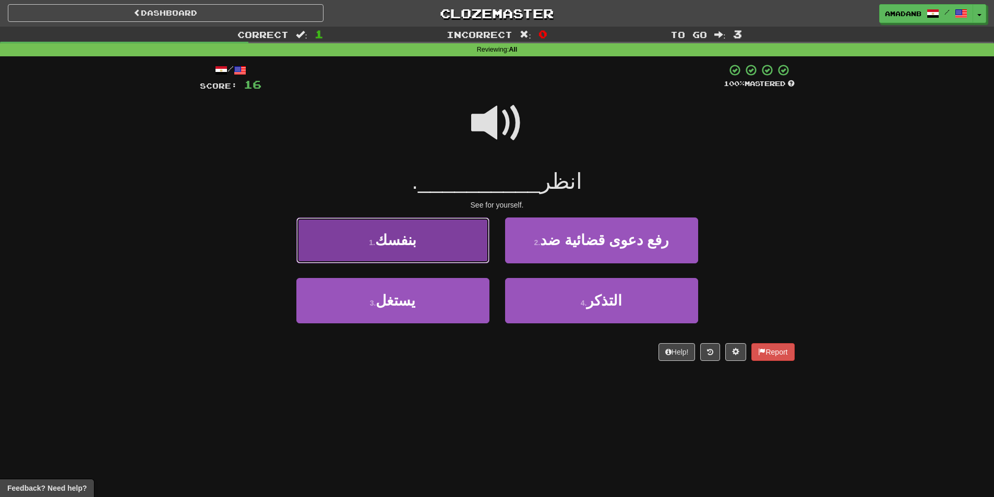
click at [419, 251] on button "1 . بنفسك" at bounding box center [392, 240] width 193 height 45
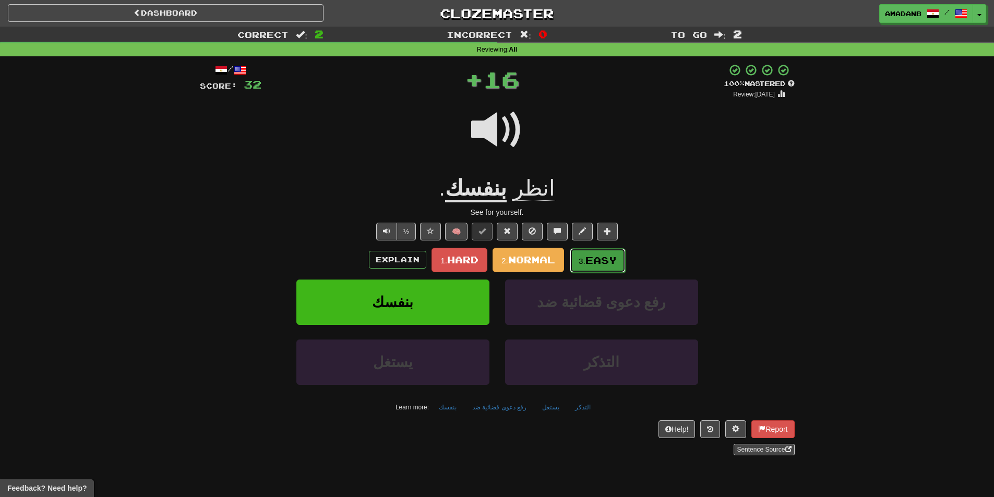
click at [589, 259] on span "Easy" at bounding box center [600, 260] width 31 height 11
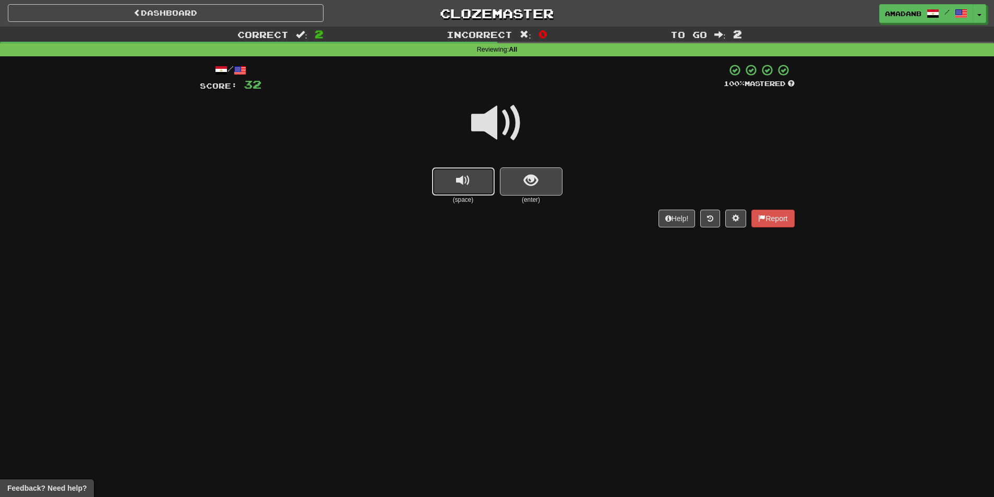
click at [448, 189] on button "replay audio" at bounding box center [463, 181] width 63 height 28
click at [528, 175] on span "show sentence" at bounding box center [531, 181] width 14 height 14
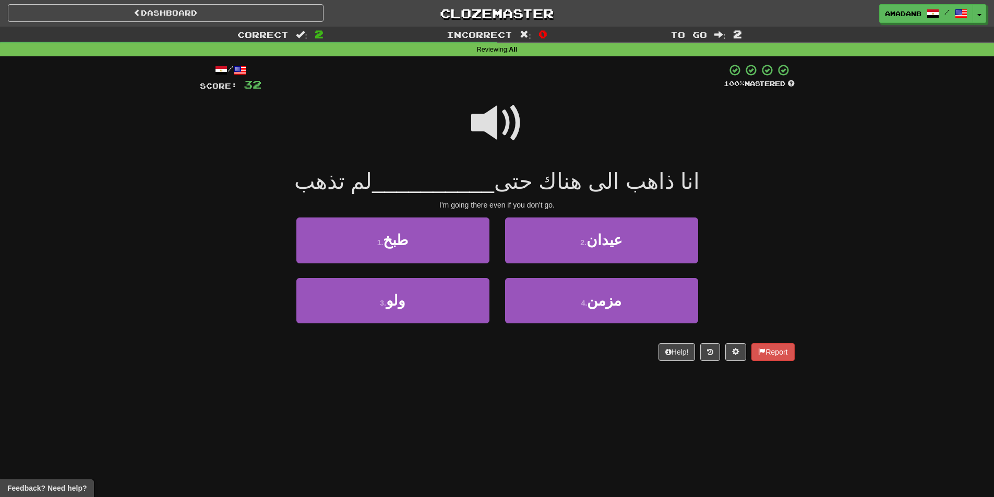
click at [478, 122] on span at bounding box center [497, 123] width 52 height 52
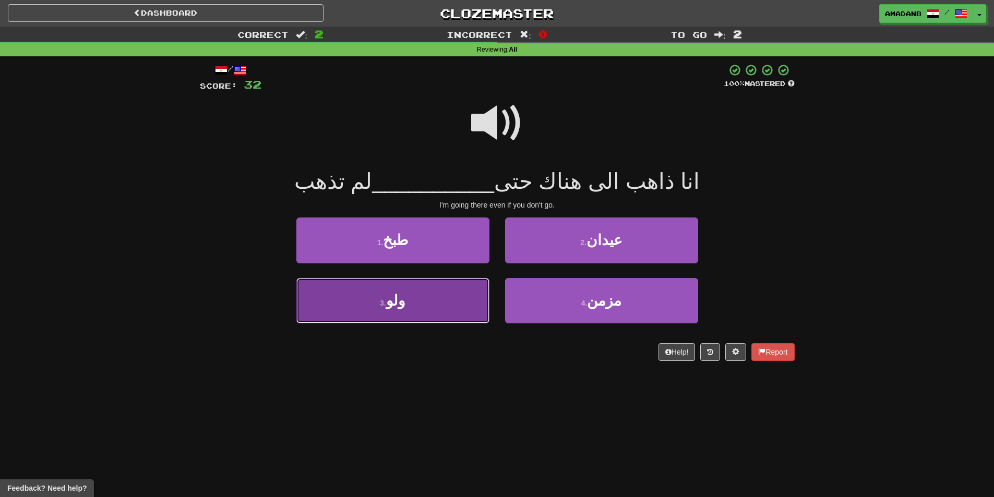
click at [460, 300] on button "3 . ولو" at bounding box center [392, 300] width 193 height 45
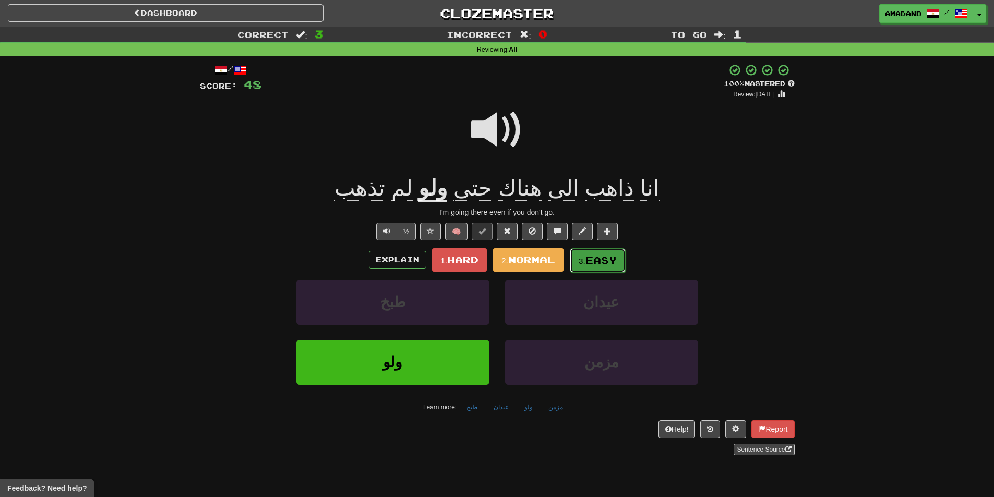
click at [592, 271] on button "3. Easy" at bounding box center [598, 260] width 56 height 25
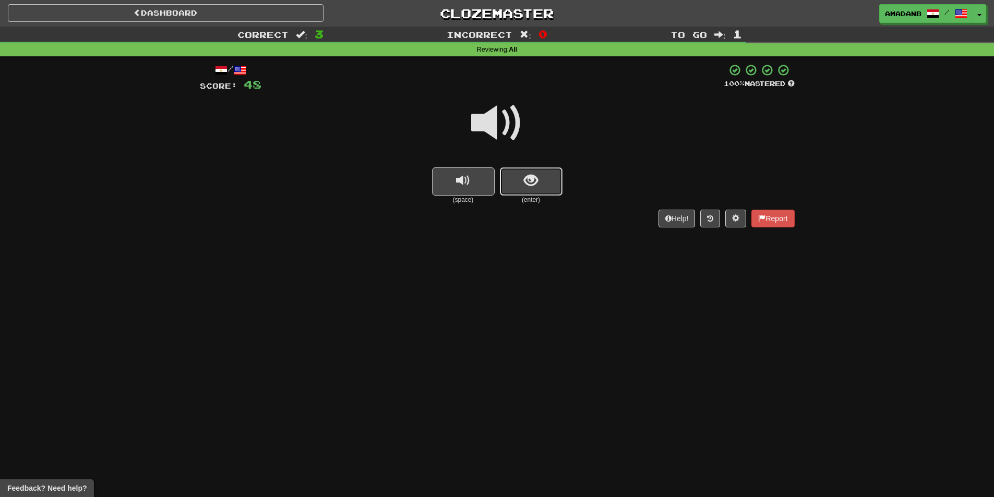
click at [521, 188] on button "show sentence" at bounding box center [531, 181] width 63 height 28
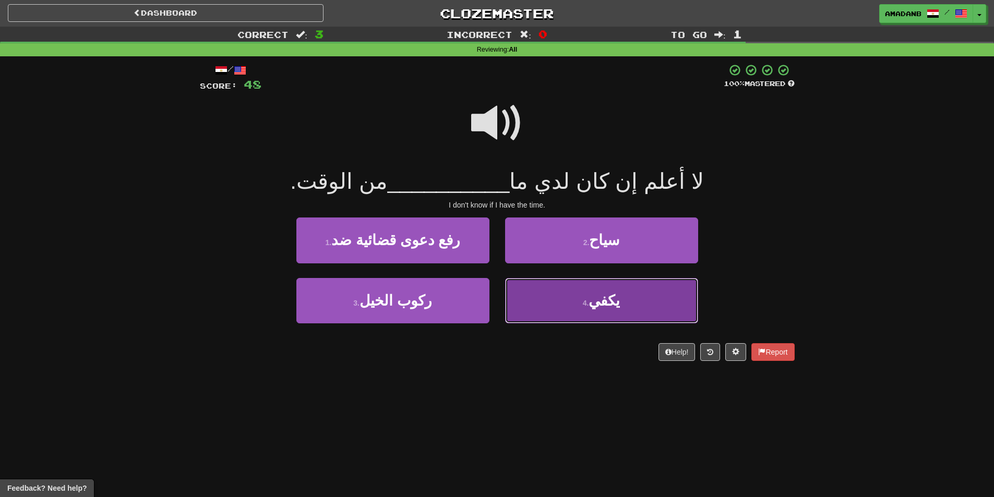
click at [565, 300] on button "4 . يكفي" at bounding box center [601, 300] width 193 height 45
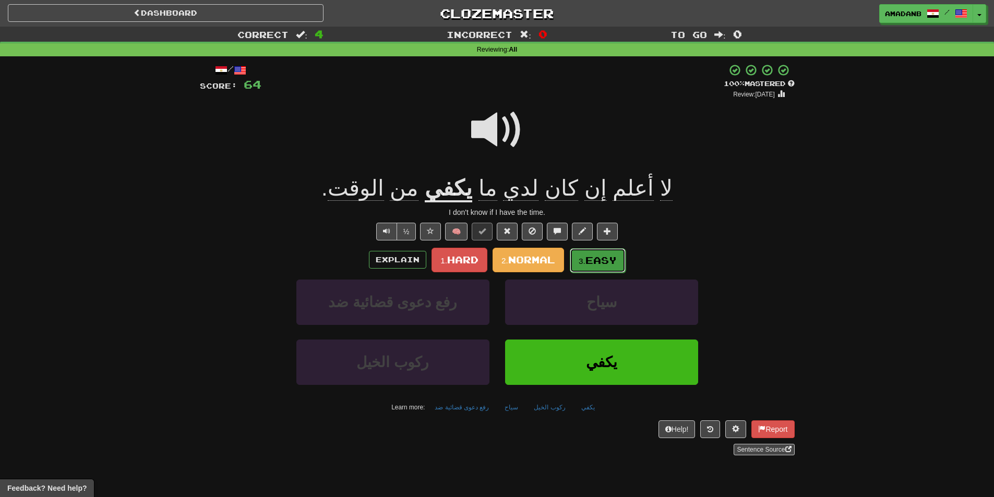
click at [575, 263] on button "3. Easy" at bounding box center [598, 260] width 56 height 25
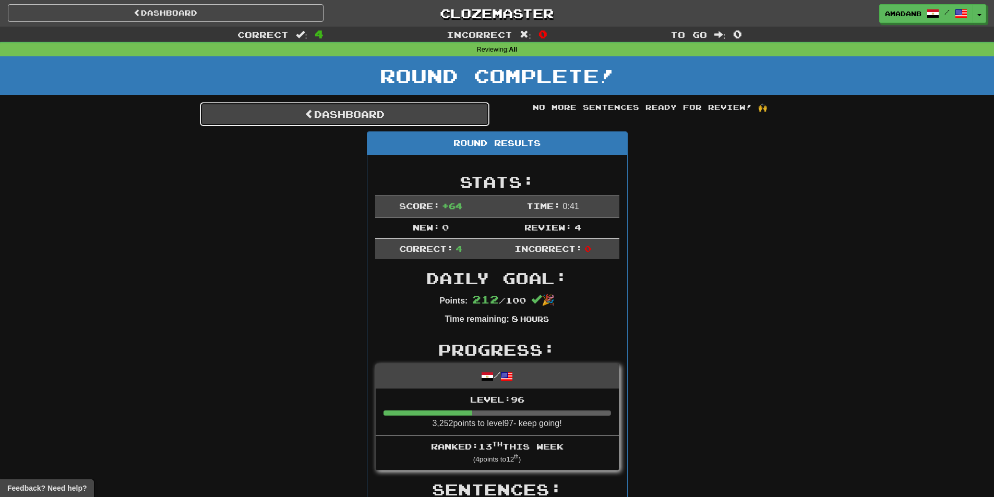
click at [318, 115] on link "Dashboard" at bounding box center [344, 114] width 289 height 24
